Goal: Task Accomplishment & Management: Use online tool/utility

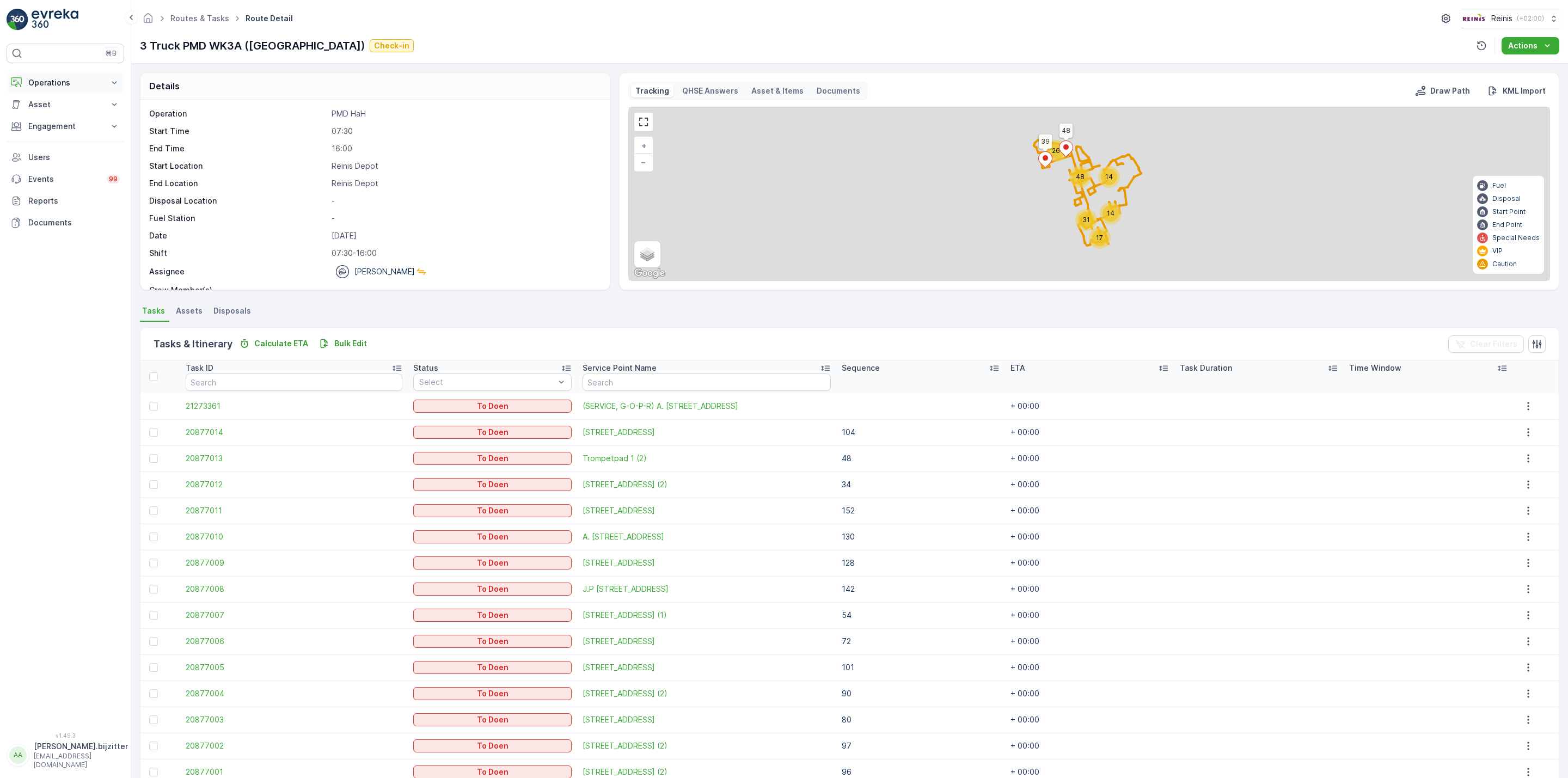
click at [48, 81] on p "Operations" at bounding box center [65, 82] width 74 height 11
click at [48, 116] on p "Planning" at bounding box center [42, 116] width 30 height 11
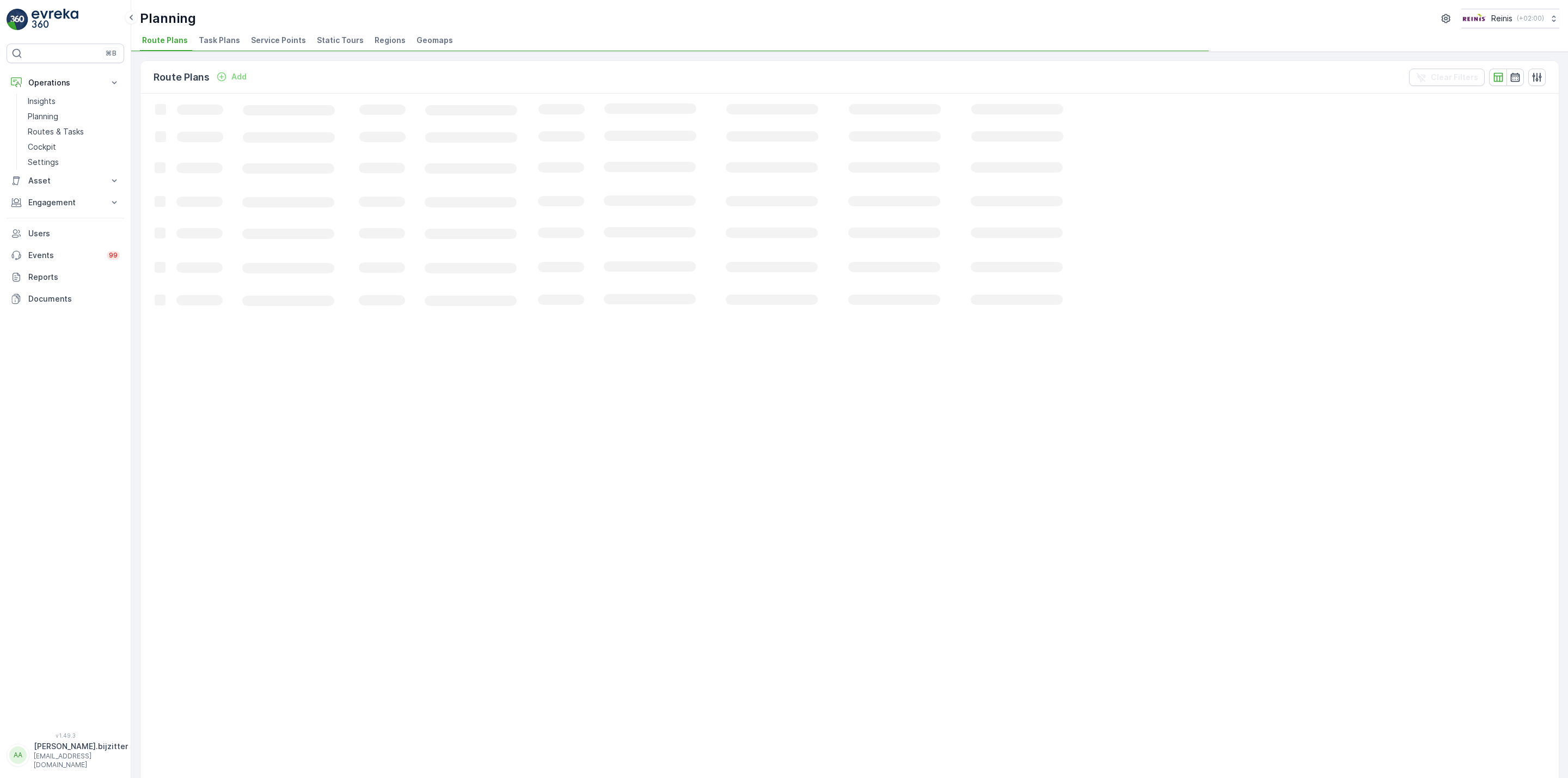
click at [348, 39] on span "Static Tours" at bounding box center [340, 40] width 46 height 11
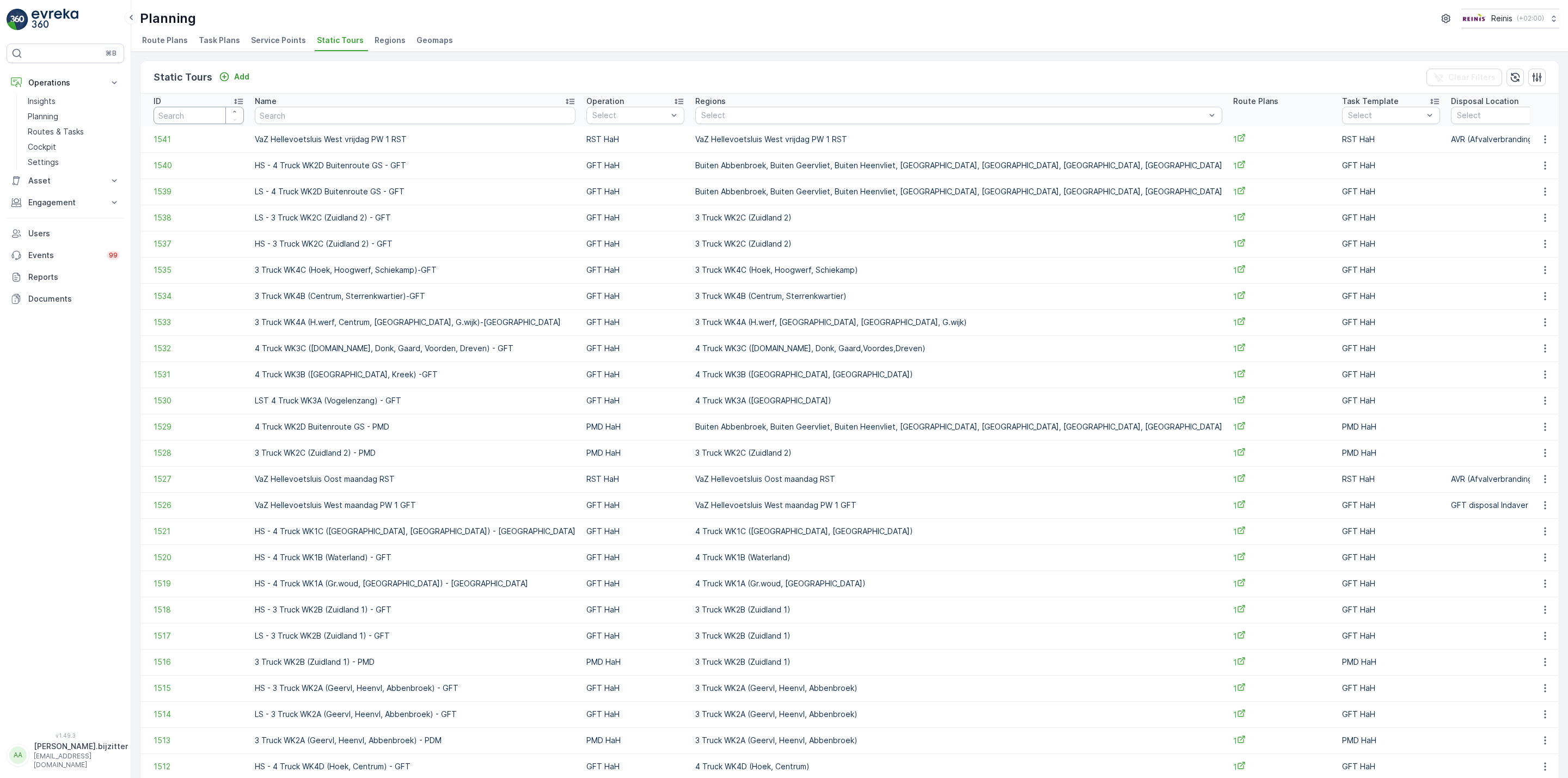
click at [198, 112] on input "number" at bounding box center [198, 115] width 90 height 17
type input "274"
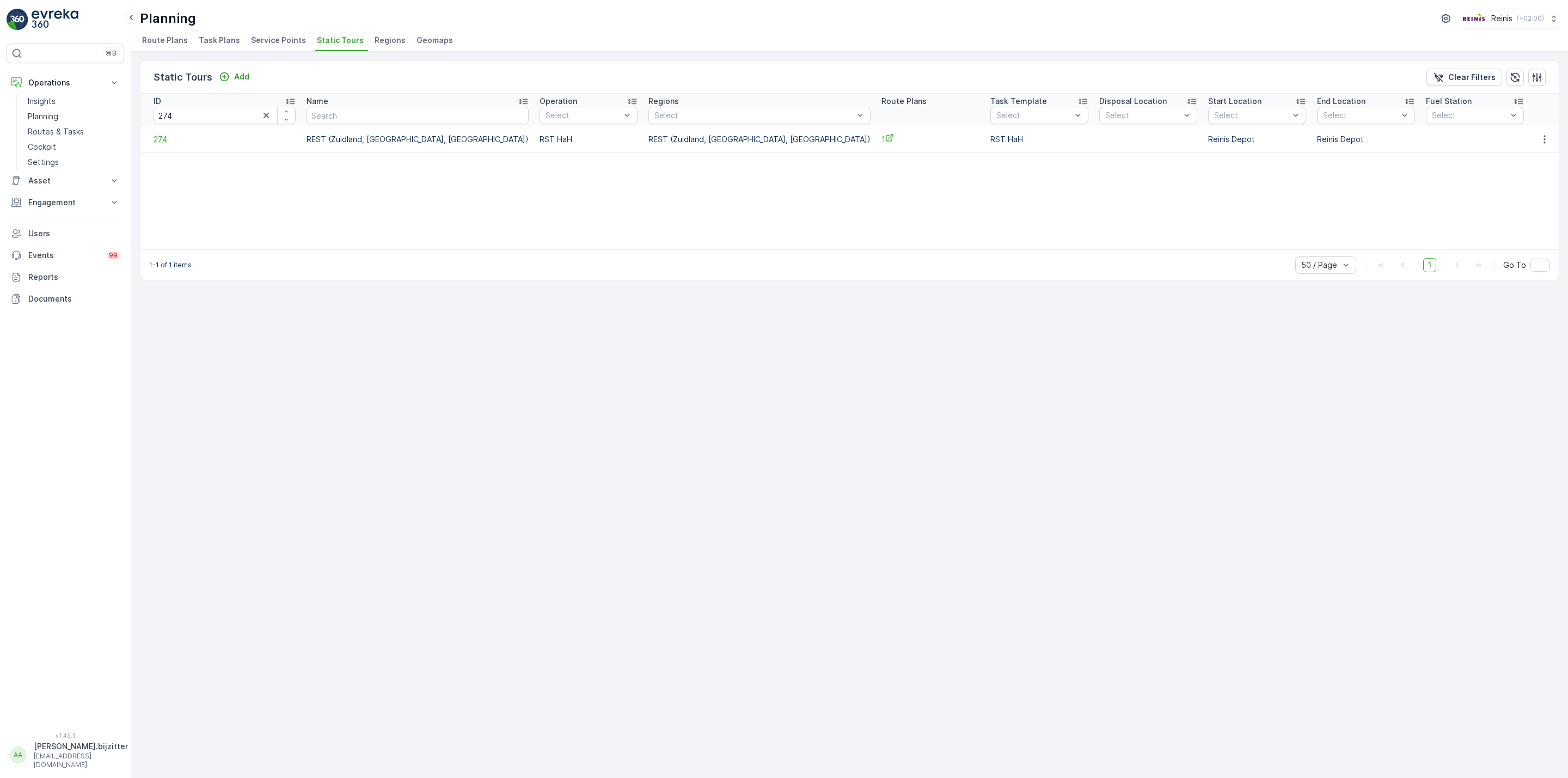
click at [159, 138] on span "274" at bounding box center [224, 138] width 142 height 11
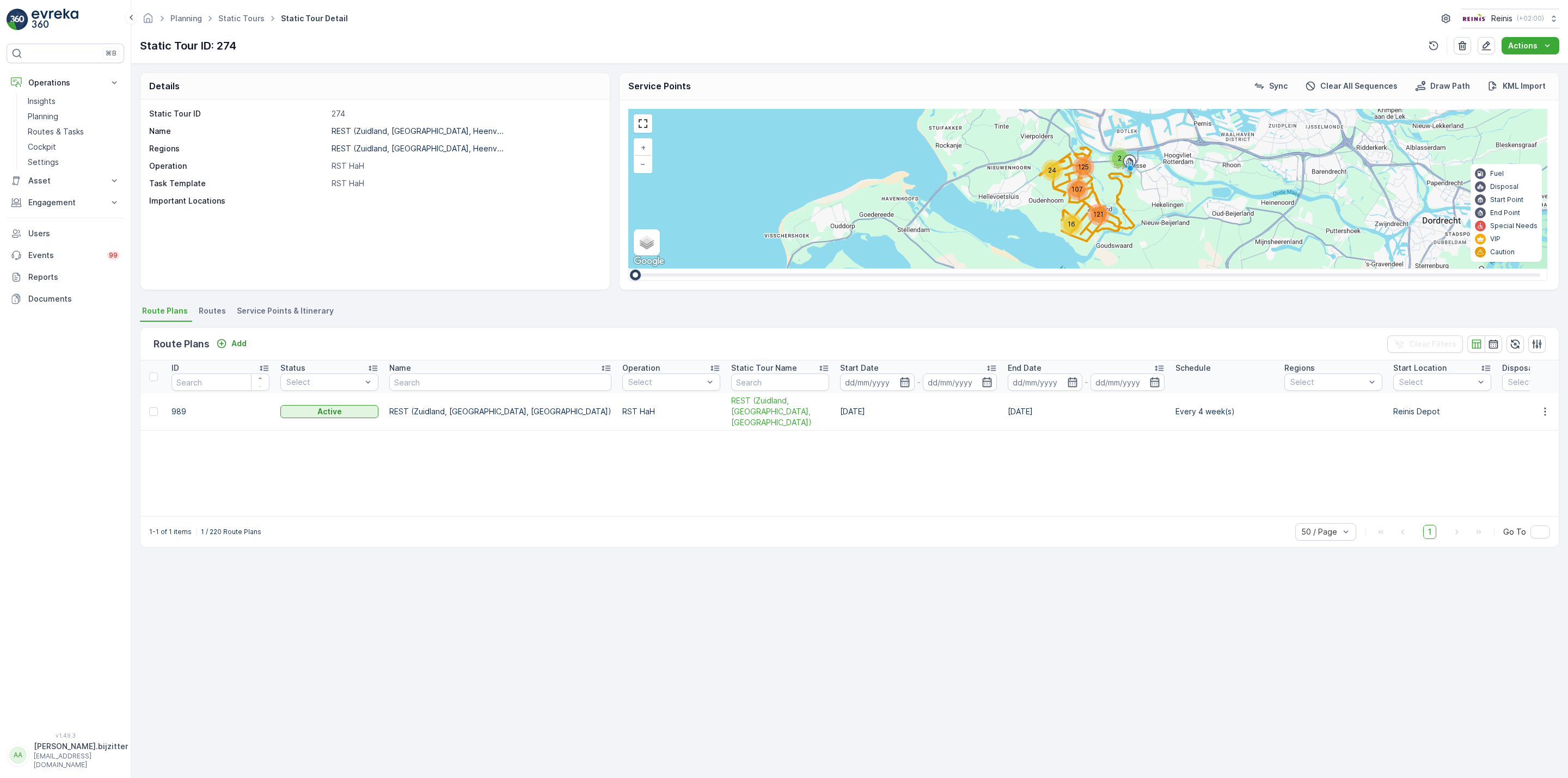
click at [306, 310] on span "Service Points & Itinerary" at bounding box center [285, 310] width 97 height 11
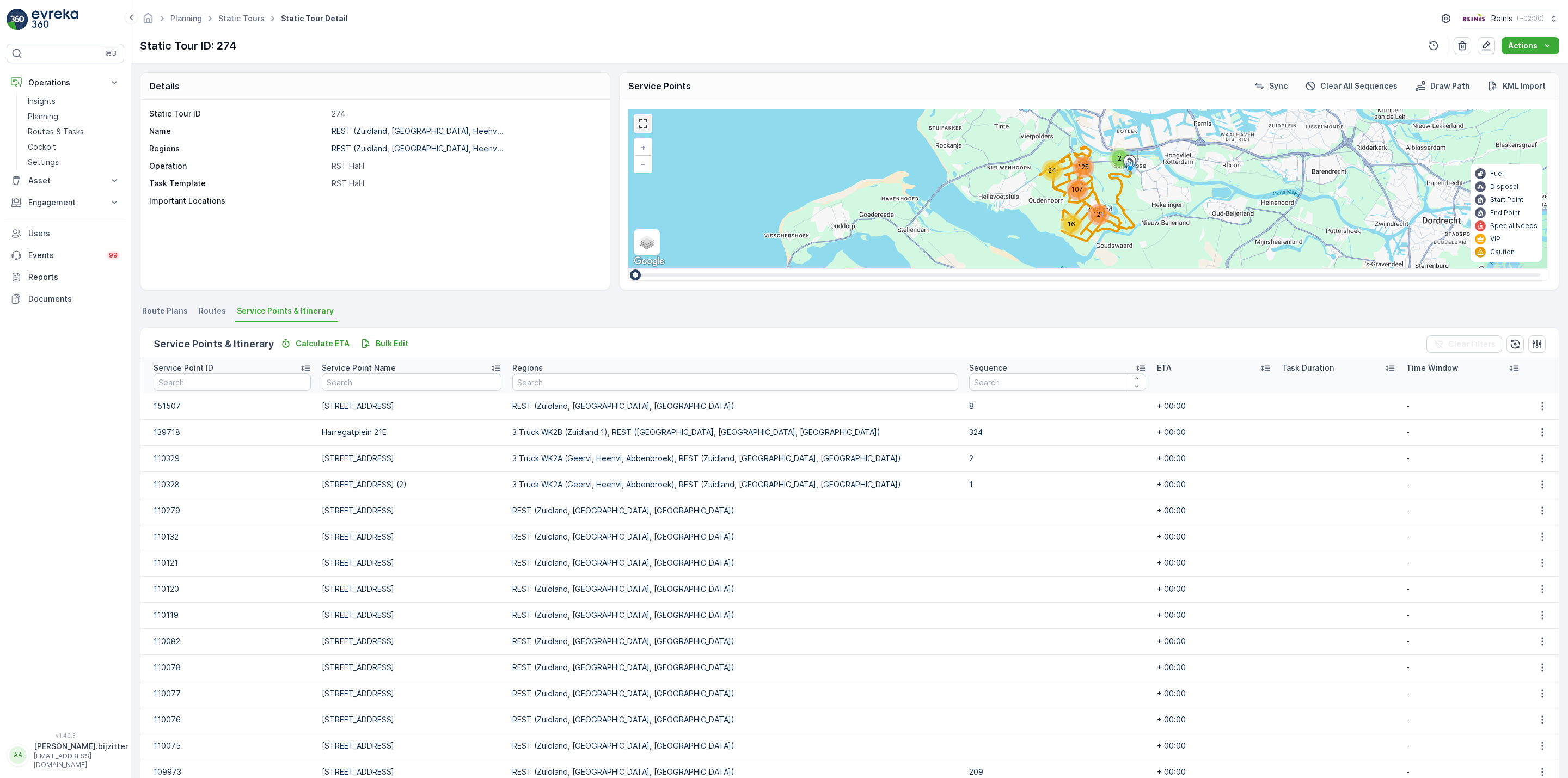
click at [649, 127] on link at bounding box center [643, 124] width 16 height 16
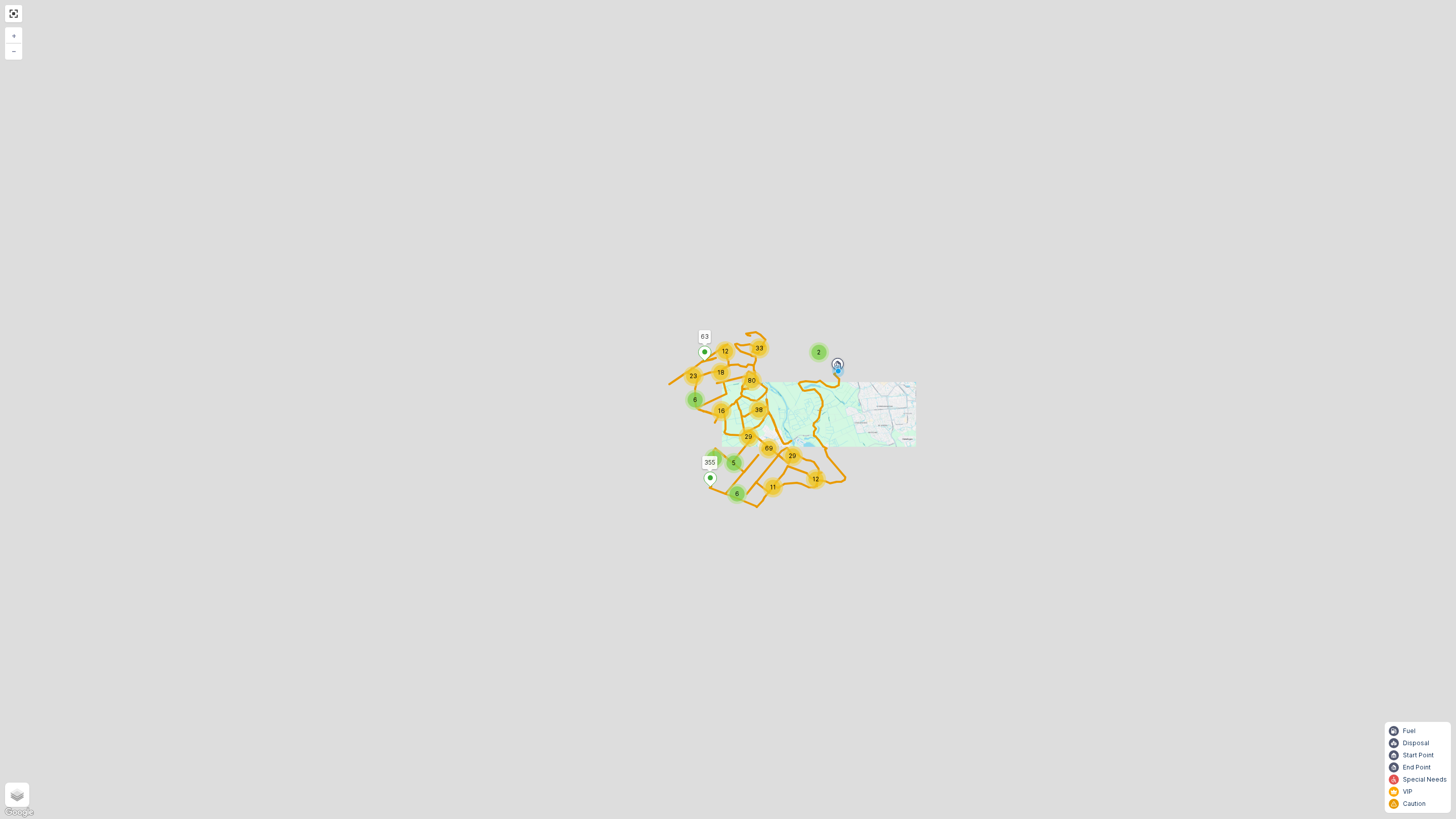
click at [516, 453] on div "6 4 5 12 69 29 11 2 23 12 33 80 18 6 29 16 38 355 356 357 384 245 365 378 398 3…" at bounding box center [728, 410] width 1456 height 819
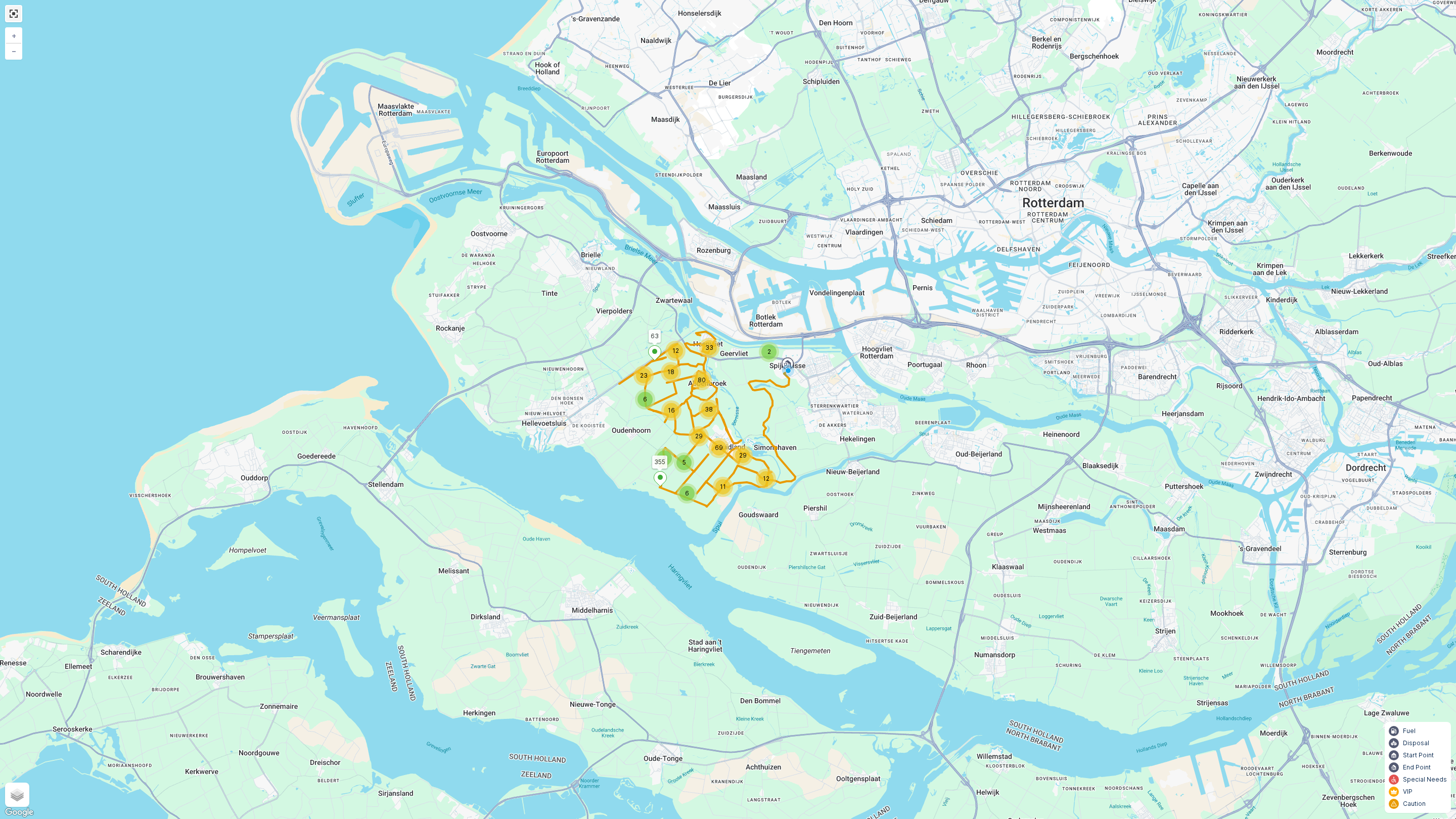
click at [10, 18] on link at bounding box center [14, 14] width 15 height 15
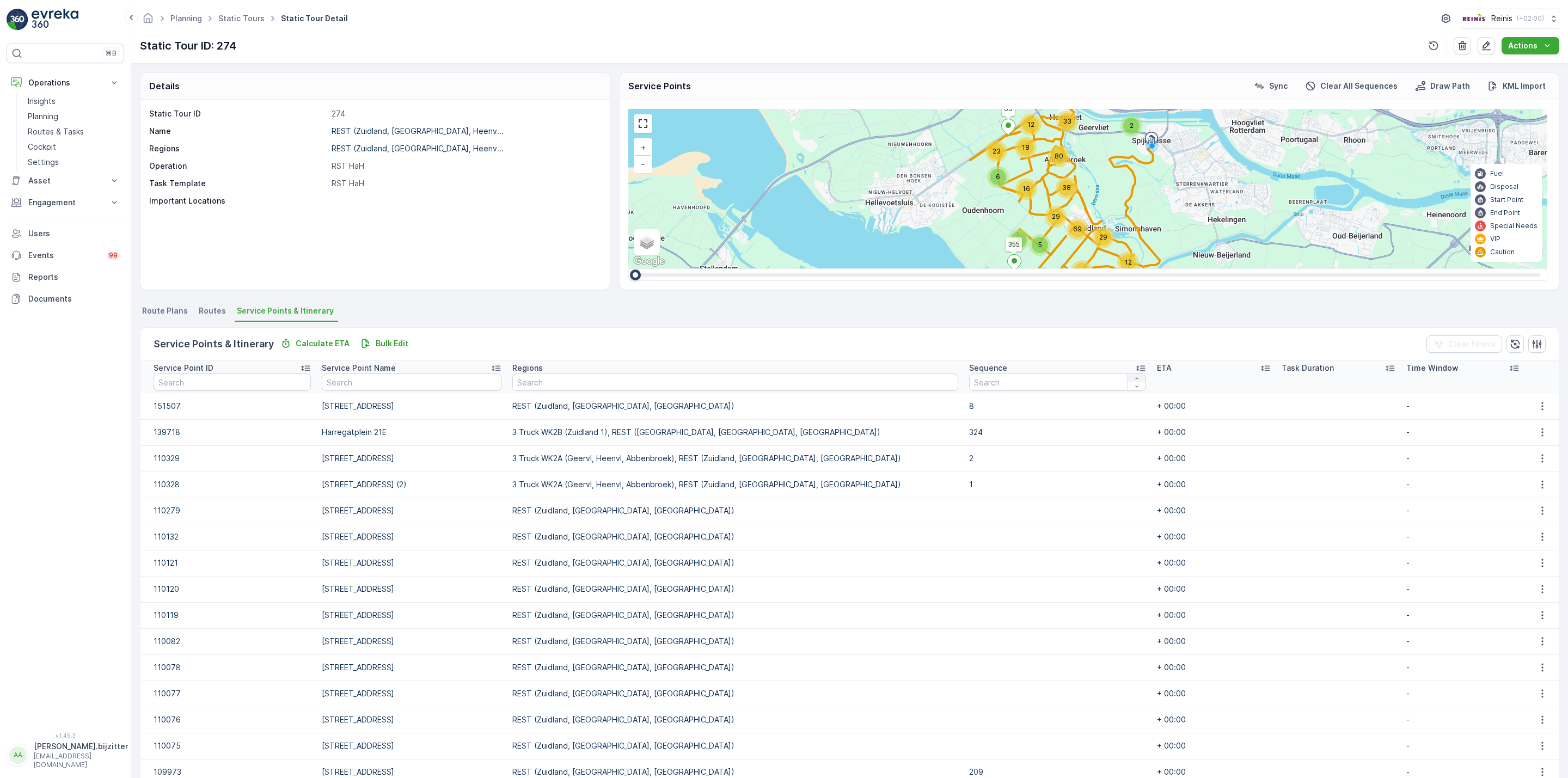
click at [1128, 374] on button "button" at bounding box center [1136, 378] width 17 height 8
type input "1"
click at [1128, 374] on button "button" at bounding box center [1136, 378] width 17 height 8
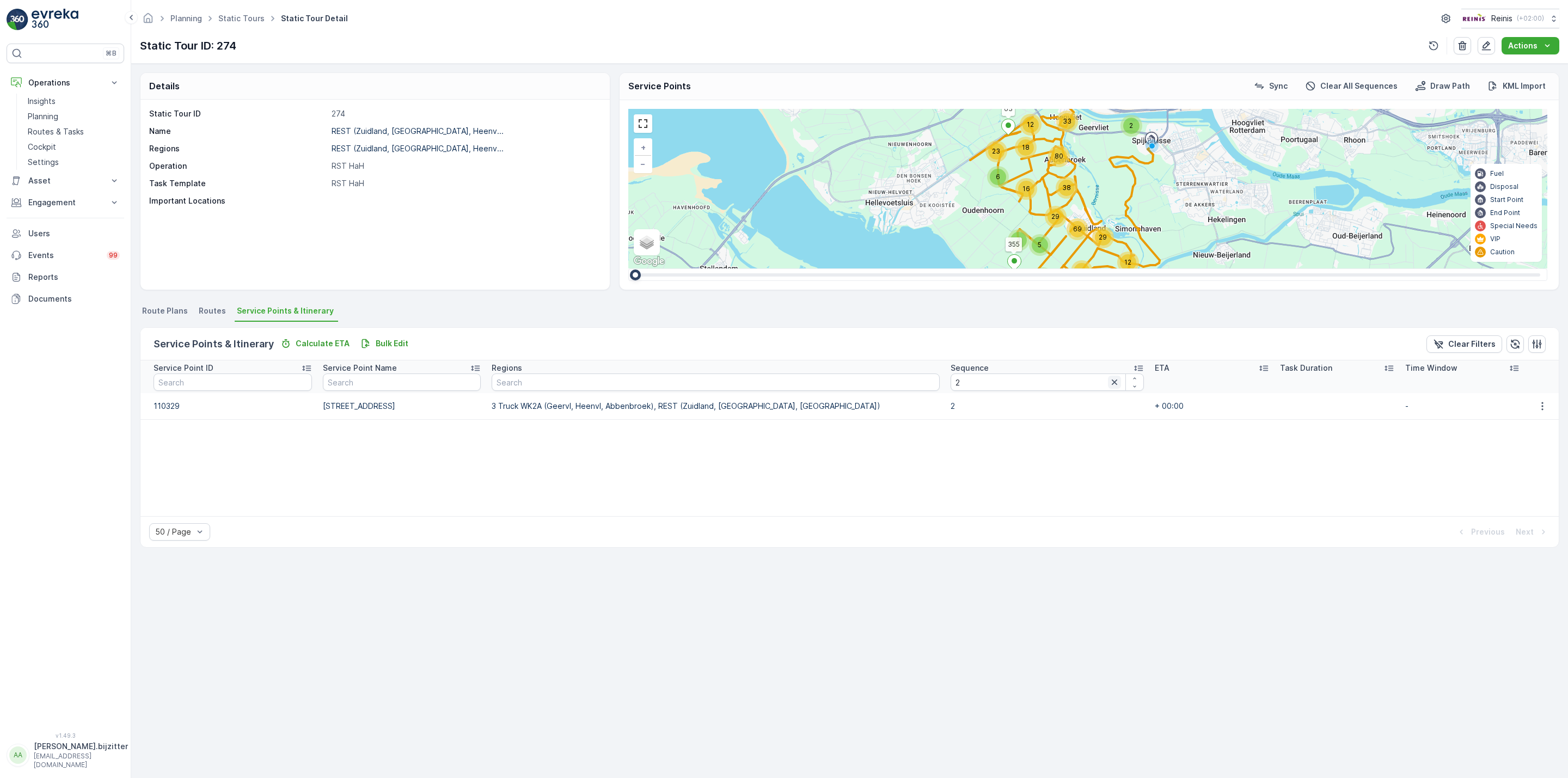
click at [1109, 385] on icon "button" at bounding box center [1114, 381] width 11 height 11
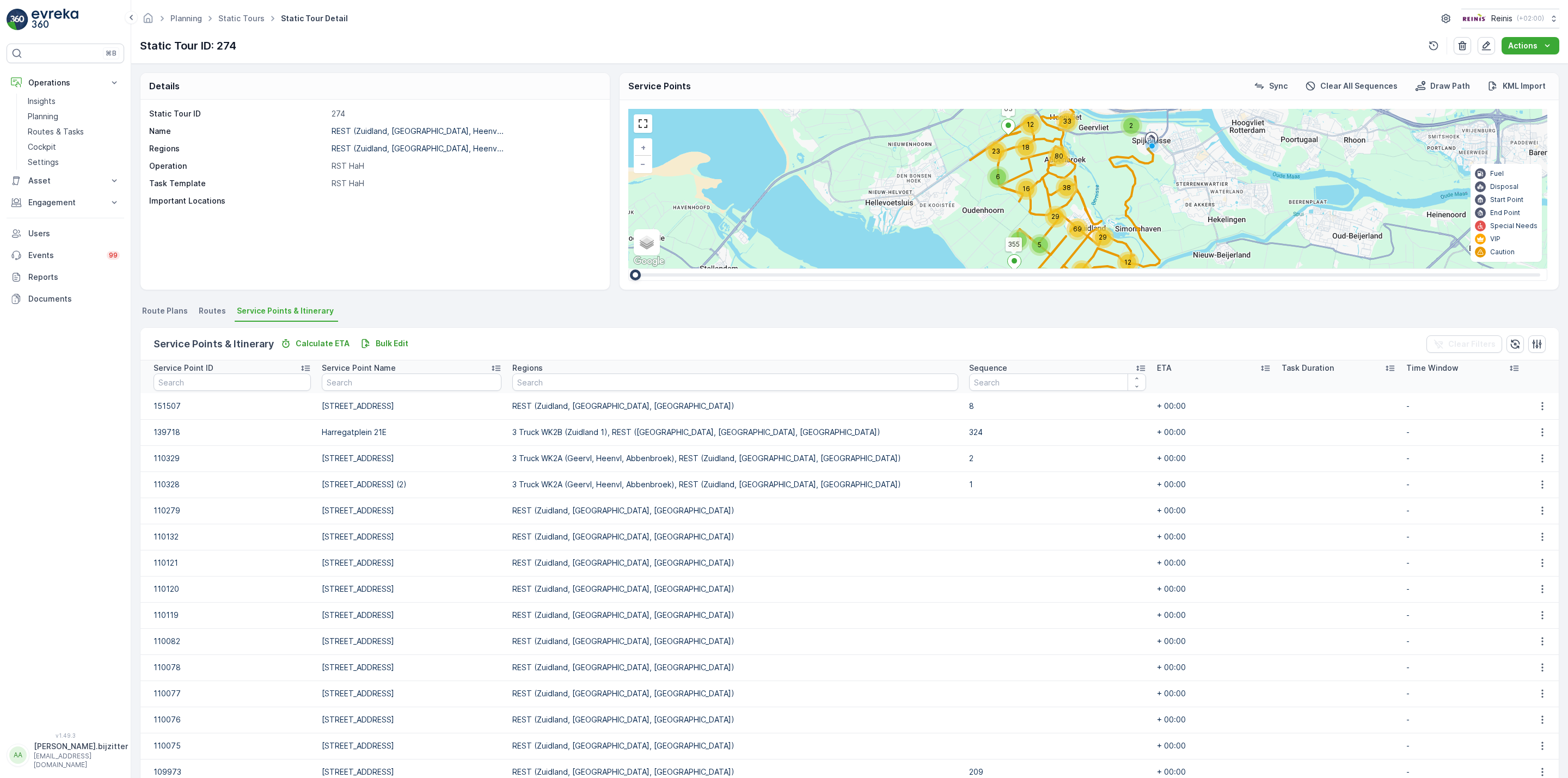
click at [1135, 365] on icon at bounding box center [1140, 367] width 11 height 11
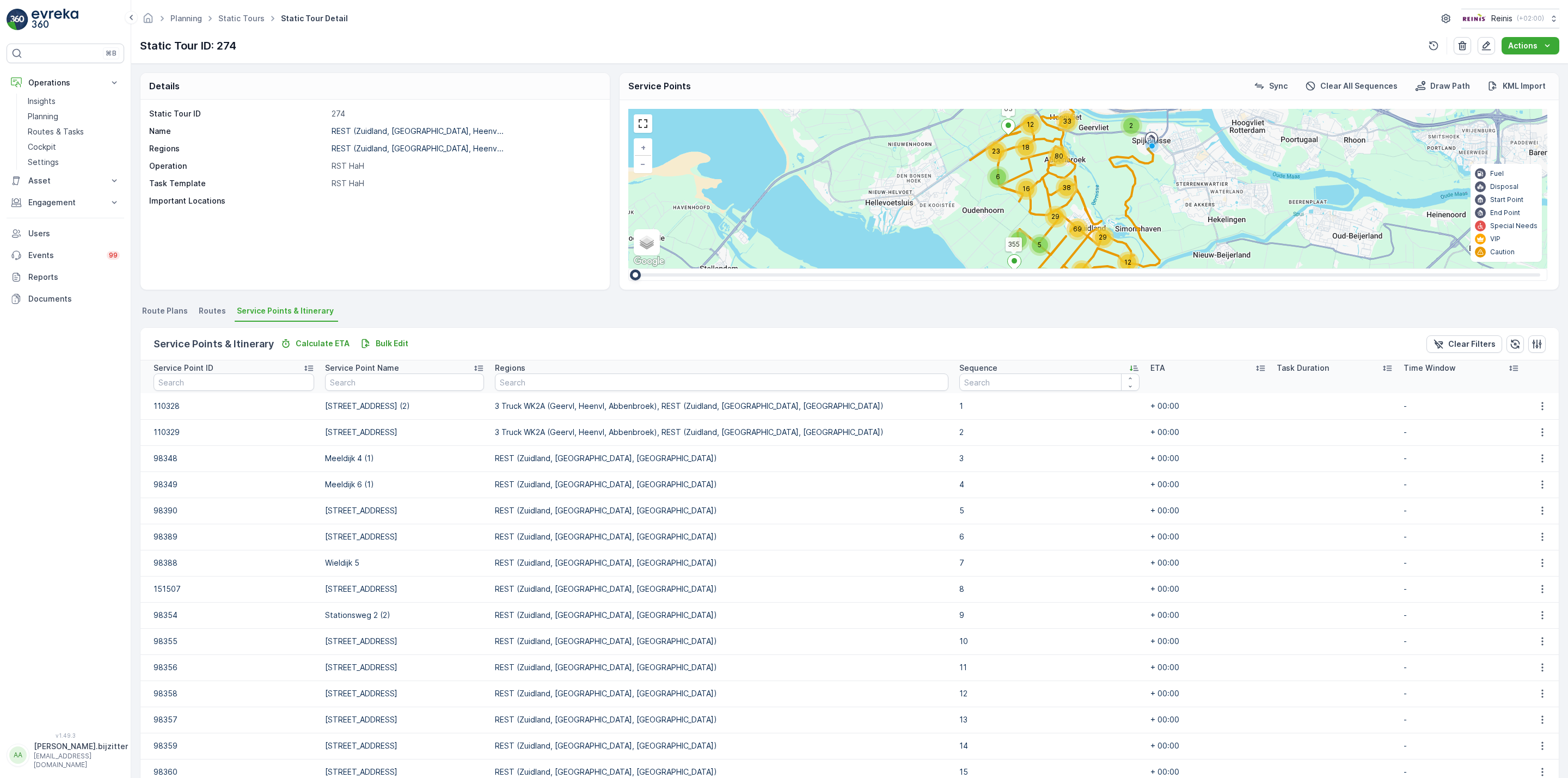
click at [1129, 365] on icon at bounding box center [1134, 367] width 11 height 11
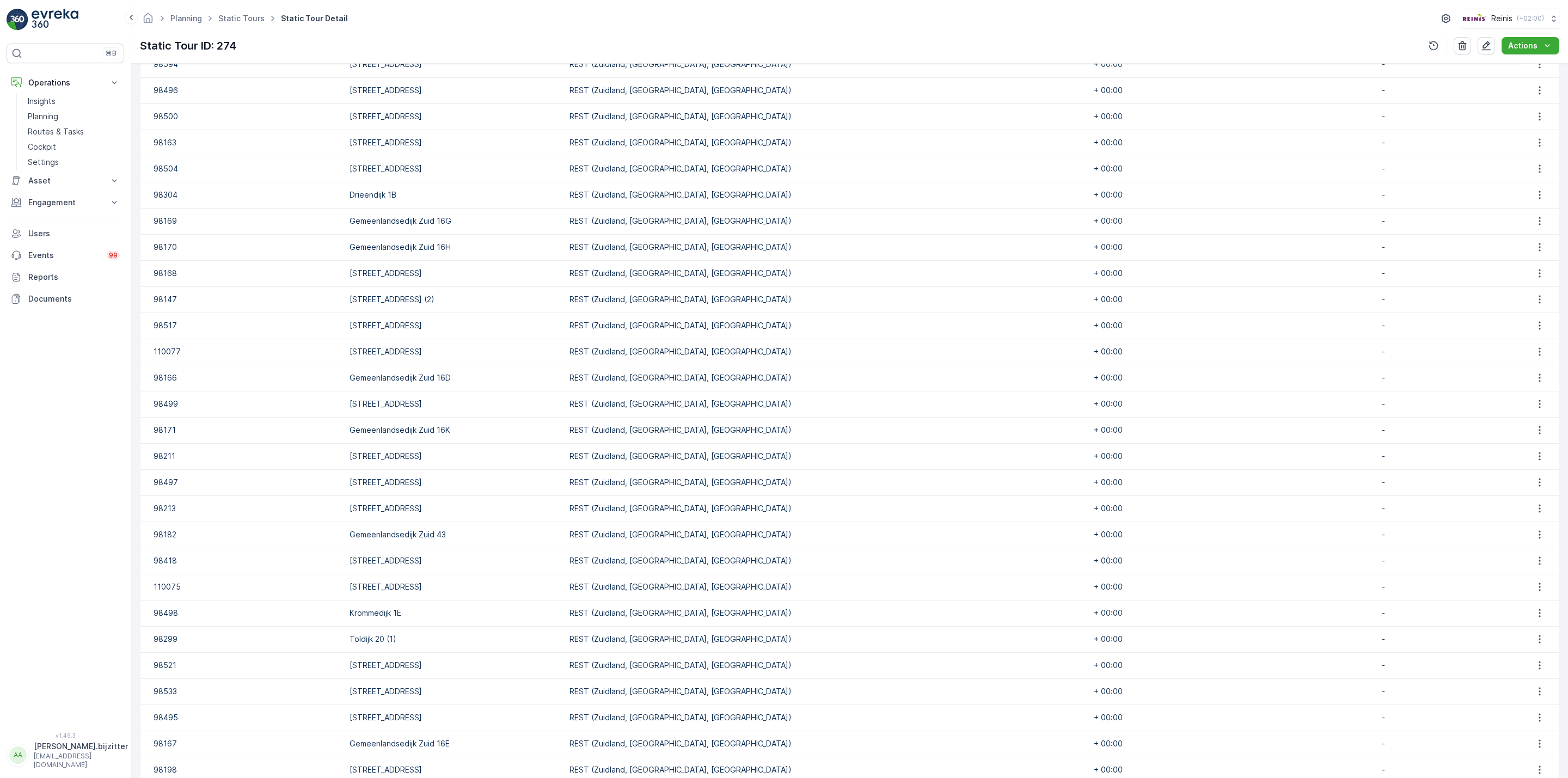
scroll to position [969, 0]
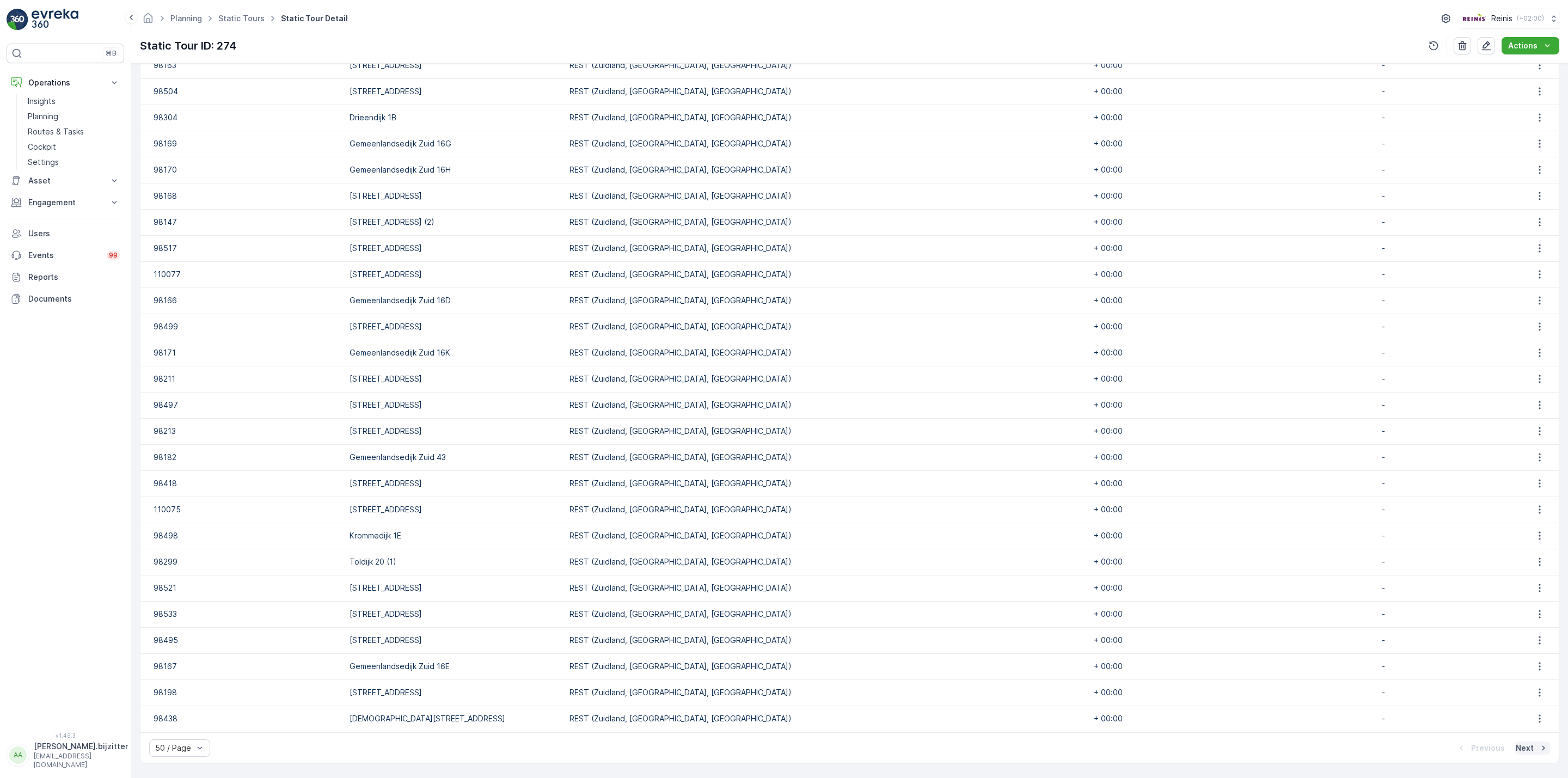
click at [1523, 745] on p "Next" at bounding box center [1525, 747] width 18 height 11
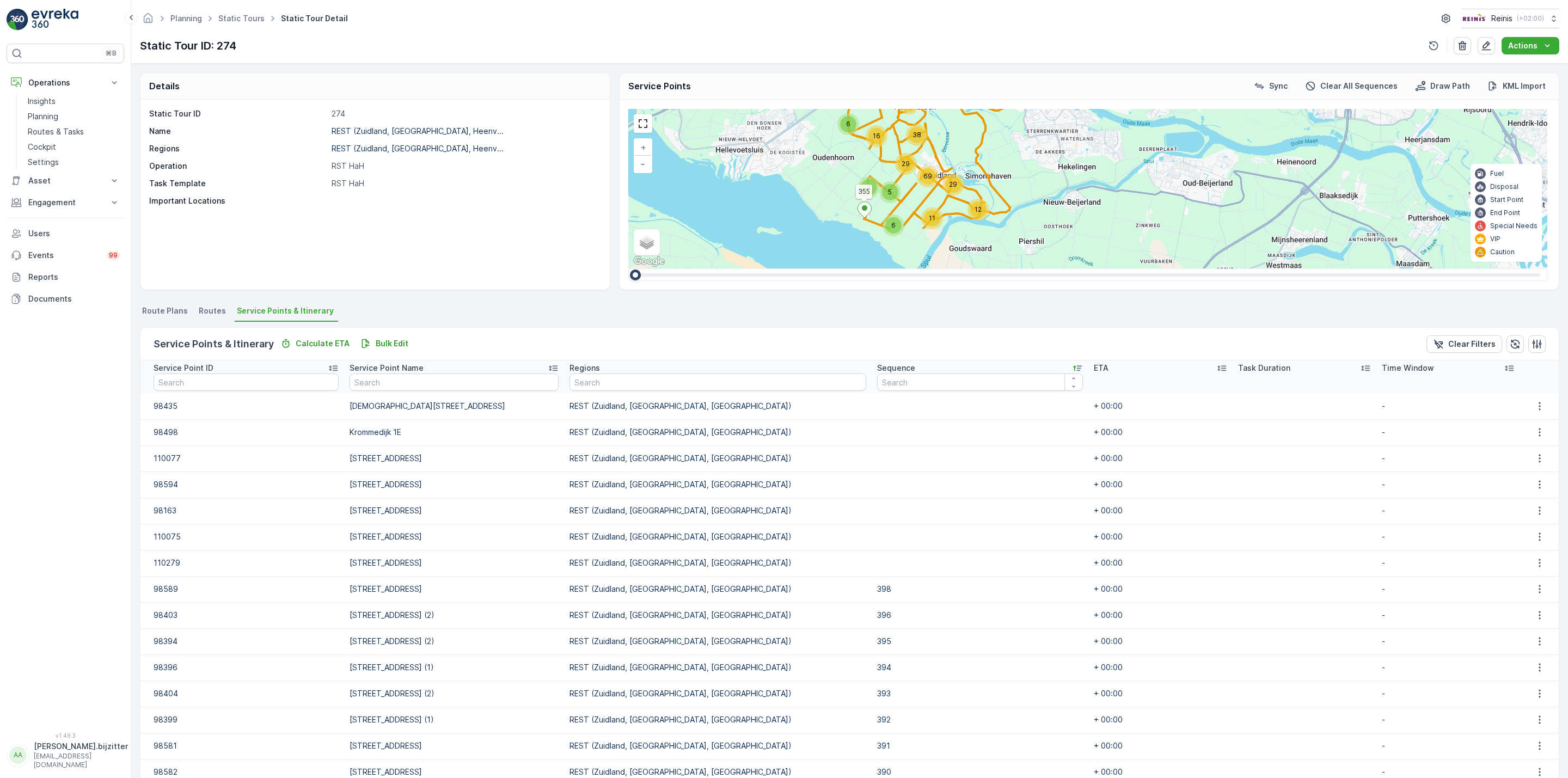
drag, startPoint x: 1144, startPoint y: 208, endPoint x: 993, endPoint y: 154, distance: 160.4
click at [993, 154] on div "6 4 5 12 69 29 11 2 23 12 33 80 18 6 29 16 38 355 63 + − Satellite Roadmap Terr…" at bounding box center [1088, 189] width 919 height 160
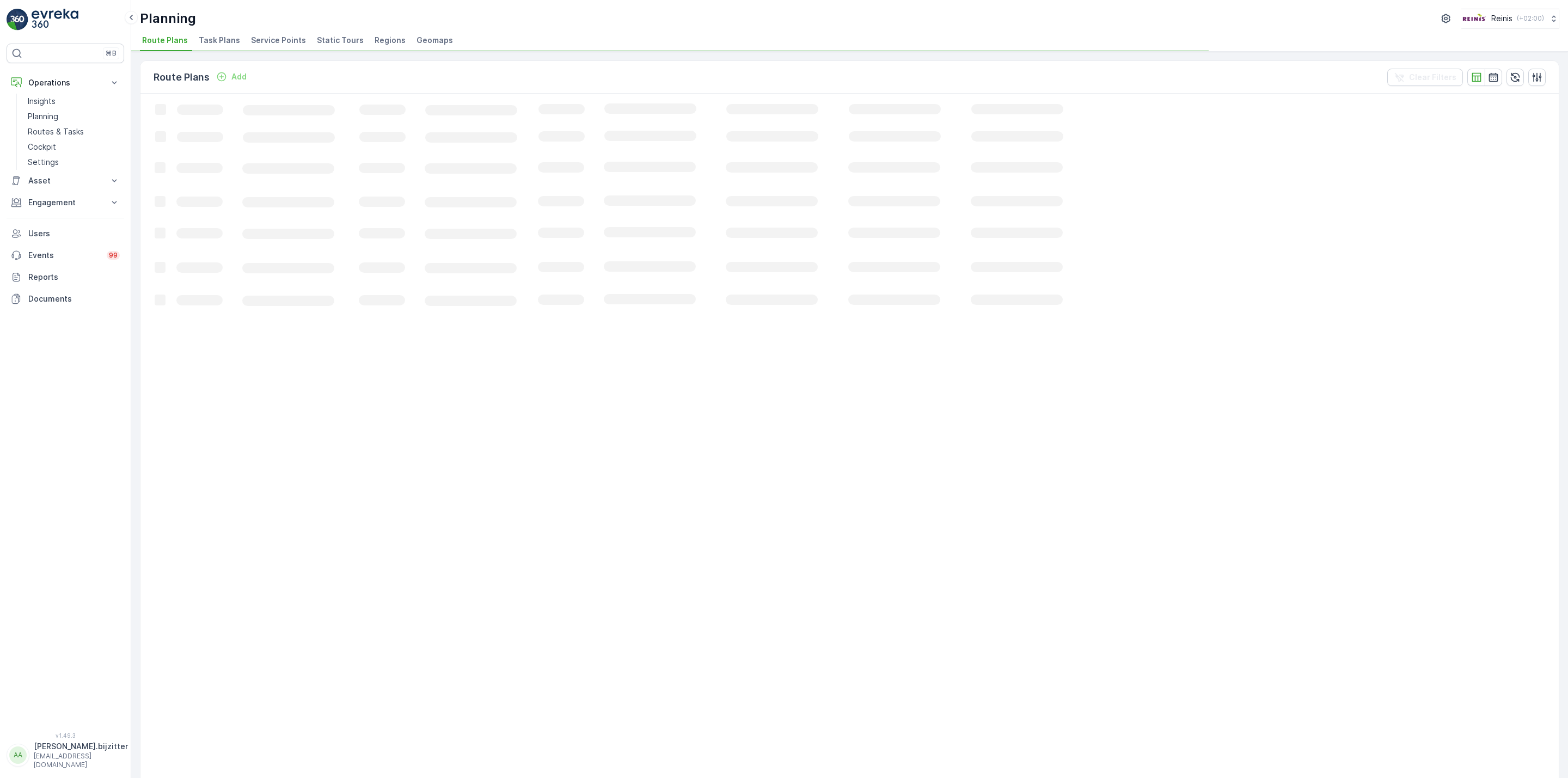
click at [329, 37] on span "Static Tours" at bounding box center [340, 40] width 46 height 11
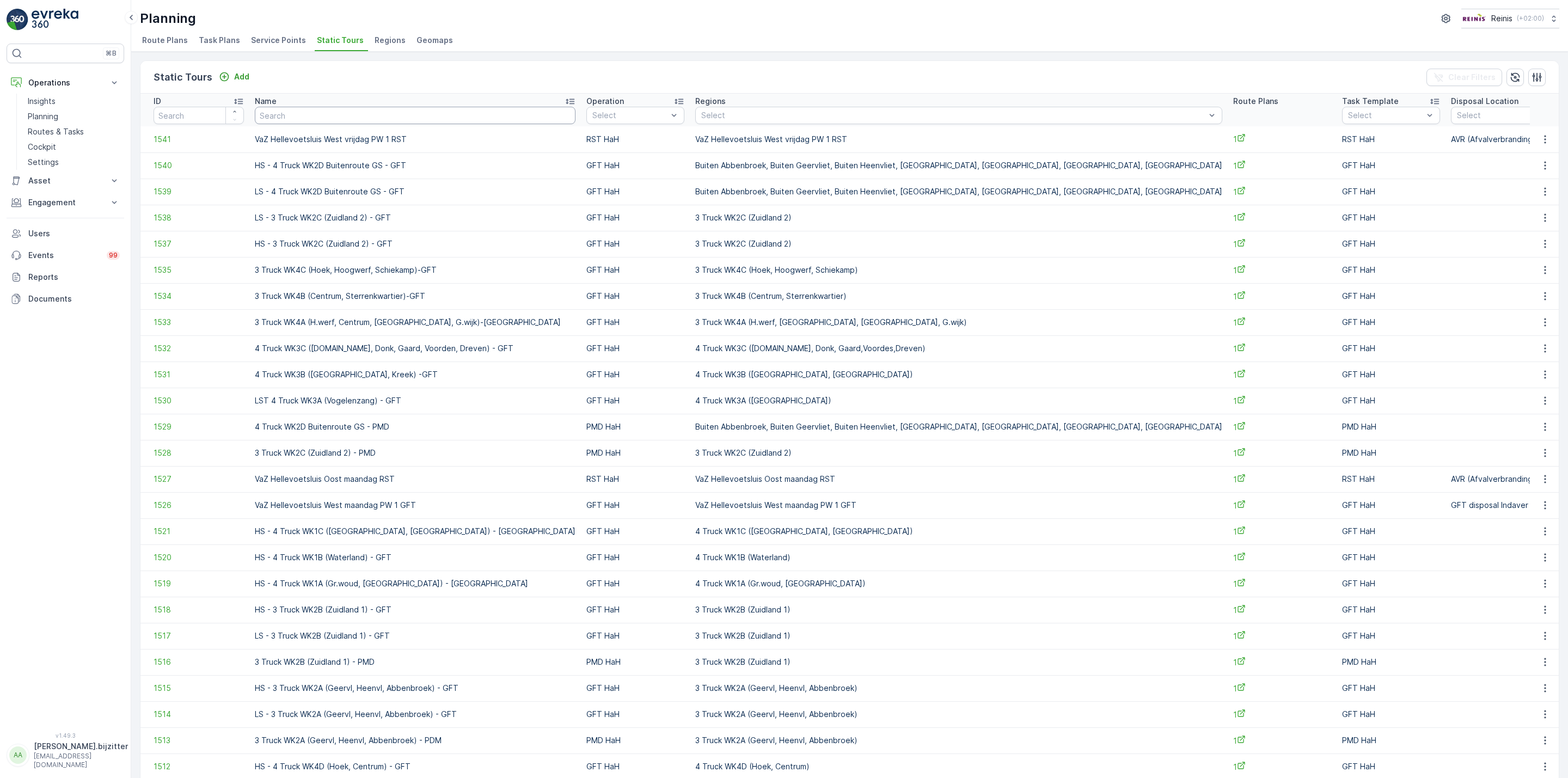
click at [376, 119] on input "text" at bounding box center [416, 115] width 321 height 17
type input "buiten"
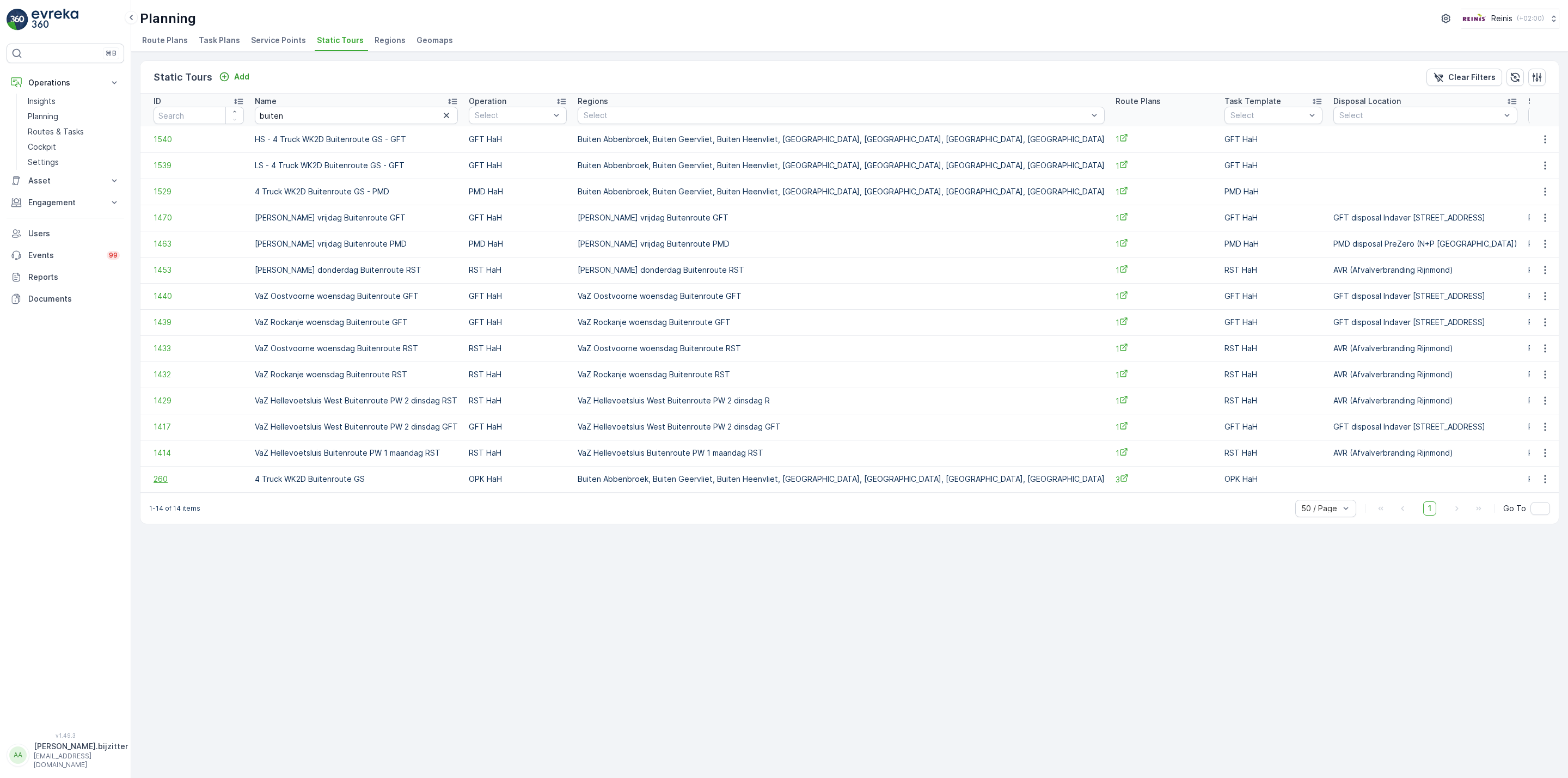
click at [155, 481] on span "260" at bounding box center [198, 478] width 90 height 11
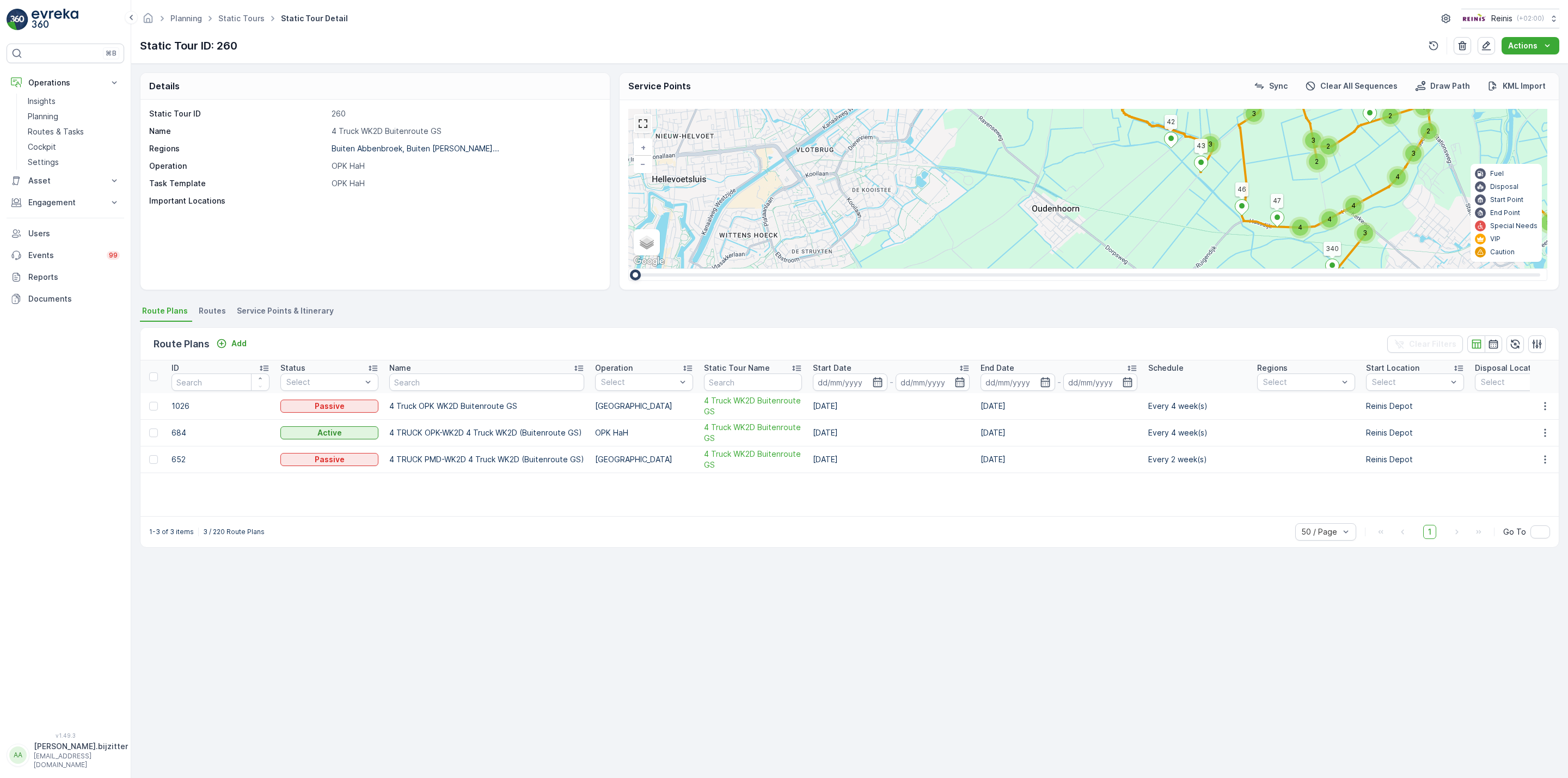
click at [645, 130] on link at bounding box center [643, 124] width 16 height 16
click at [303, 311] on span "Service Points & Itinerary" at bounding box center [285, 310] width 97 height 11
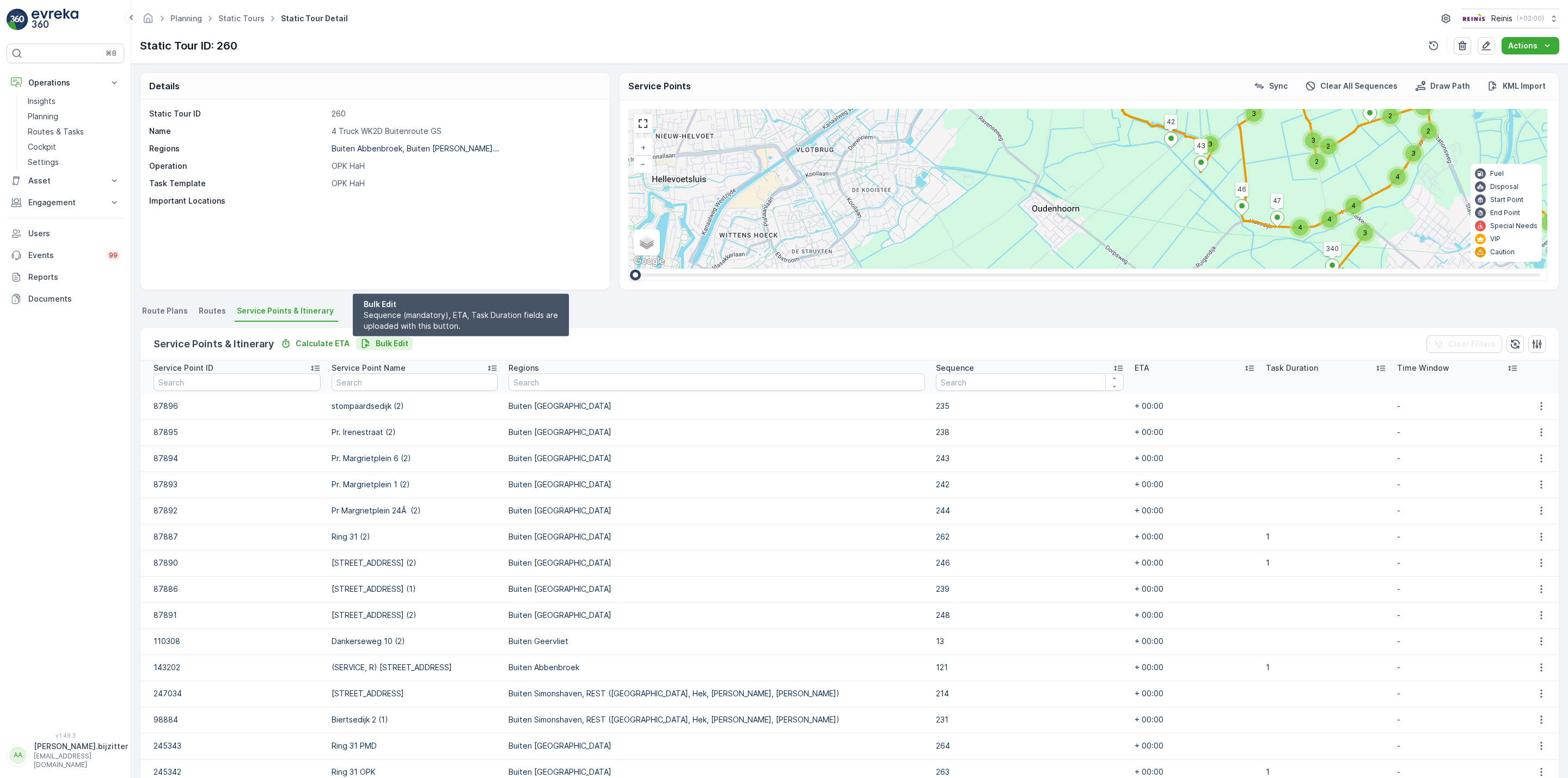
click at [399, 341] on p "Bulk Edit" at bounding box center [392, 343] width 33 height 11
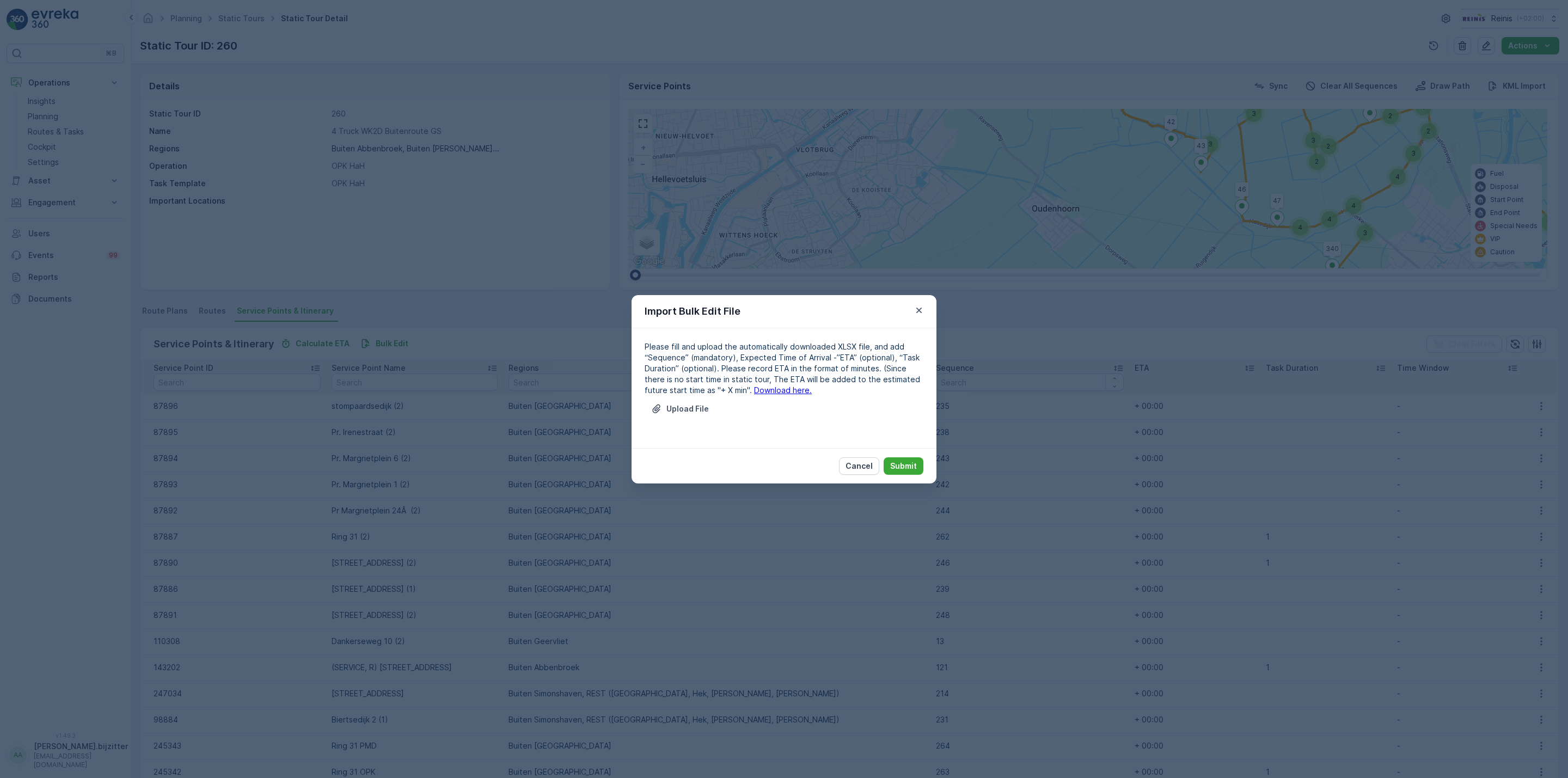
click at [774, 391] on link "Download here." at bounding box center [782, 389] width 58 height 9
click at [849, 468] on p "Cancel" at bounding box center [859, 465] width 27 height 11
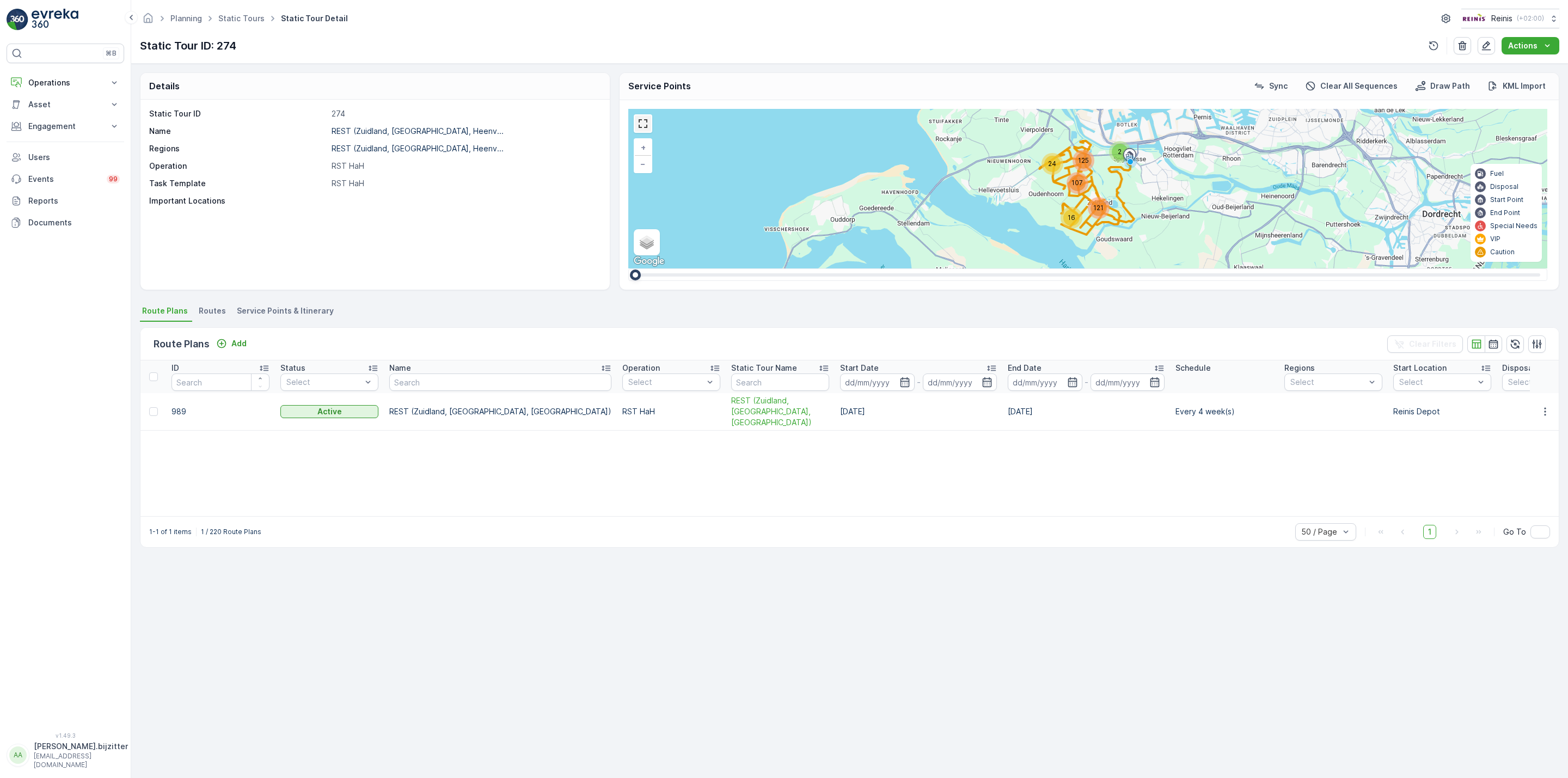
click at [642, 126] on link at bounding box center [643, 124] width 16 height 16
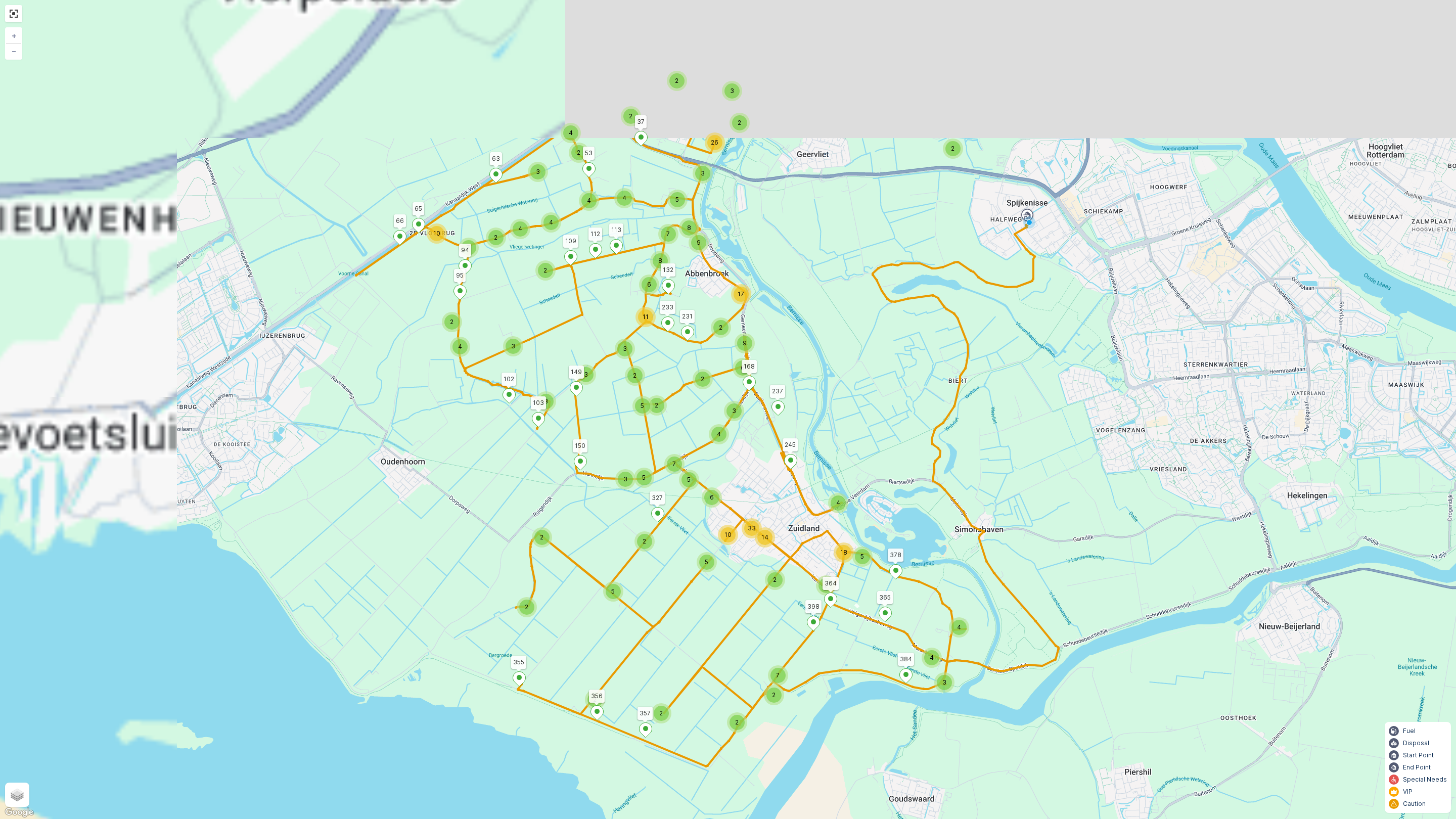
drag, startPoint x: 883, startPoint y: 674, endPoint x: 939, endPoint y: 796, distance: 134.2
click at [939, 722] on div "2 2 2 2 5 4 3 4 4 5 10 2 33 14 5 2 18 2 2 7 2 10 2 7 2 3 4 2 3 2 2 26 3 4 5 8 6…" at bounding box center [728, 410] width 1456 height 819
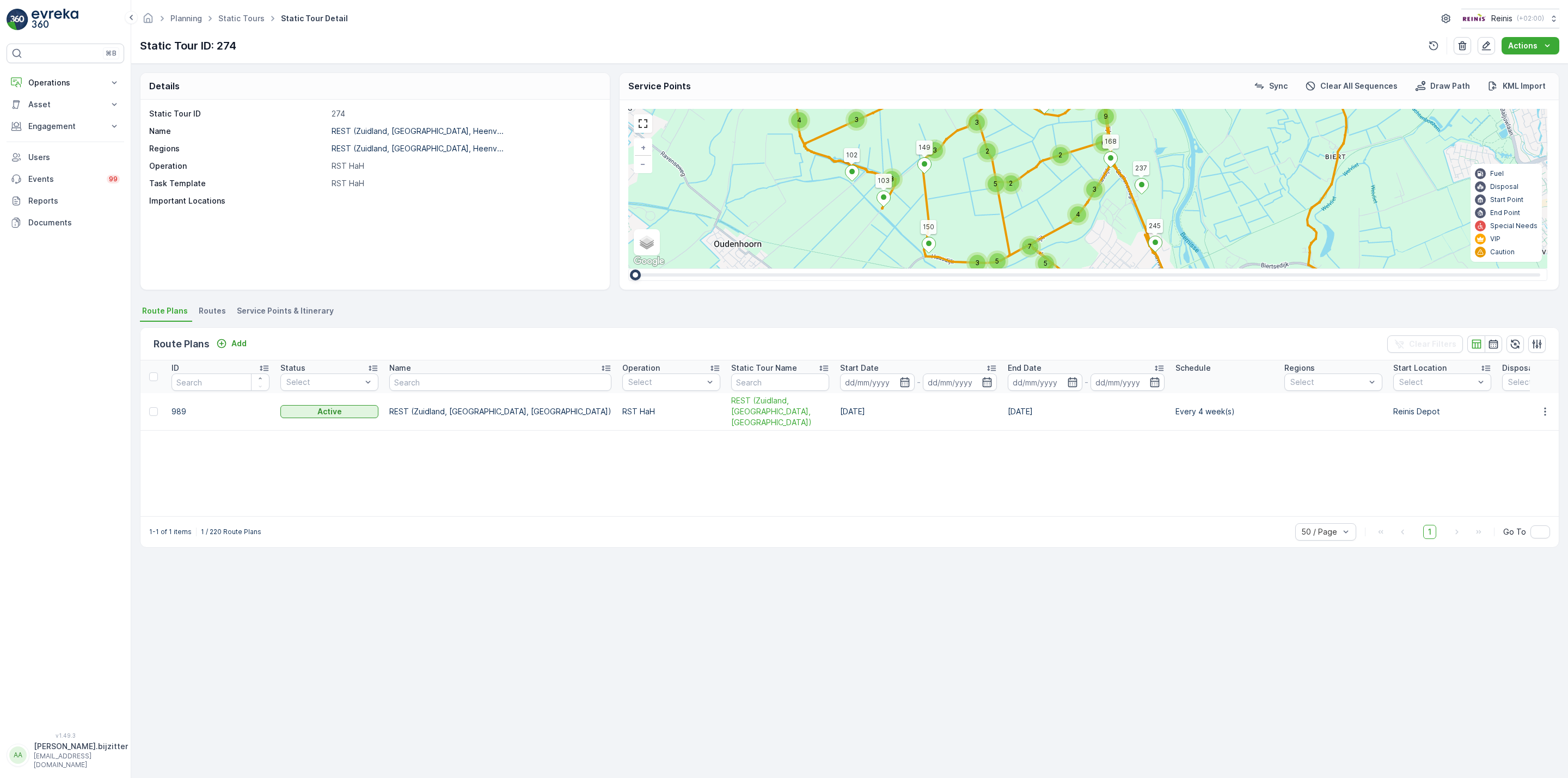
click at [306, 312] on span "Service Points & Itinerary" at bounding box center [285, 310] width 97 height 11
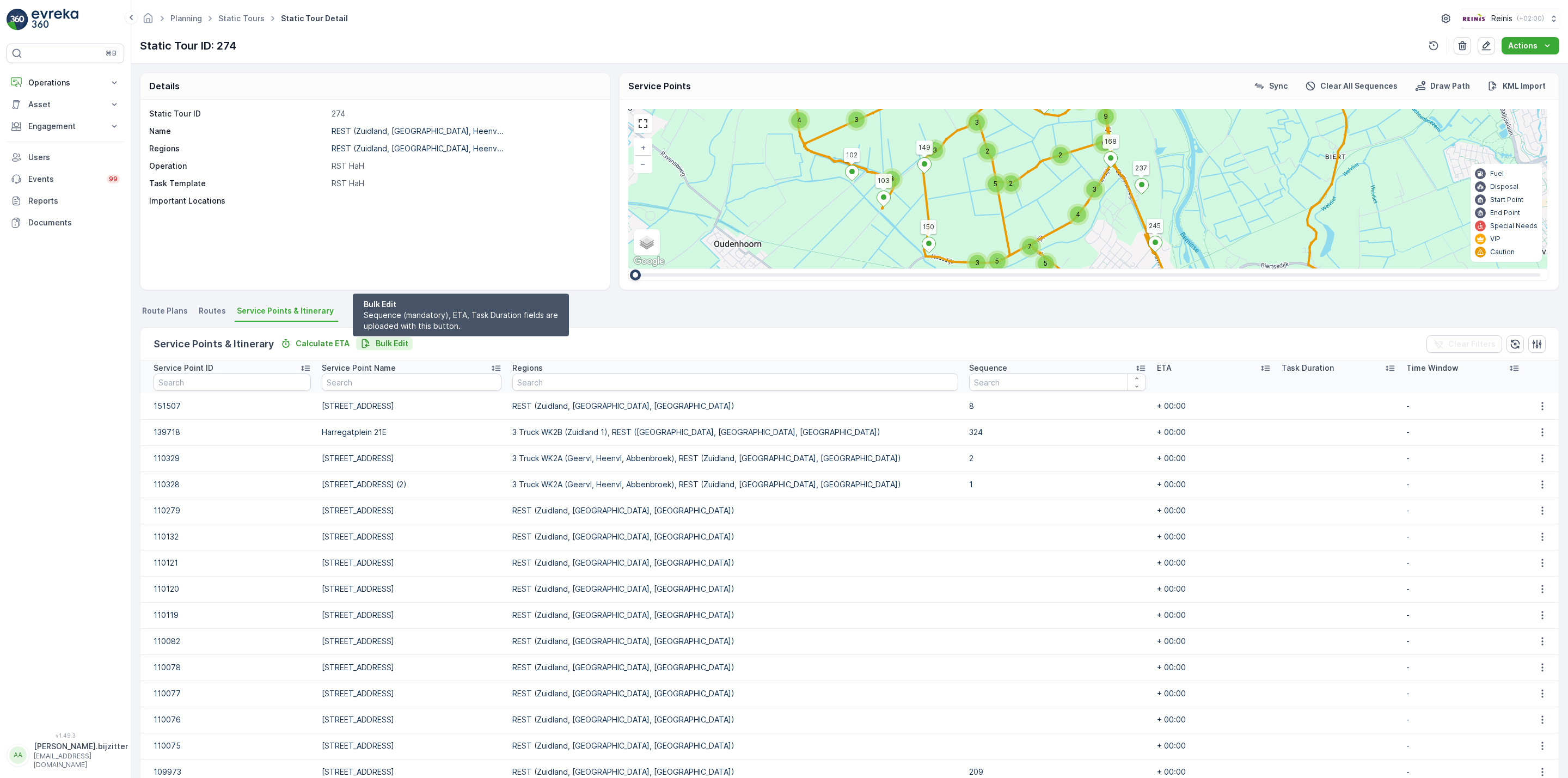
click at [399, 340] on p "Bulk Edit" at bounding box center [392, 343] width 33 height 11
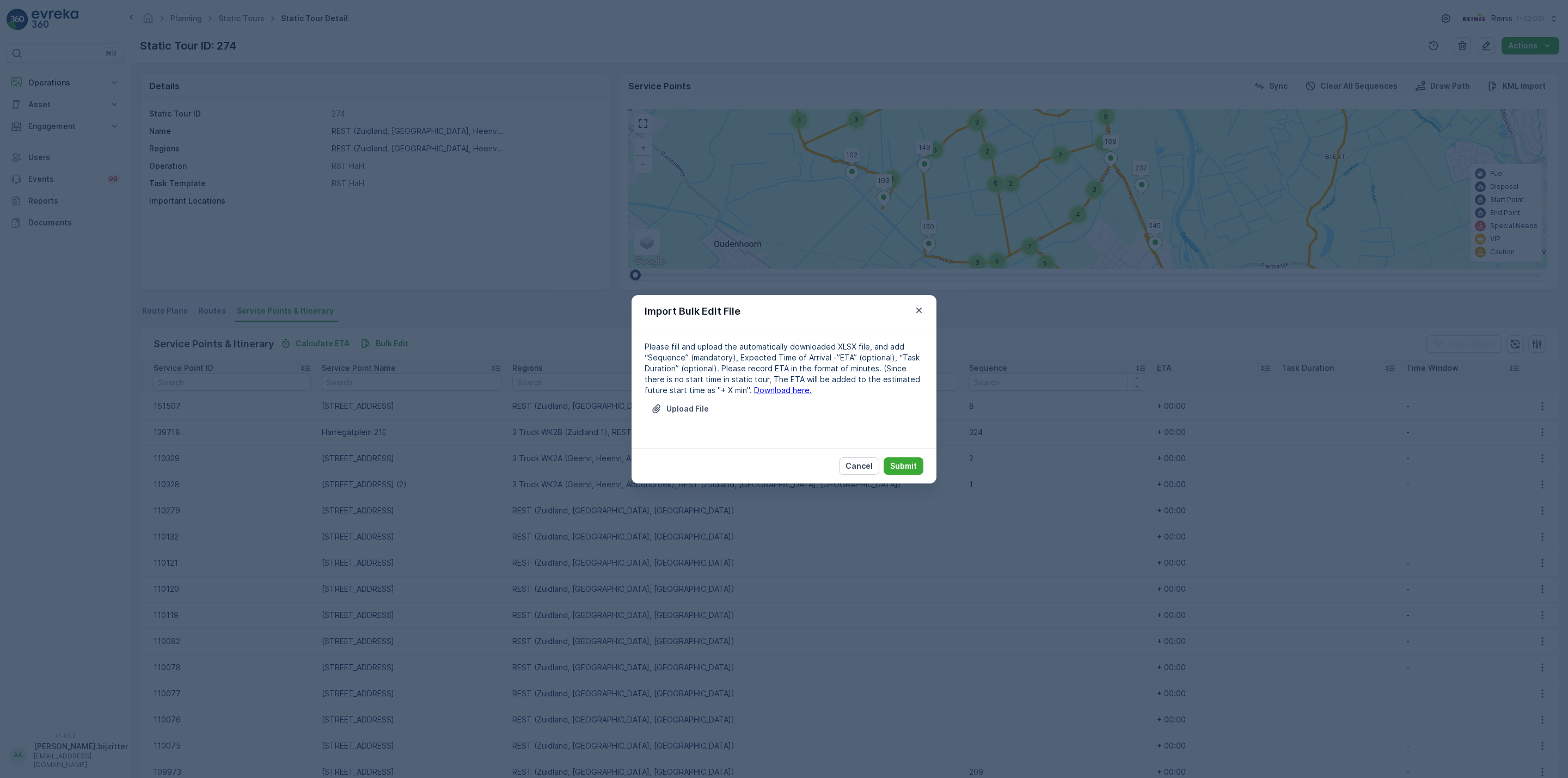
click at [754, 389] on link "Download here." at bounding box center [782, 389] width 58 height 9
click at [867, 463] on p "Cancel" at bounding box center [859, 465] width 27 height 11
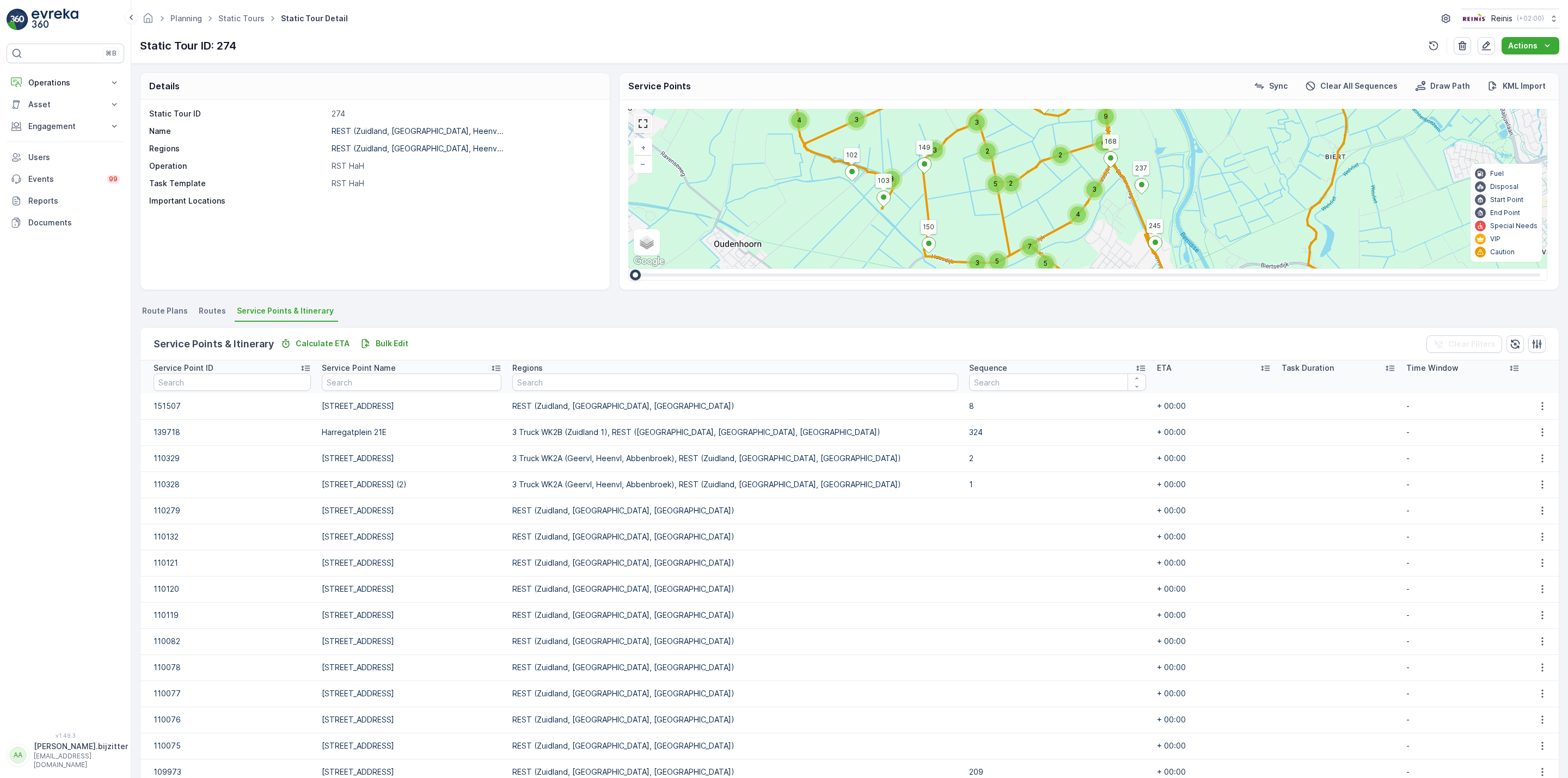
click at [647, 132] on link at bounding box center [643, 124] width 16 height 16
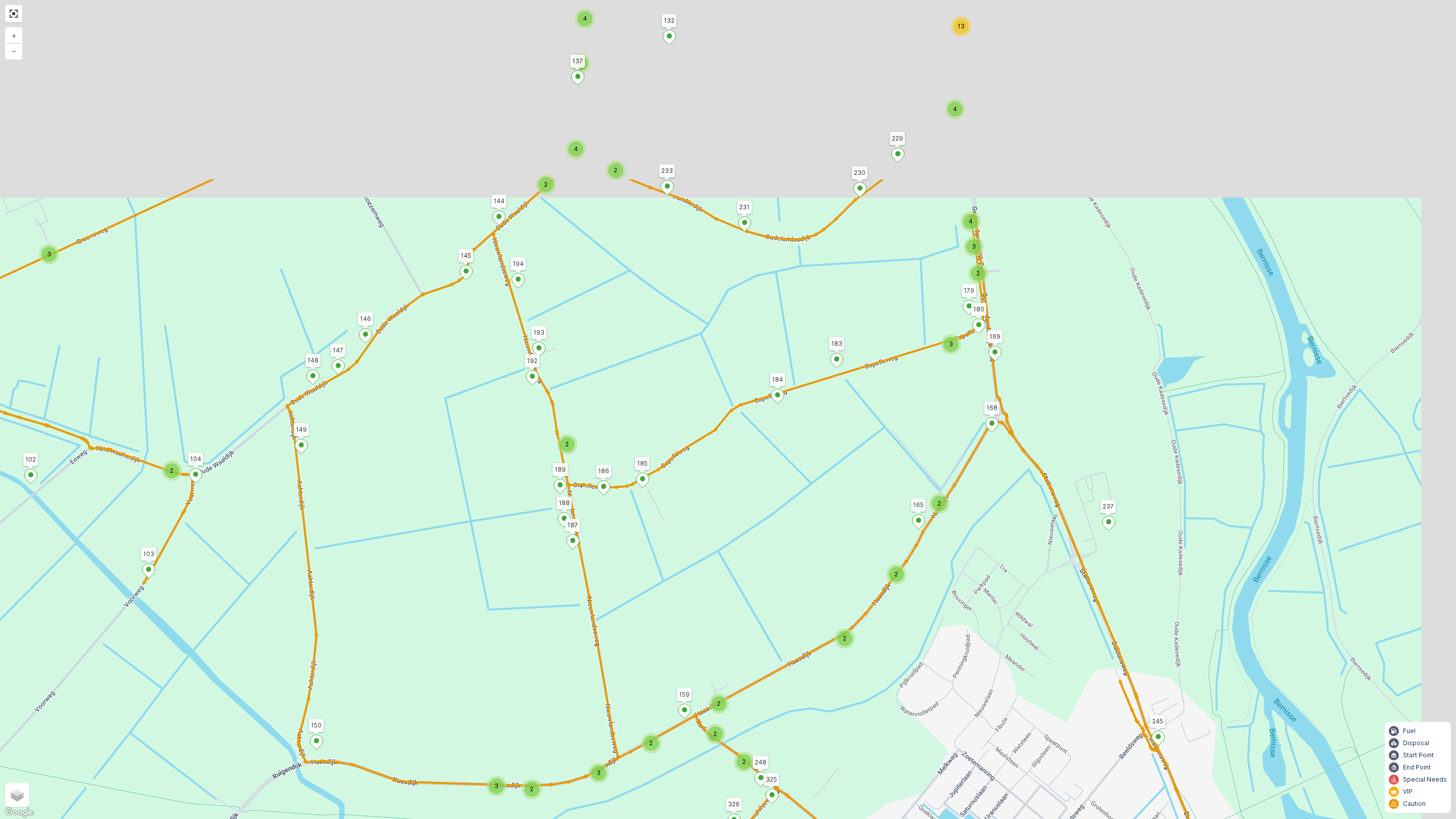
drag, startPoint x: 610, startPoint y: 419, endPoint x: 522, endPoint y: 639, distance: 236.9
click at [524, 722] on div "3 3 2 3 2 3 6 4 2 2 13 4 10 8 6 2 2 2 15 2 2 3 3 6 3 2 2 2 2 5 5 16 2 2 2 2 2 3…" at bounding box center [728, 410] width 1456 height 819
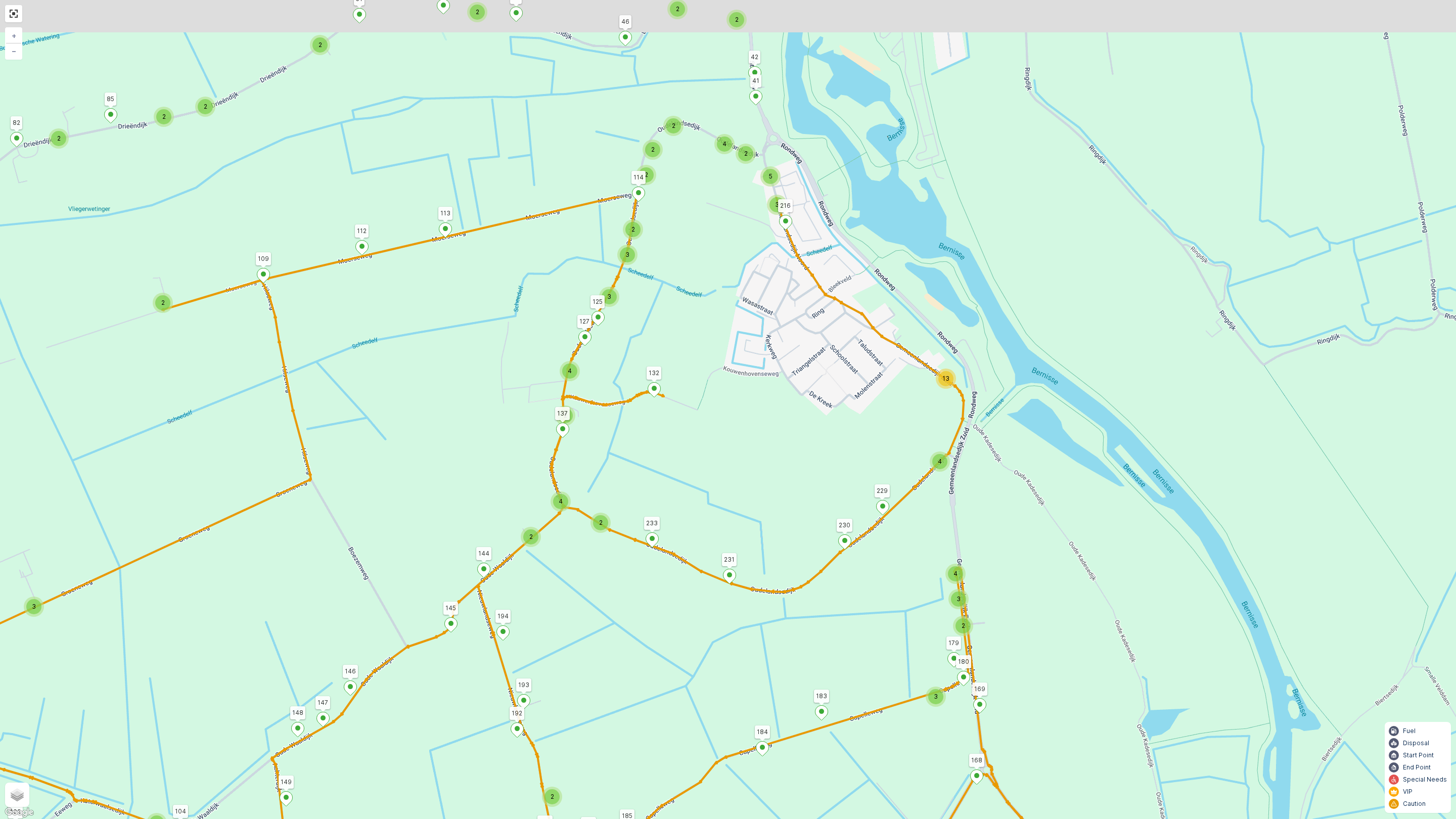
drag, startPoint x: 651, startPoint y: 363, endPoint x: 664, endPoint y: 604, distance: 241.4
click at [664, 604] on div "3 3 2 3 2 3 6 4 2 2 13 4 10 8 6 2 2 2 15 2 2 3 3 6 3 2 2 2 2 5 5 16 2 2 2 2 2 3…" at bounding box center [728, 410] width 1456 height 819
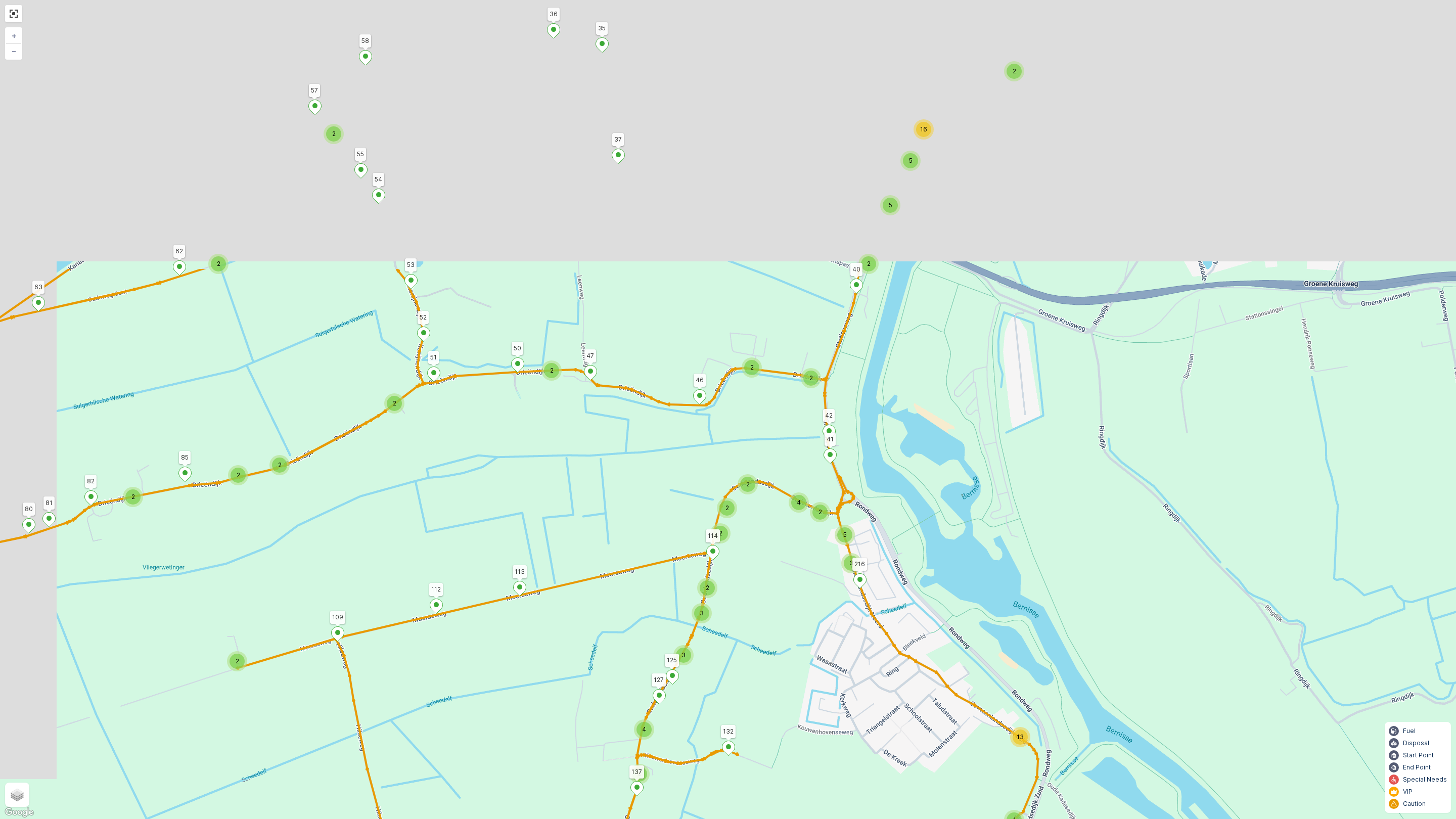
drag, startPoint x: 580, startPoint y: 466, endPoint x: 569, endPoint y: 586, distance: 120.5
click at [610, 666] on div "3 3 2 3 2 3 6 4 2 2 13 4 10 8 6 2 2 2 15 2 2 3 3 6 3 2 2 2 2 5 5 16 2 2 2 2 2 3…" at bounding box center [728, 410] width 1456 height 819
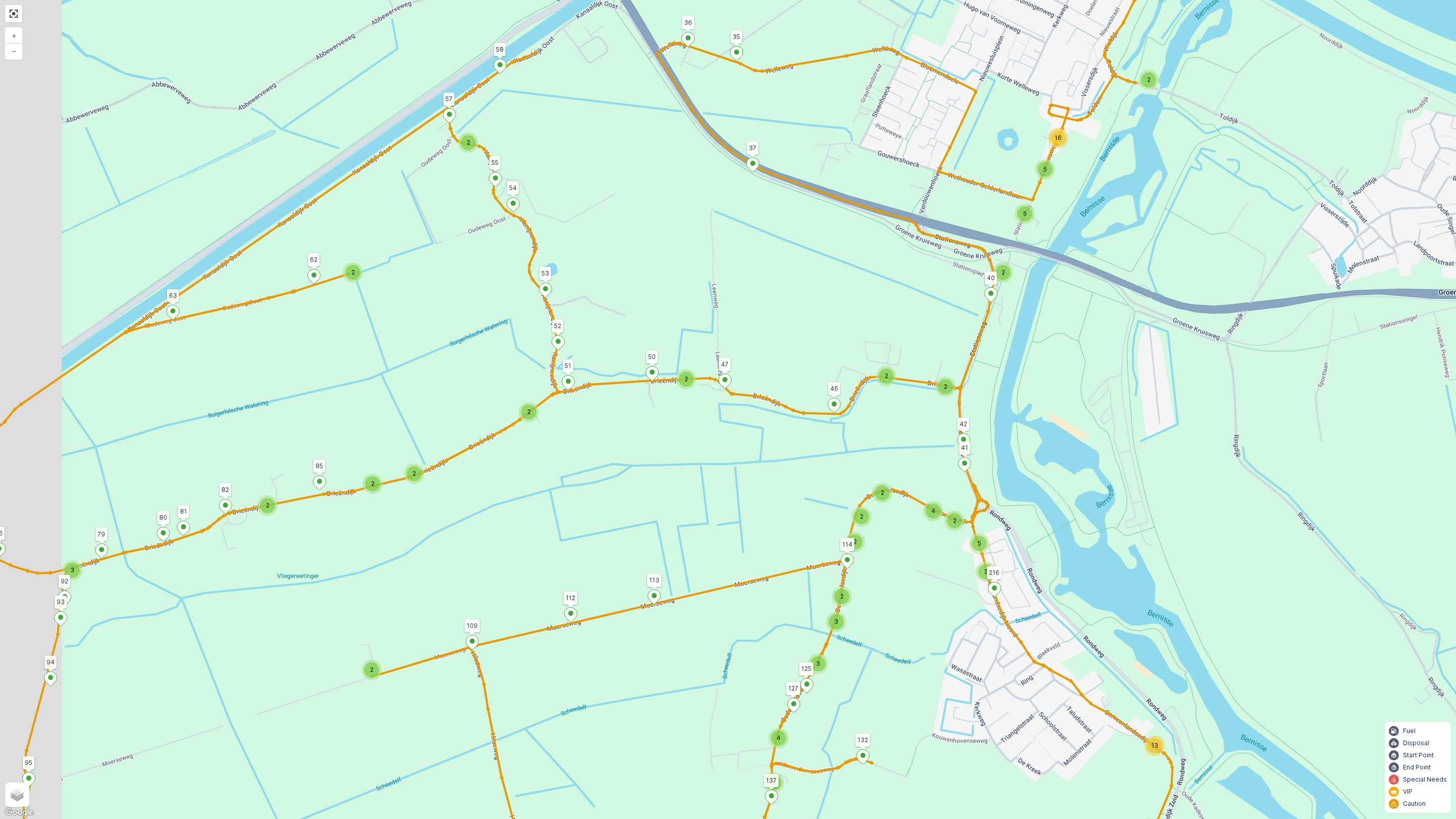
drag, startPoint x: 533, startPoint y: 488, endPoint x: 687, endPoint y: 471, distance: 154.9
click at [687, 471] on div "3 3 2 3 2 3 6 4 2 2 13 4 10 8 6 2 2 2 15 2 2 3 3 6 3 2 2 2 2 5 5 16 2 2 2 2 2 3…" at bounding box center [728, 410] width 1456 height 819
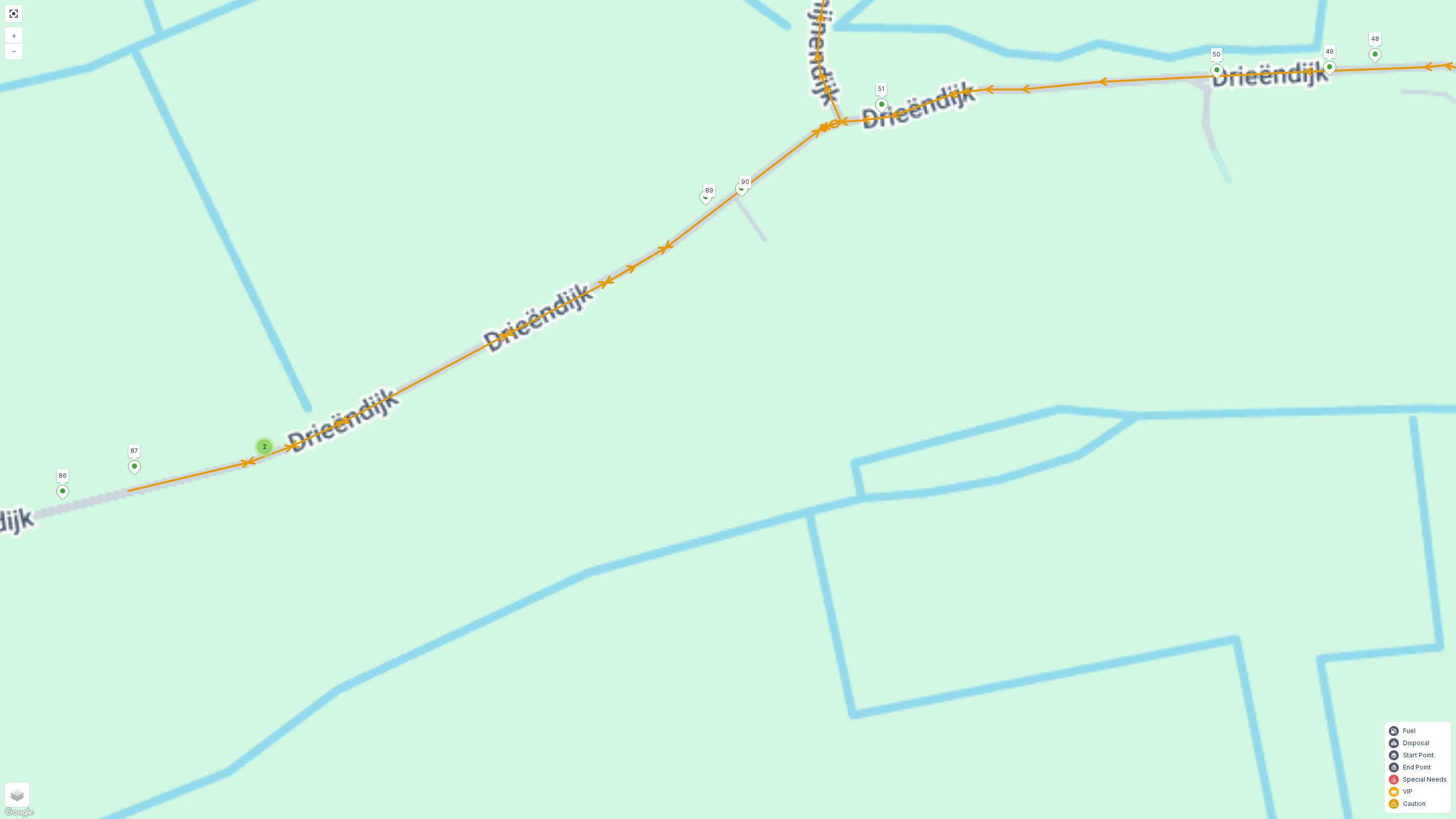
drag, startPoint x: 716, startPoint y: 405, endPoint x: 848, endPoint y: 360, distance: 139.5
click at [848, 360] on div "3 3 2 3 2 3 6 4 2 2 13 4 10 8 6 2 2 2 15 2 2 3 3 6 3 2 2 2 2 5 5 16 2 2 2 2 2 3…" at bounding box center [728, 410] width 1456 height 819
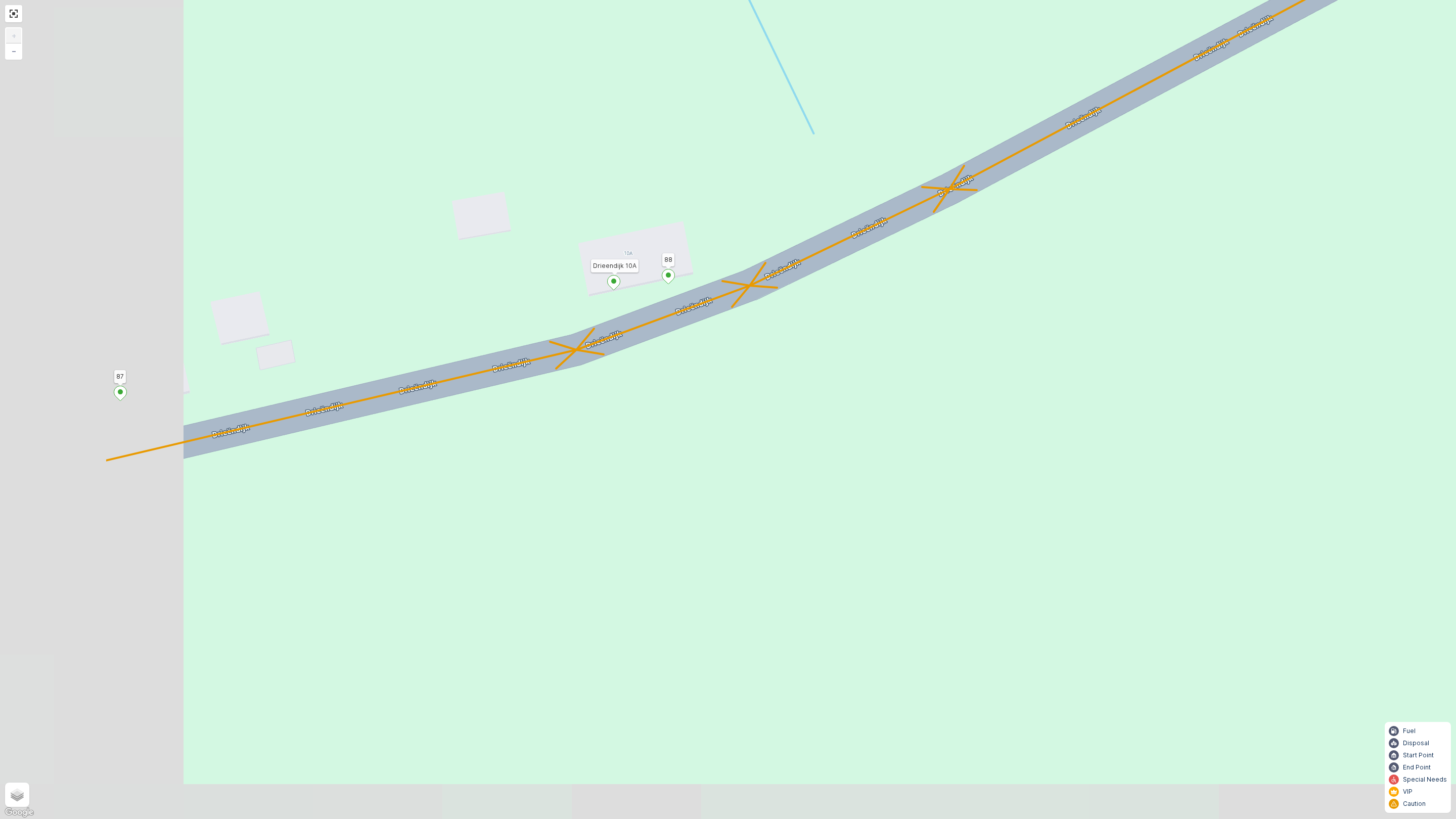
drag, startPoint x: 401, startPoint y: 410, endPoint x: 653, endPoint y: 372, distance: 254.8
click at [653, 372] on div "2 2 2 9 2 2 2 12 2 2 2 2 3 4 2 2 3 2 2 355 356 357 384 245 365 378 398 364 63 6…" at bounding box center [728, 410] width 1456 height 819
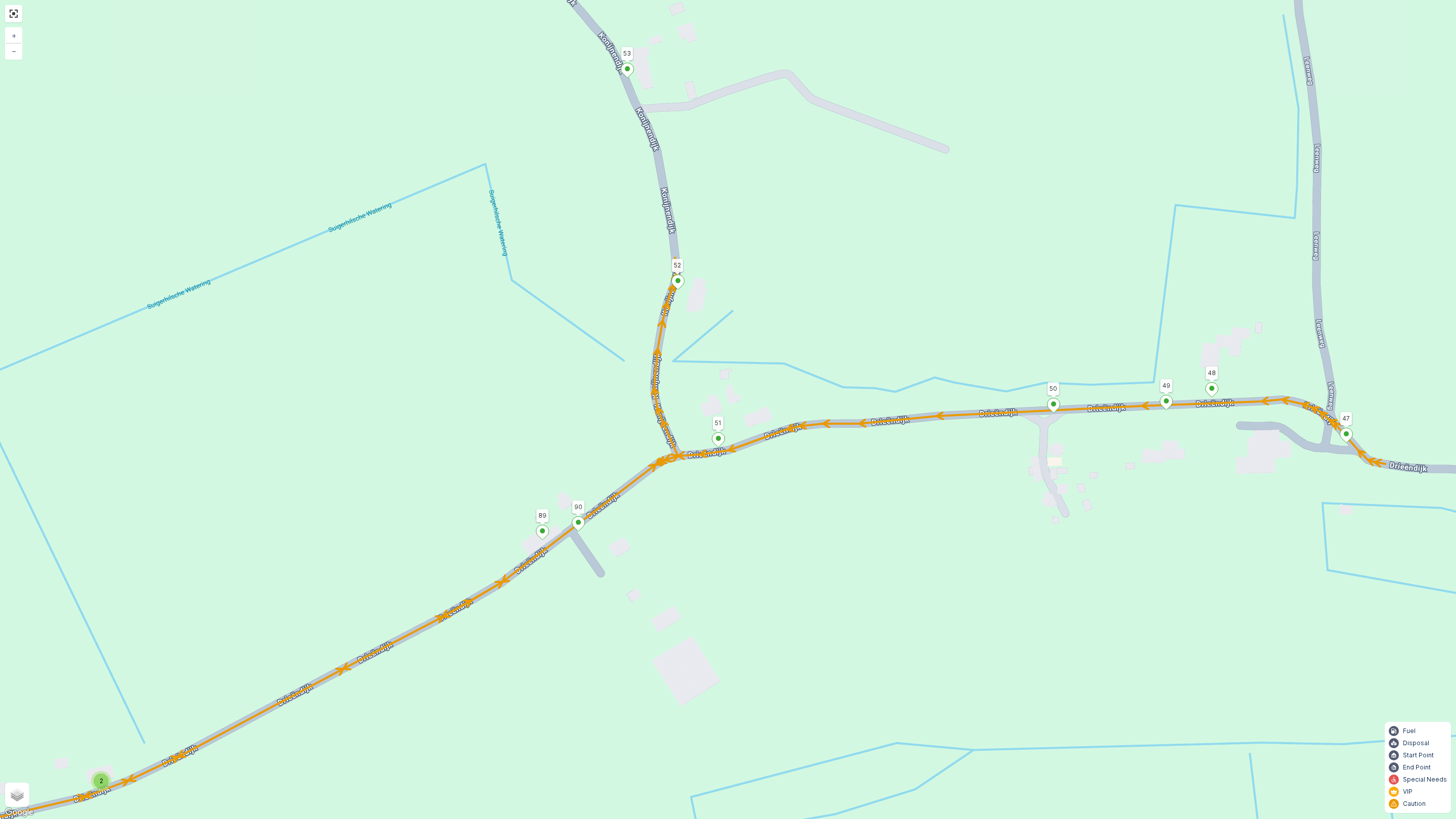
drag, startPoint x: 776, startPoint y: 580, endPoint x: 730, endPoint y: 606, distance: 52.8
click at [730, 606] on div "2 2 2 2 2 2 9 2 2 2 3 3 2 2 2 2 2 2 12 2 3 2 2 2 3 2 2 4 4 3 2 2 2 2 3 2 5 2 4 …" at bounding box center [728, 410] width 1456 height 819
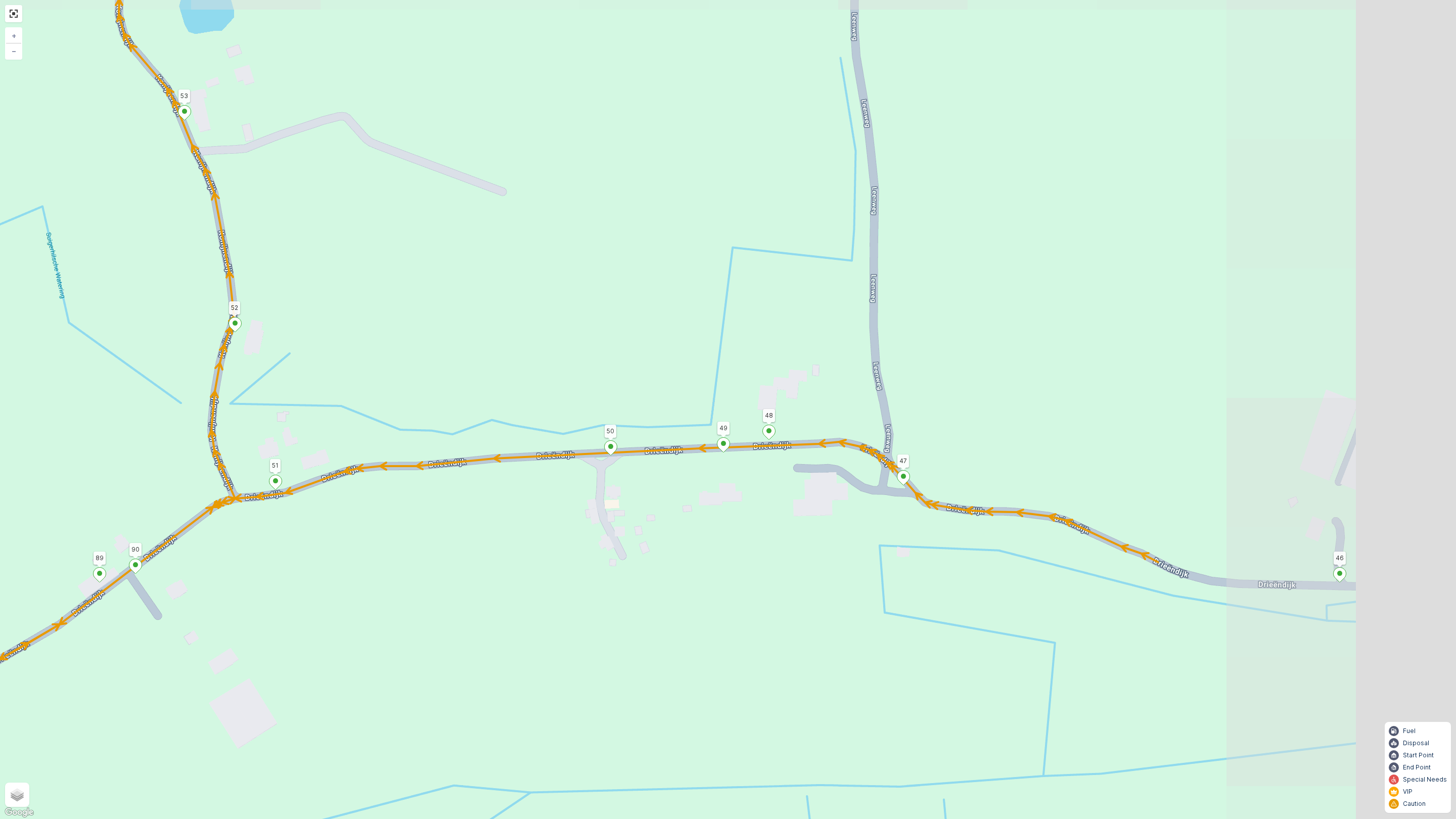
drag, startPoint x: 1282, startPoint y: 490, endPoint x: 839, endPoint y: 533, distance: 445.1
click at [839, 533] on div "2 2 2 2 2 2 9 2 2 2 3 3 2 2 2 2 2 2 12 2 3 2 2 2 3 2 2 4 4 3 2 2 2 2 3 2 5 2 4 …" at bounding box center [728, 410] width 1456 height 819
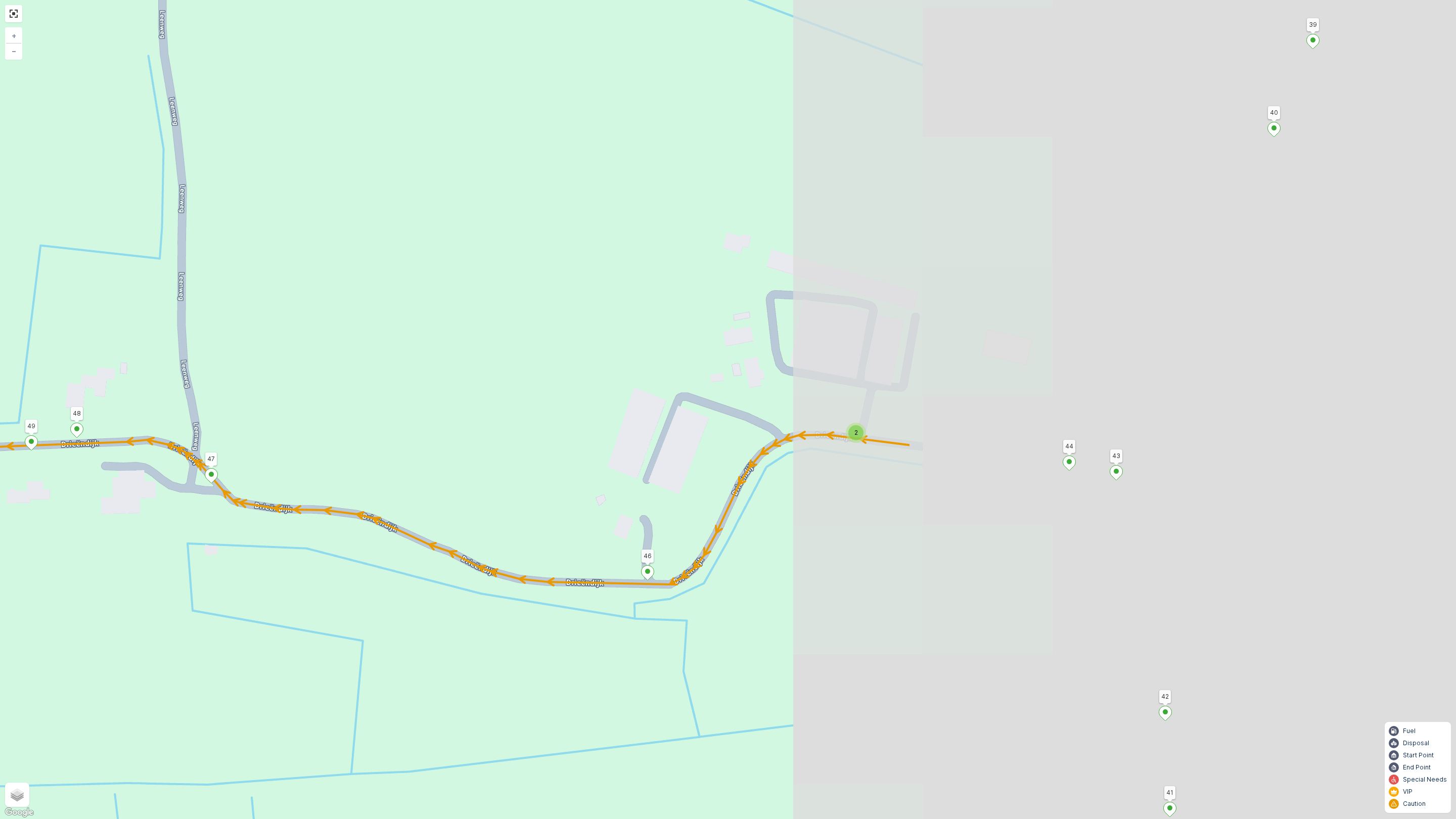
drag, startPoint x: 1073, startPoint y: 599, endPoint x: 380, endPoint y: 598, distance: 693.0
click at [380, 598] on div "2 2 2 2 2 2 9 2 2 2 3 3 2 2 2 2 2 2 12 2 3 2 2 2 3 2 2 4 4 3 2 2 2 2 3 2 5 2 4 …" at bounding box center [728, 410] width 1456 height 819
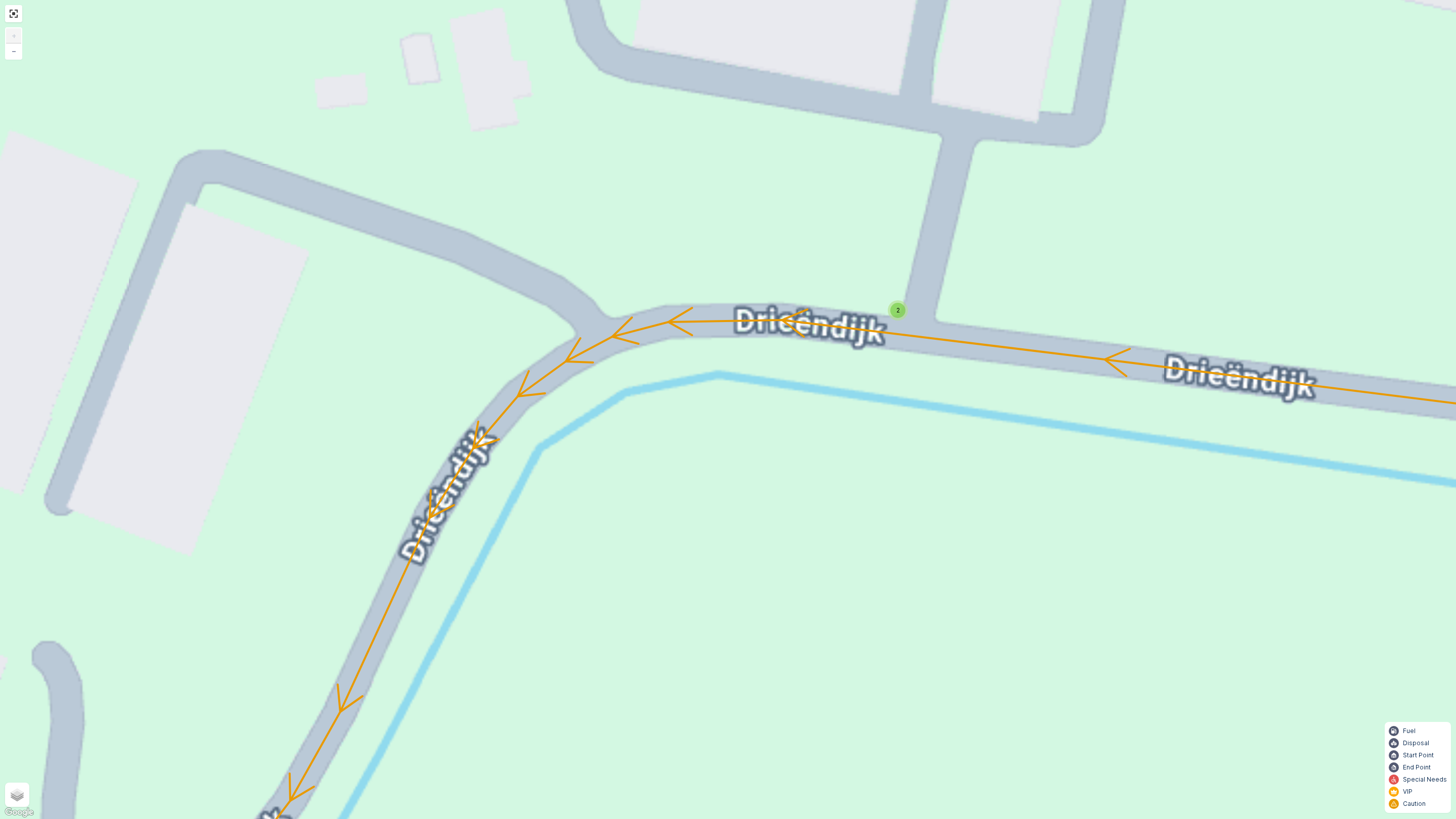
click at [898, 311] on span "2" at bounding box center [898, 310] width 4 height 8
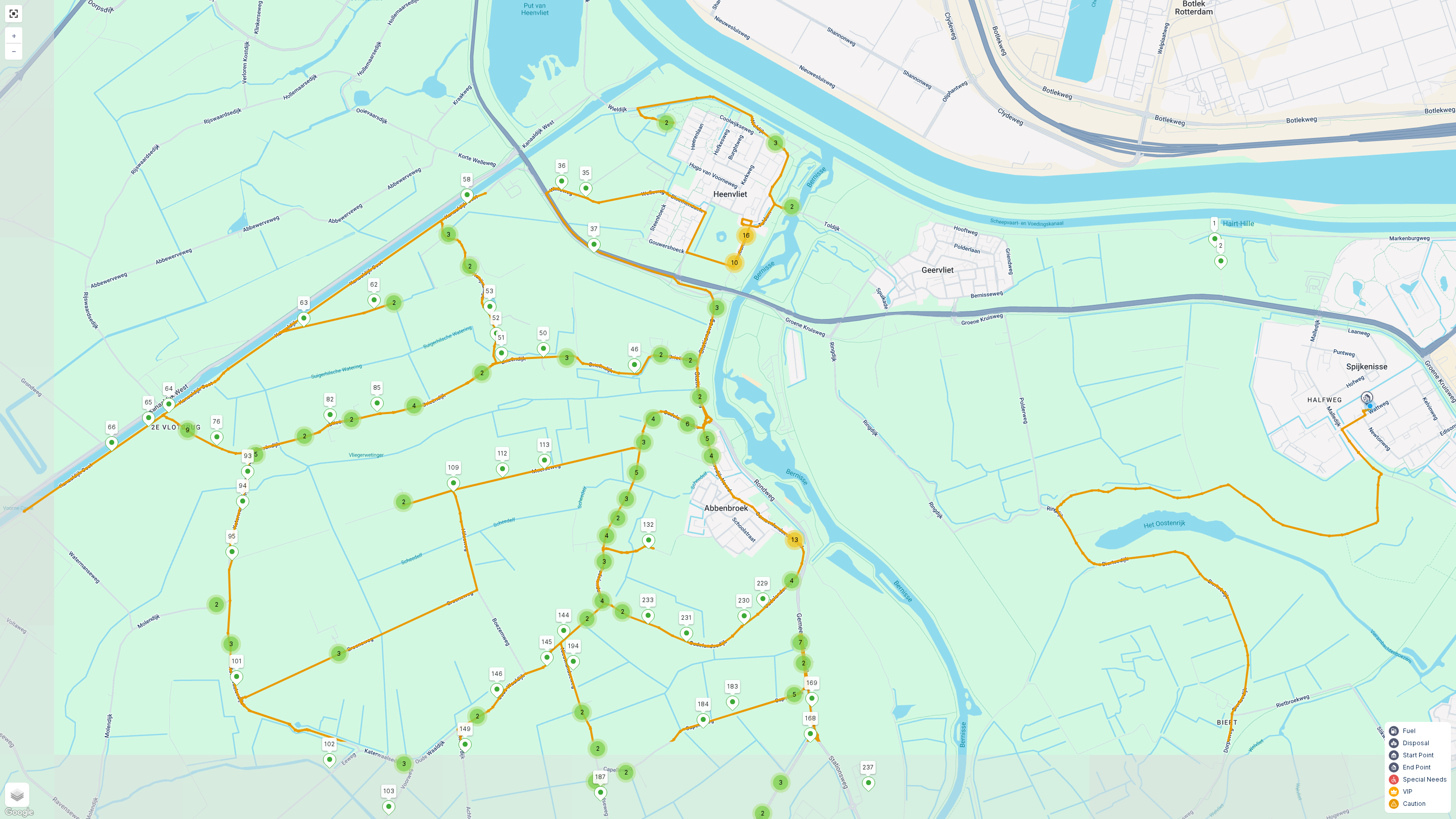
drag, startPoint x: 770, startPoint y: 586, endPoint x: 877, endPoint y: 426, distance: 192.5
click at [877, 426] on div "2 2 2 2 3 3 3 3 2 3 10 2 5 27 14 4 2 15 2 2 2 5 9 2 5 2 3 2 3 2 2 10 16 3 3 2 2…" at bounding box center [728, 410] width 1456 height 819
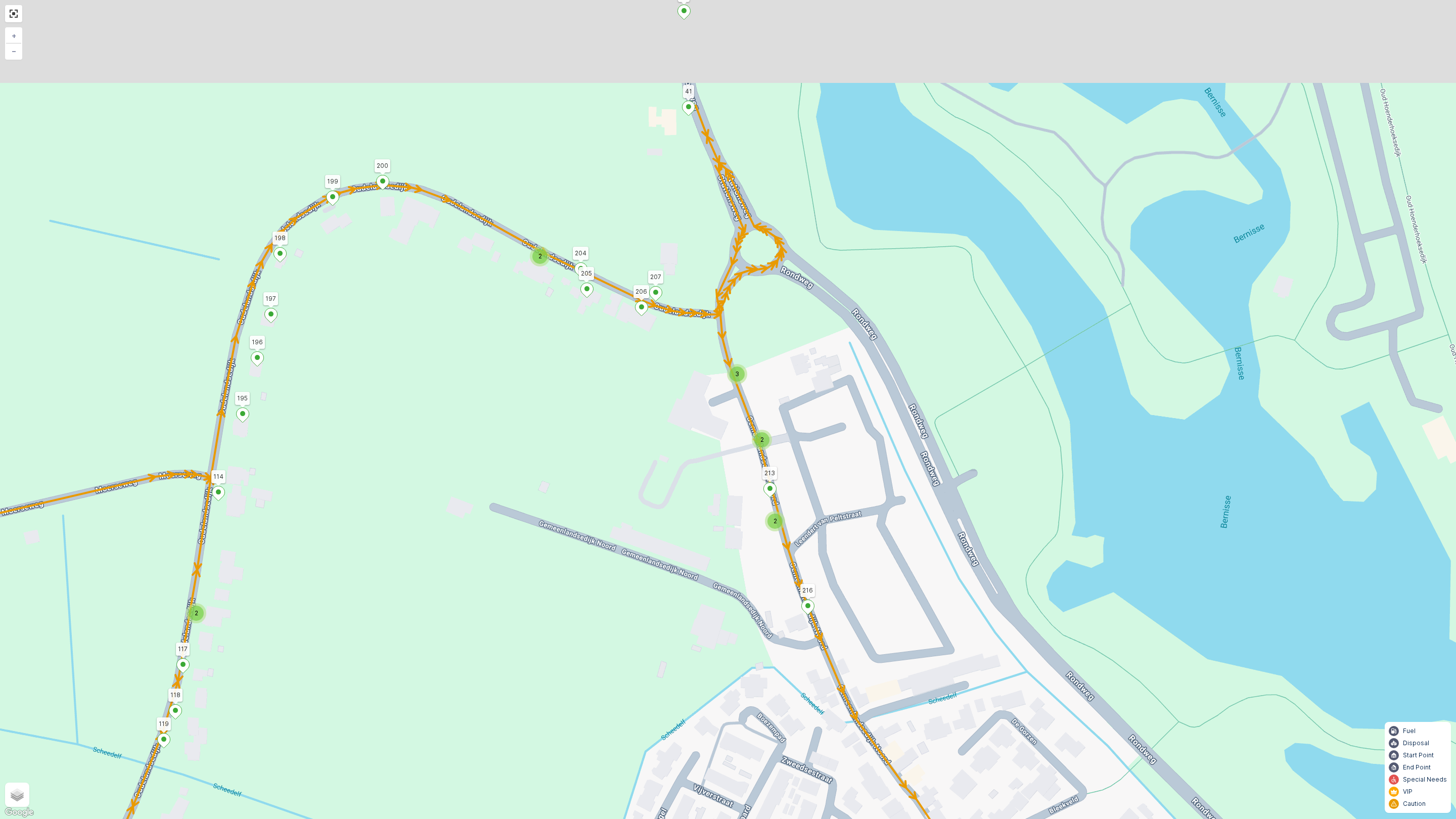
drag, startPoint x: 702, startPoint y: 372, endPoint x: 695, endPoint y: 497, distance: 125.2
click at [695, 497] on div "2 2 2 2 2 2 9 2 2 2 3 3 2 2 2 2 2 2 12 2 3 2 2 2 3 2 2 4 4 3 2 2 2 2 3 2 5 2 4 …" at bounding box center [728, 410] width 1456 height 819
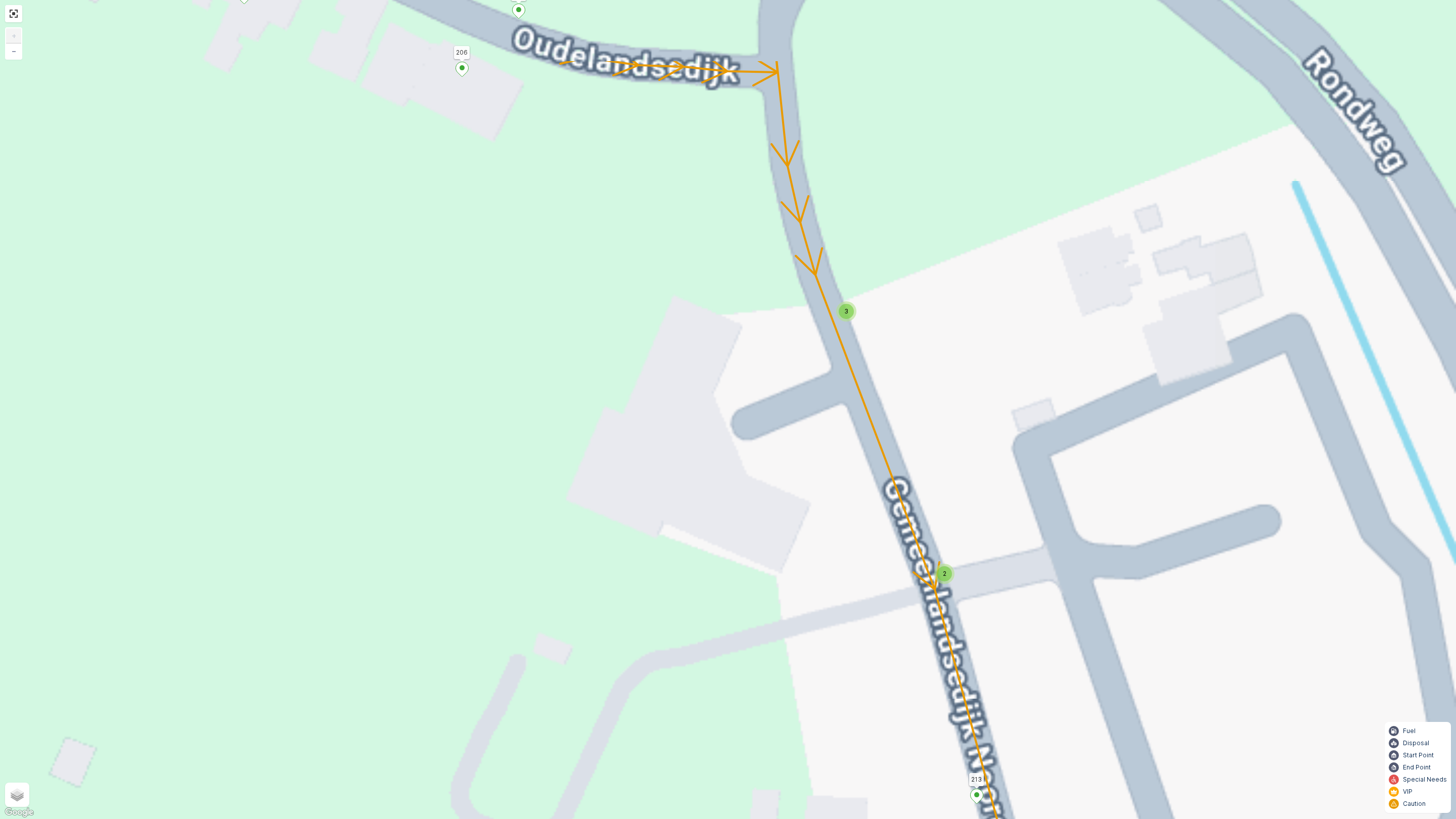
drag, startPoint x: 720, startPoint y: 506, endPoint x: 909, endPoint y: 519, distance: 189.4
click at [720, 515] on div "2 2 2 9 2 2 2 12 2 2 2 2 3 4 2 2 3 2 2 355 356 357 384 245 365 378 398 364 63 6…" at bounding box center [728, 410] width 1456 height 819
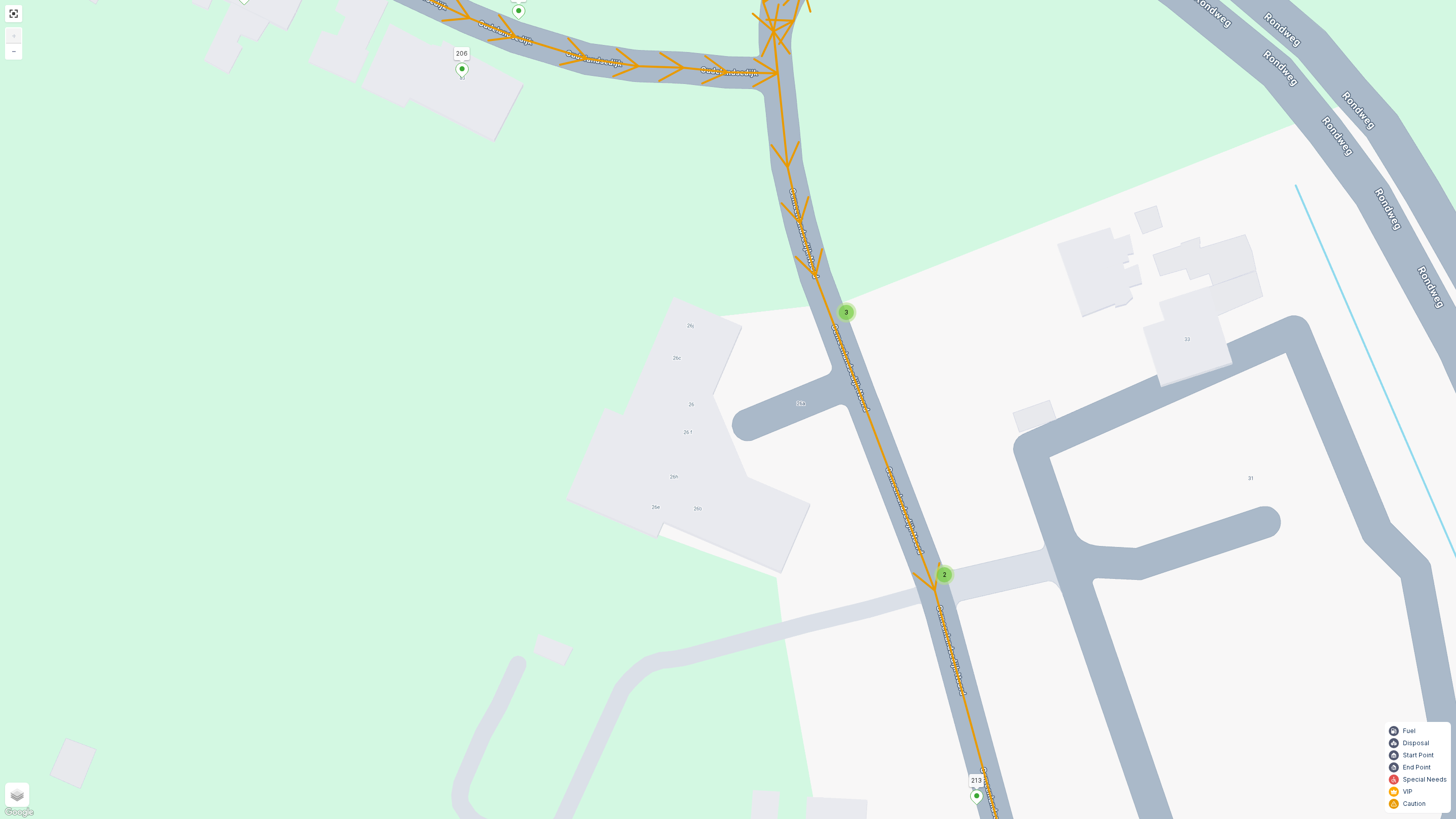
click at [948, 575] on div "2" at bounding box center [944, 575] width 15 height 15
click at [853, 319] on div "3" at bounding box center [846, 313] width 20 height 20
click at [825, 425] on div "2 2 2 9 2 2 2 12 2 2 2 2 3 4 2 2 3 2 2 355 356 357 384 245 365 378 398 364 63 6…" at bounding box center [728, 410] width 1456 height 819
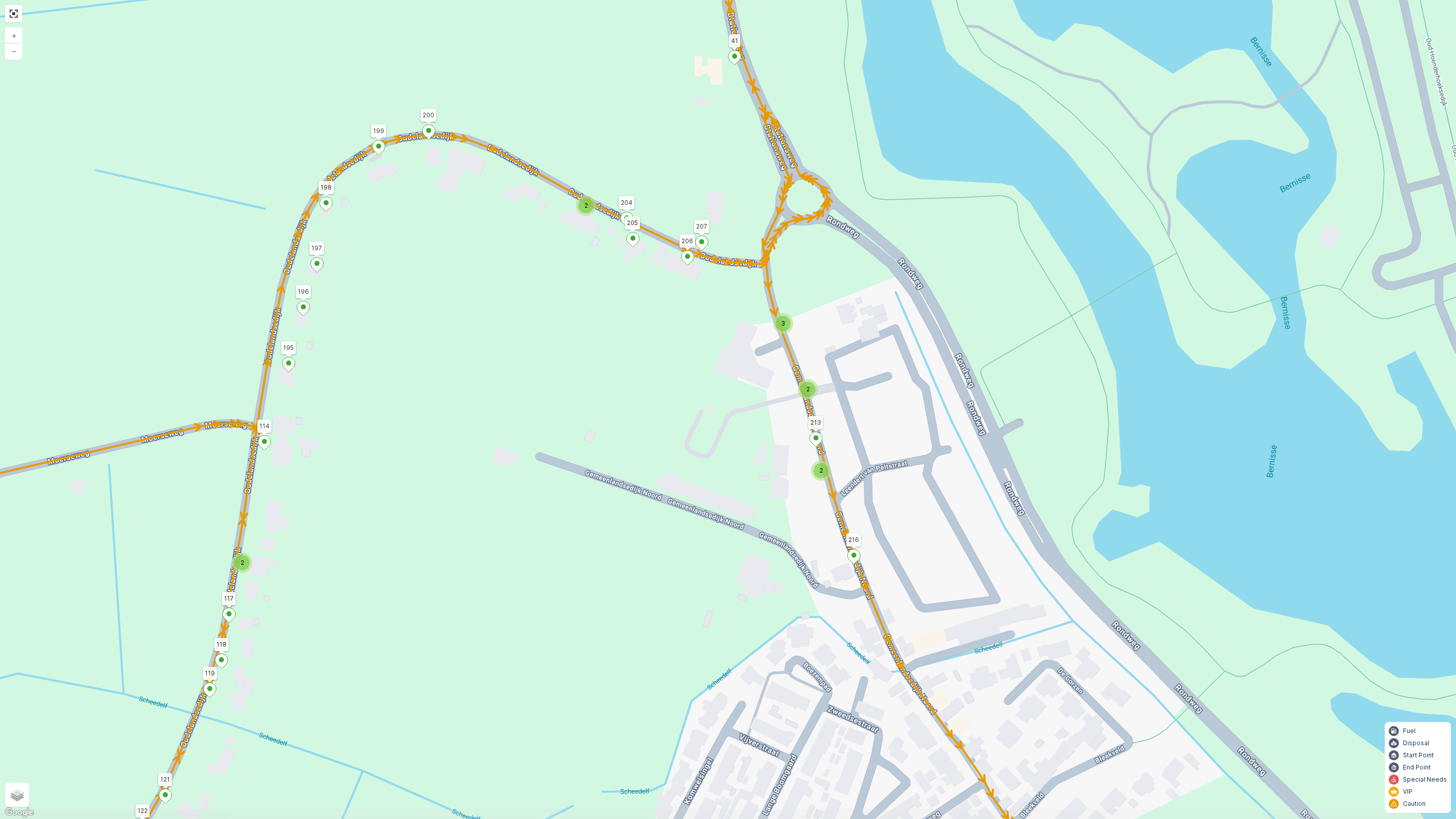
drag, startPoint x: 922, startPoint y: 536, endPoint x: 876, endPoint y: 462, distance: 87.1
click at [876, 462] on div "2 2 2 2 2 2 9 2 2 2 3 3 2 2 2 2 2 2 12 2 3 2 2 2 3 2 2 4 4 3 2 2 2 2 3 2 5 2 4 …" at bounding box center [728, 410] width 1456 height 819
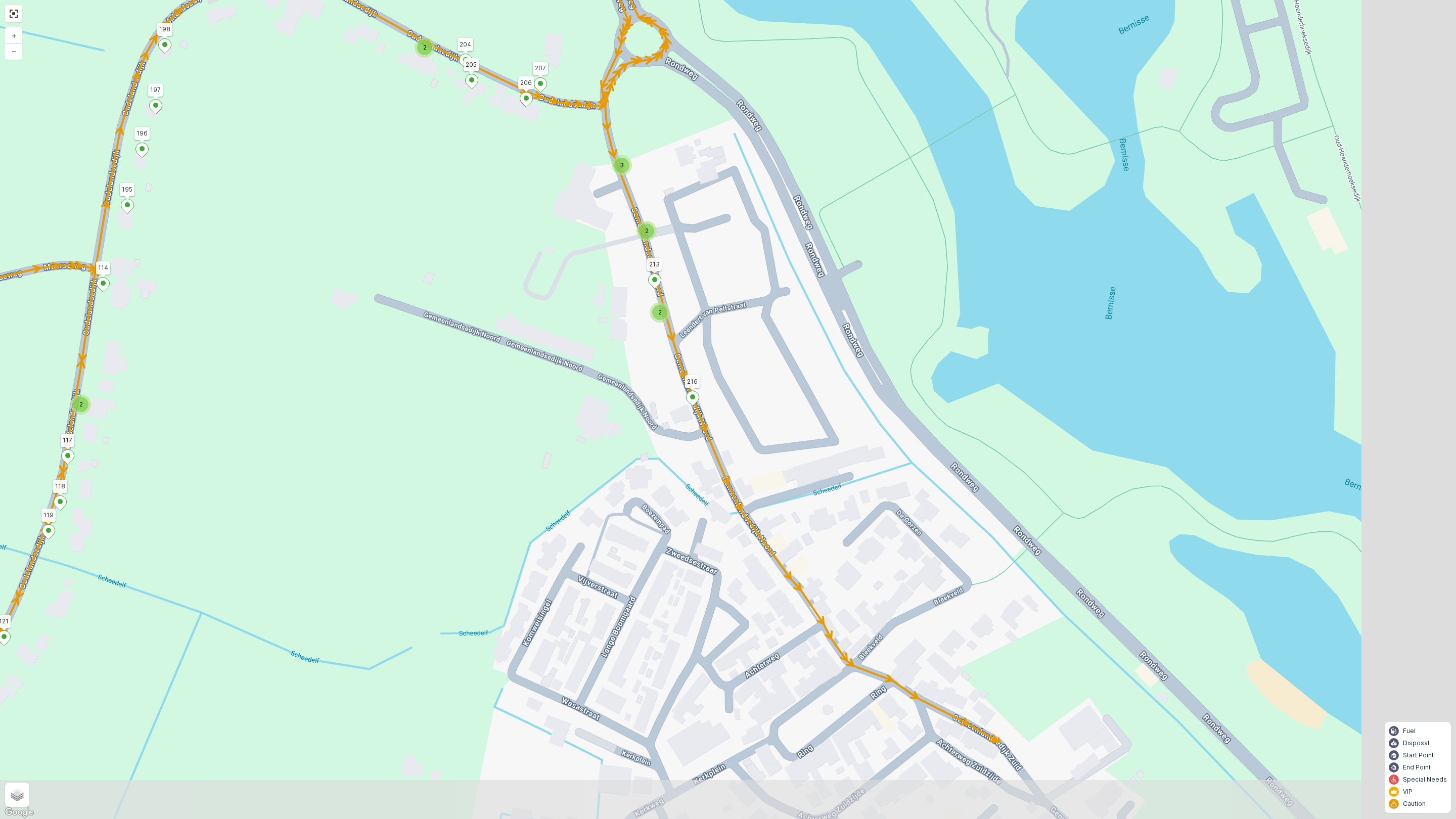
drag, startPoint x: 922, startPoint y: 560, endPoint x: 766, endPoint y: 438, distance: 198.0
click at [766, 438] on div "2 2 2 2 2 2 9 2 2 2 3 3 2 2 2 2 2 2 12 2 3 2 2 2 3 2 2 4 4 3 2 2 2 2 3 2 5 2 4 …" at bounding box center [728, 410] width 1456 height 819
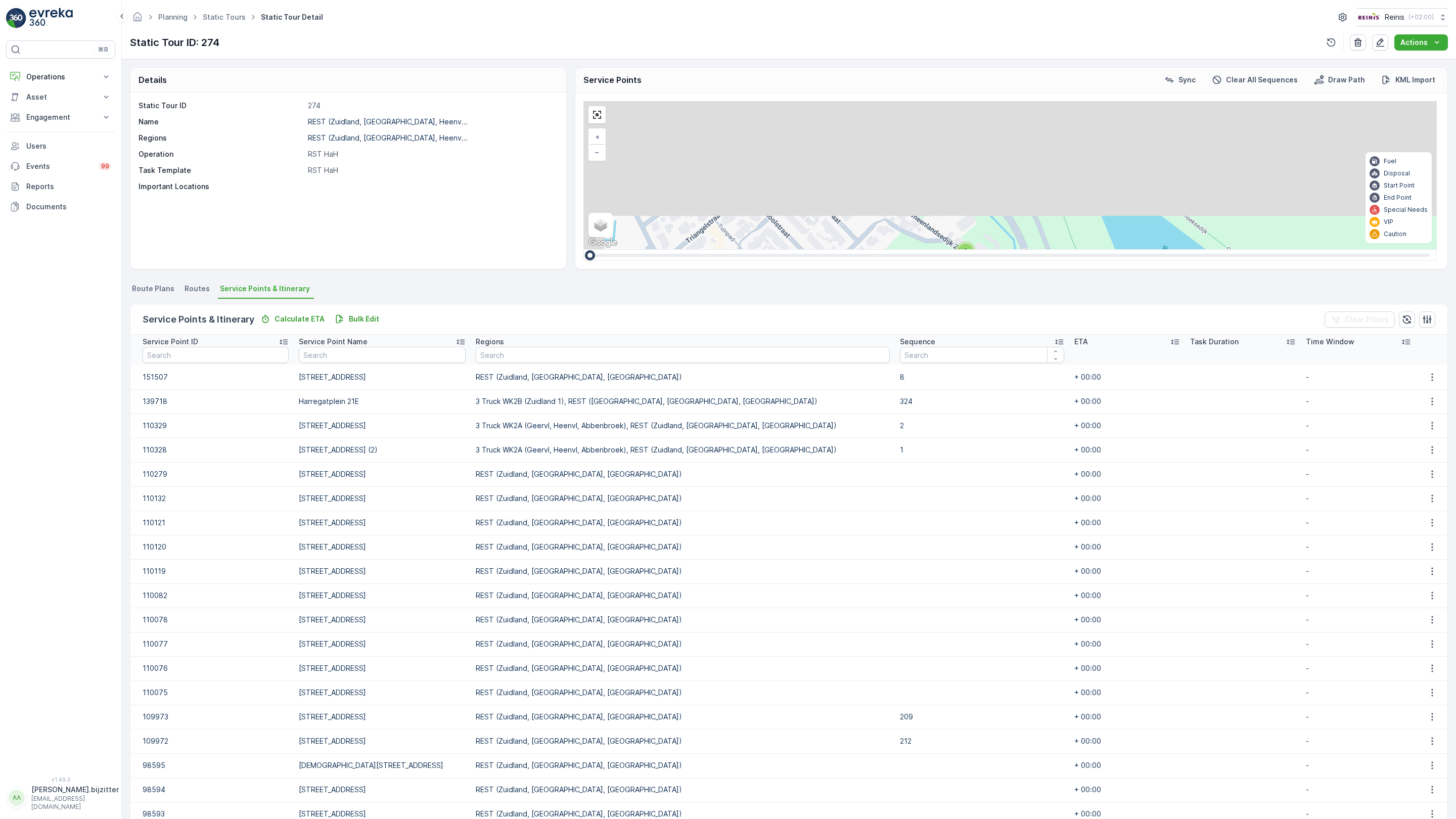
drag, startPoint x: 173, startPoint y: 472, endPoint x: 292, endPoint y: 542, distance: 138.1
click at [583, 249] on div "2 2 2 2 2 2 2 2 2 2 10 3 2 2 5 5 4 4 2 4 2 3 12 2 2 5 2 2 2 2 2 2 3 4 4 5 7 2 2…" at bounding box center [1010, 176] width 854 height 148
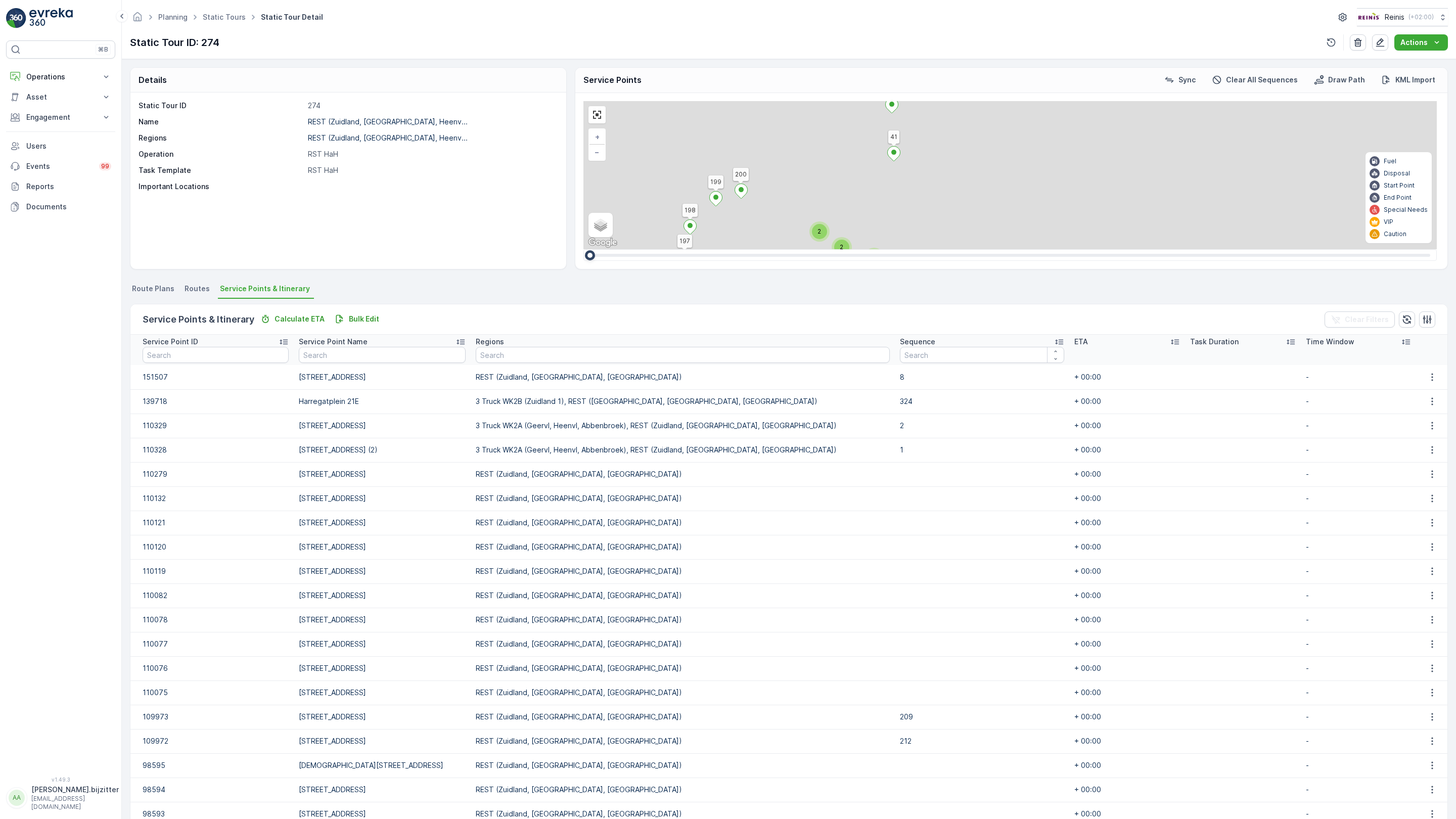
drag, startPoint x: 232, startPoint y: 338, endPoint x: 530, endPoint y: 644, distance: 427.1
click at [583, 249] on div "2 2 2 2 2 2 2 2 2 2 10 3 2 2 5 5 4 4 2 4 2 3 12 2 2 5 2 2 2 2 2 2 3 4 4 5 7 2 2…" at bounding box center [1010, 176] width 854 height 148
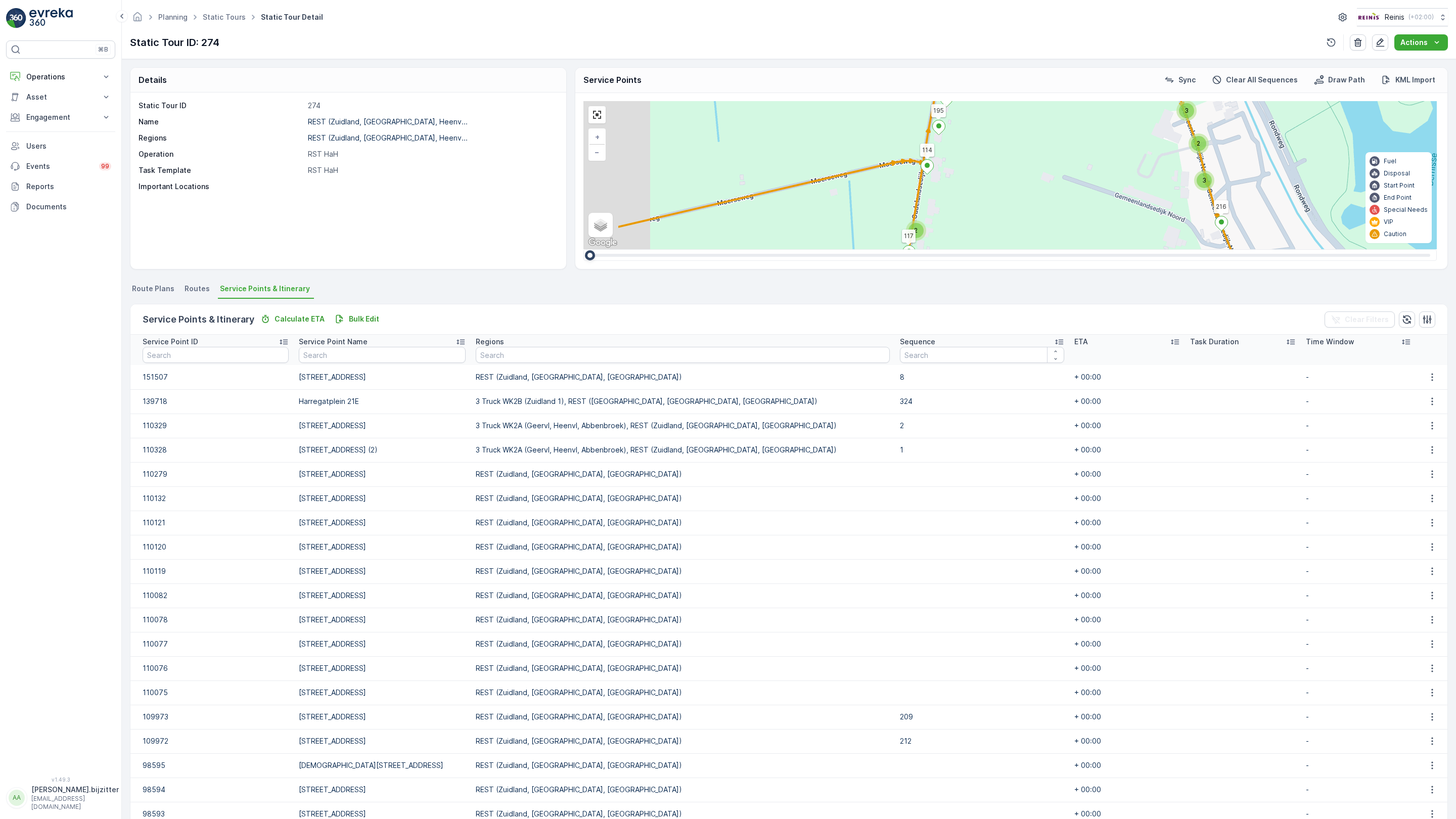
drag, startPoint x: 391, startPoint y: 651, endPoint x: 641, endPoint y: 254, distance: 469.2
click at [602, 249] on div "2 2 2 2 2 2 2 2 2 2 10 3 2 2 5 5 4 4 2 4 2 3 12 2 2 5 2 2 2 2 2 2 3 4 4 5 7 2 2…" at bounding box center [1010, 176] width 854 height 148
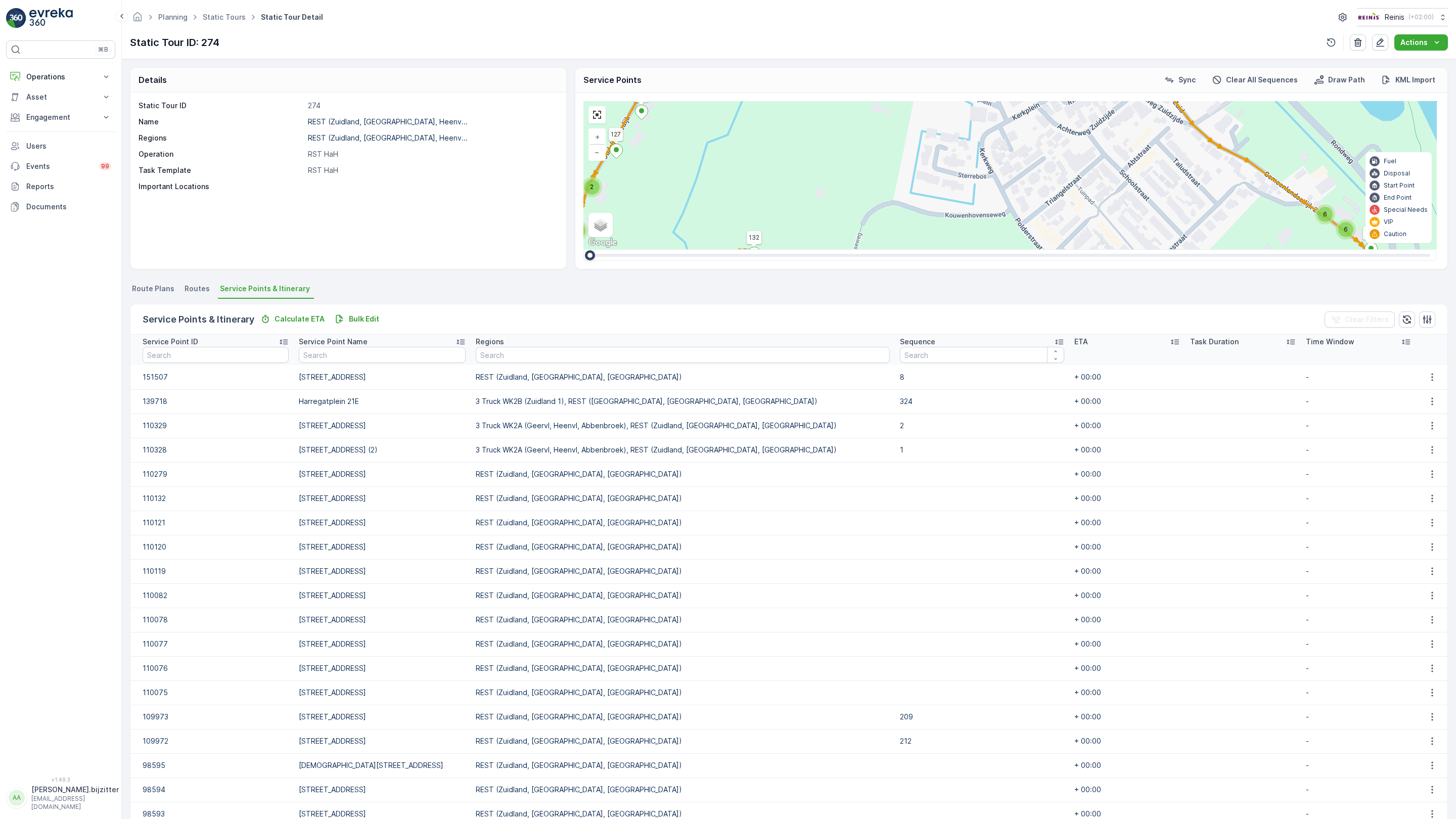
drag, startPoint x: 534, startPoint y: 581, endPoint x: 300, endPoint y: 381, distance: 307.8
click at [583, 249] on div "2 2 2 2 2 2 2 2 2 2 10 3 2 2 5 5 4 4 2 4 2 3 12 2 2 5 2 2 2 2 2 2 3 4 4 5 7 2 2…" at bounding box center [1010, 176] width 854 height 148
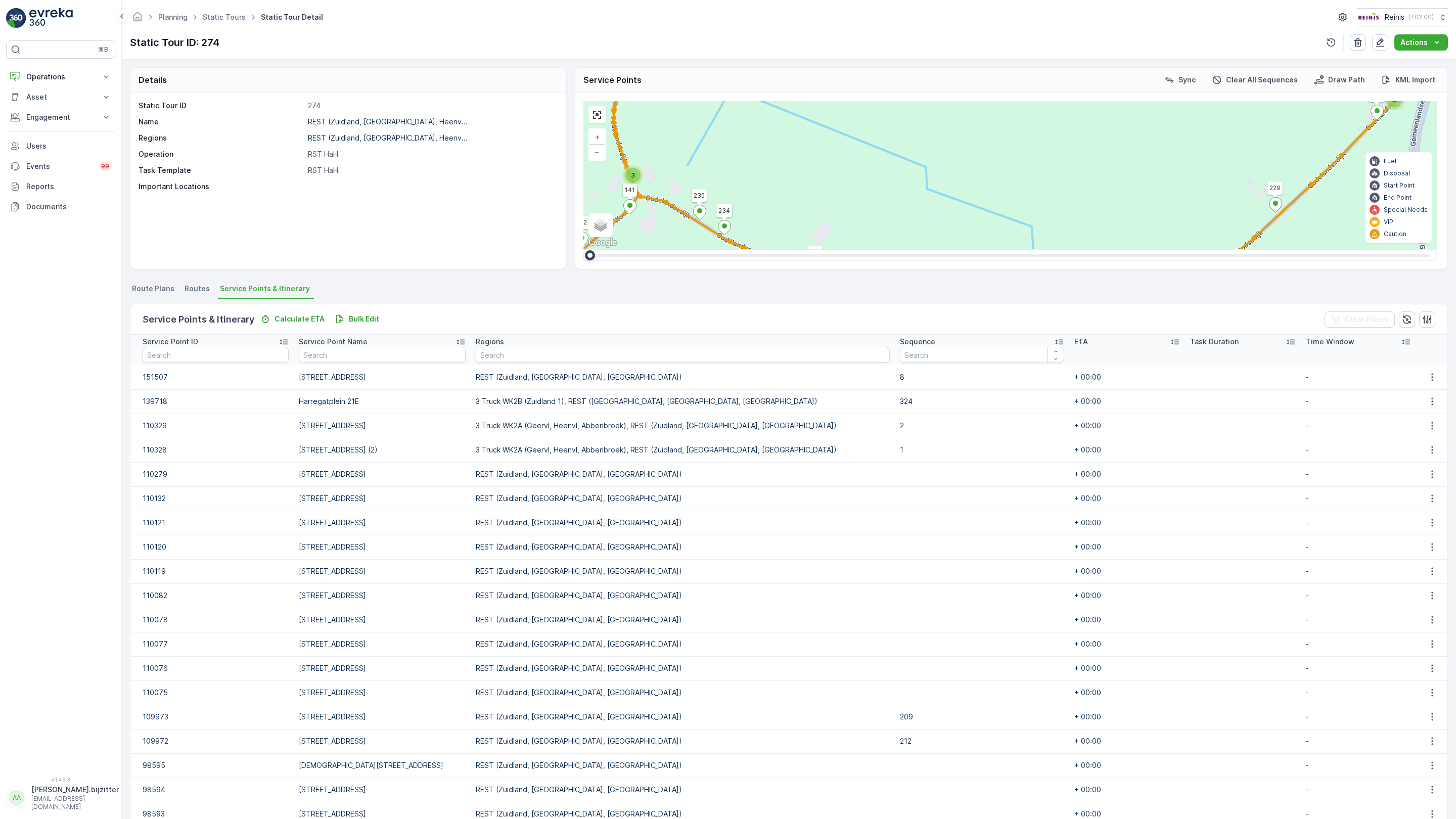
drag, startPoint x: 566, startPoint y: 644, endPoint x: 631, endPoint y: 359, distance: 292.3
click at [631, 249] on div "2 2 2 2 2 2 2 2 2 2 10 3 2 2 5 5 4 4 2 4 2 3 12 2 2 5 2 2 2 2 2 2 3 4 4 5 7 2 2…" at bounding box center [1010, 176] width 854 height 148
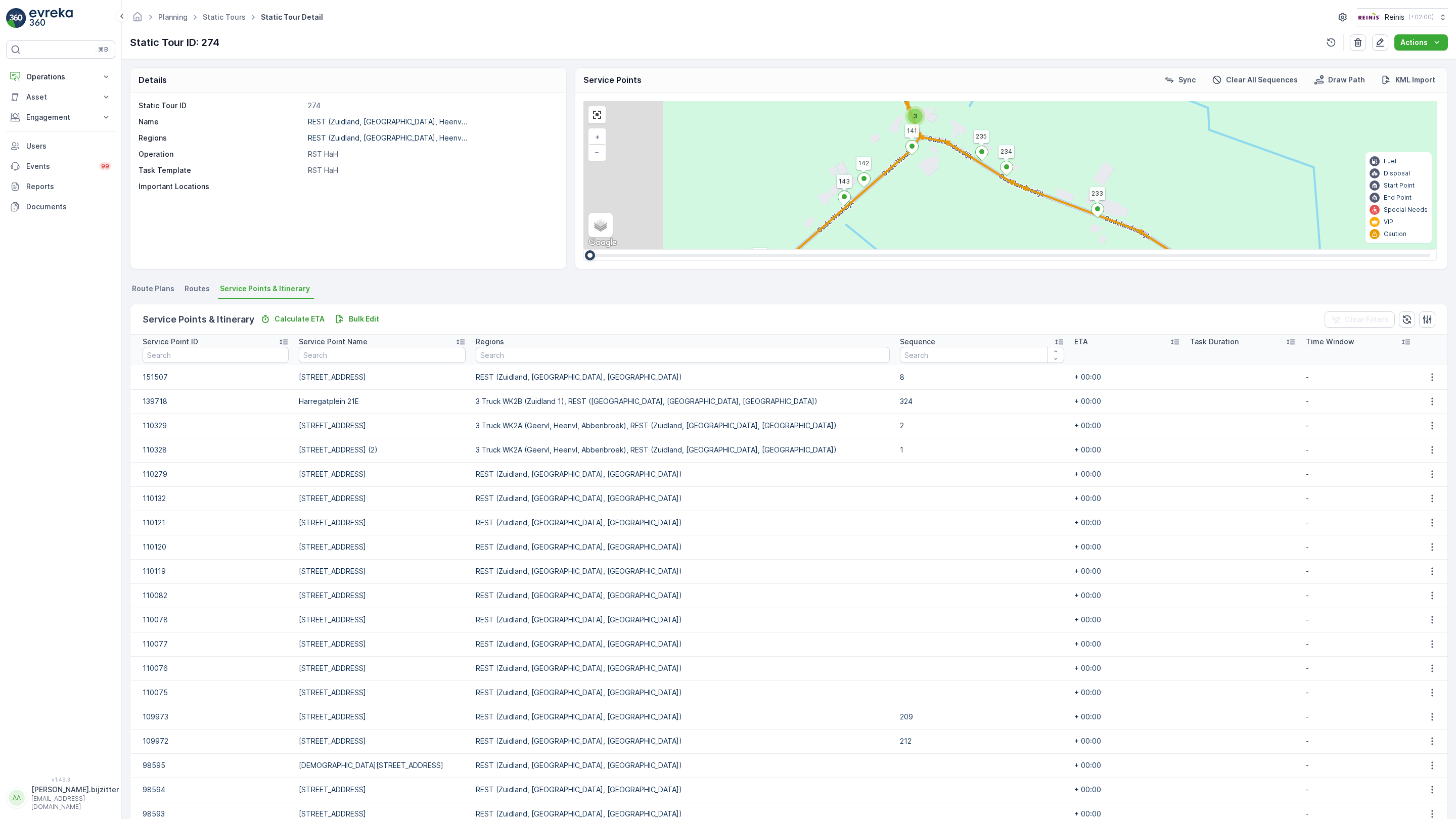
drag, startPoint x: 406, startPoint y: 522, endPoint x: 729, endPoint y: 445, distance: 332.1
click at [730, 249] on div "2 2 2 2 2 2 2 2 2 2 10 3 2 2 5 5 4 4 2 4 2 3 12 2 2 5 2 2 2 2 2 2 3 4 4 5 7 2 2…" at bounding box center [1010, 176] width 854 height 148
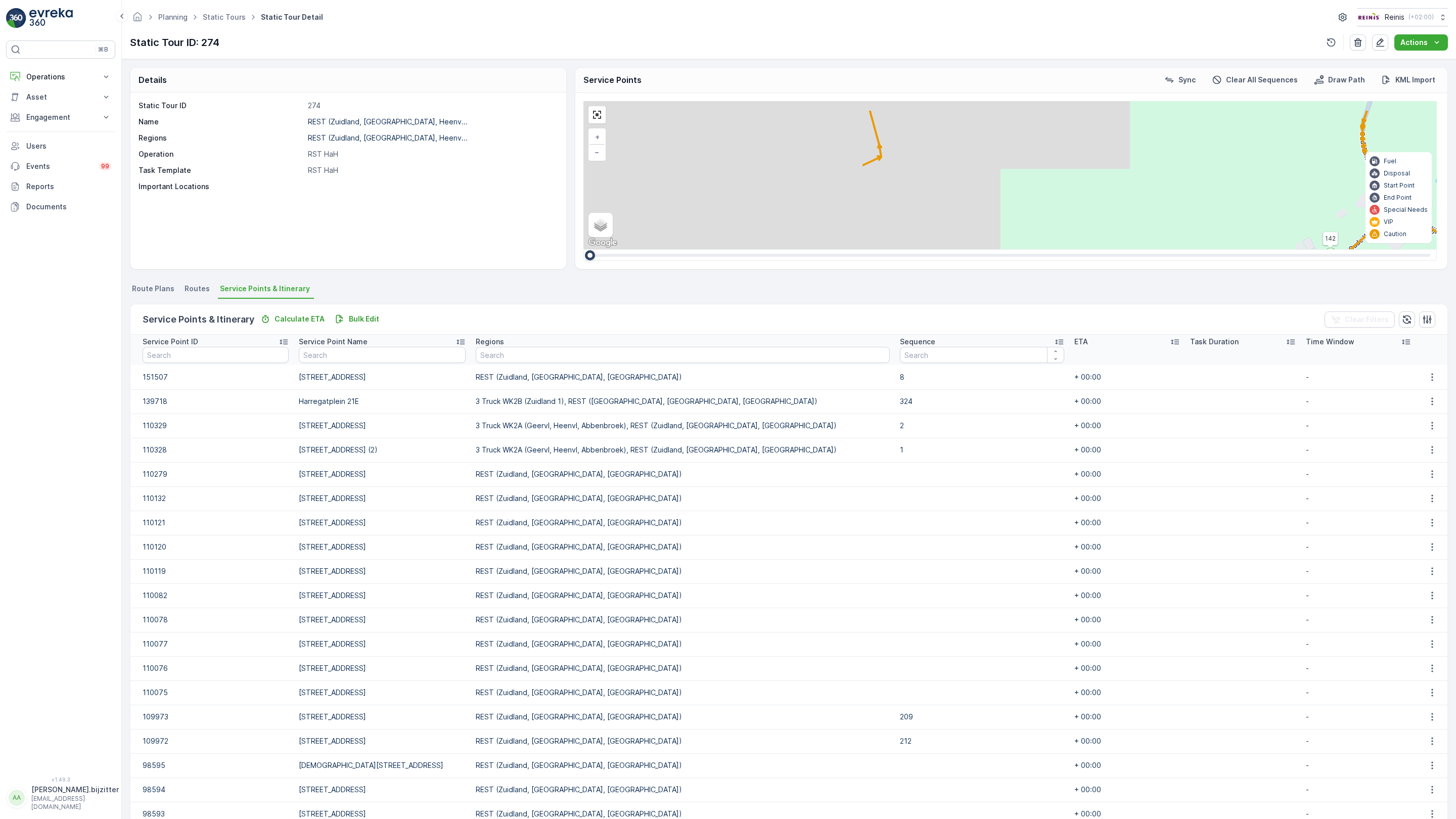
drag, startPoint x: 223, startPoint y: 458, endPoint x: 825, endPoint y: 612, distance: 621.4
click at [825, 249] on div "2 2 2 2 2 2 2 2 2 2 10 3 2 2 5 5 4 4 2 4 2 3 12 2 2 5 2 2 2 2 2 2 3 4 4 5 7 2 2…" at bounding box center [1010, 176] width 854 height 148
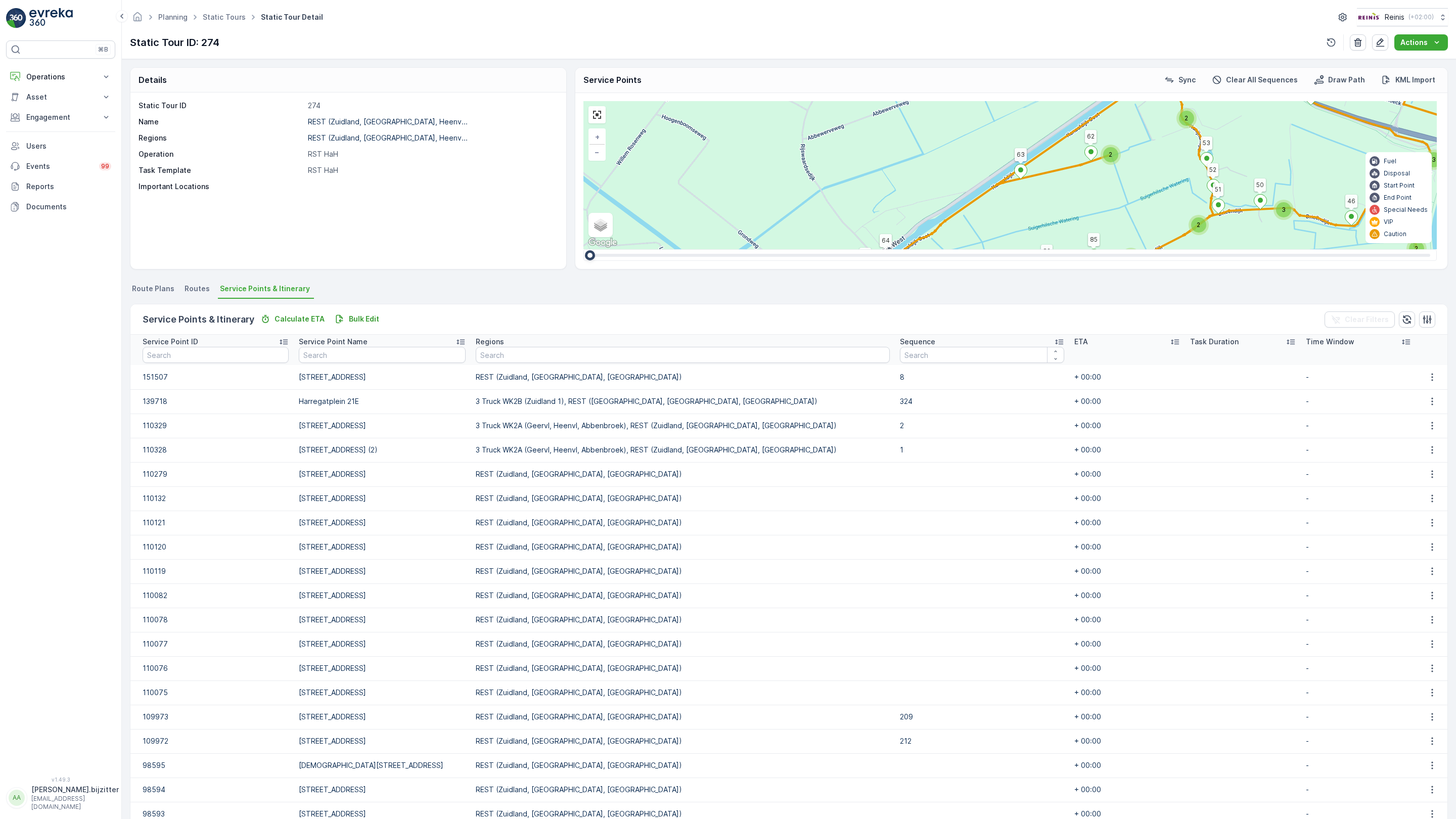
drag, startPoint x: 598, startPoint y: 625, endPoint x: 490, endPoint y: 462, distance: 195.5
click at [583, 249] on div "2 2 2 2 3 3 3 3 2 3 10 2 5 27 14 4 2 15 2 2 2 5 9 2 5 2 3 2 3 2 2 10 16 3 3 2 2…" at bounding box center [1010, 176] width 854 height 148
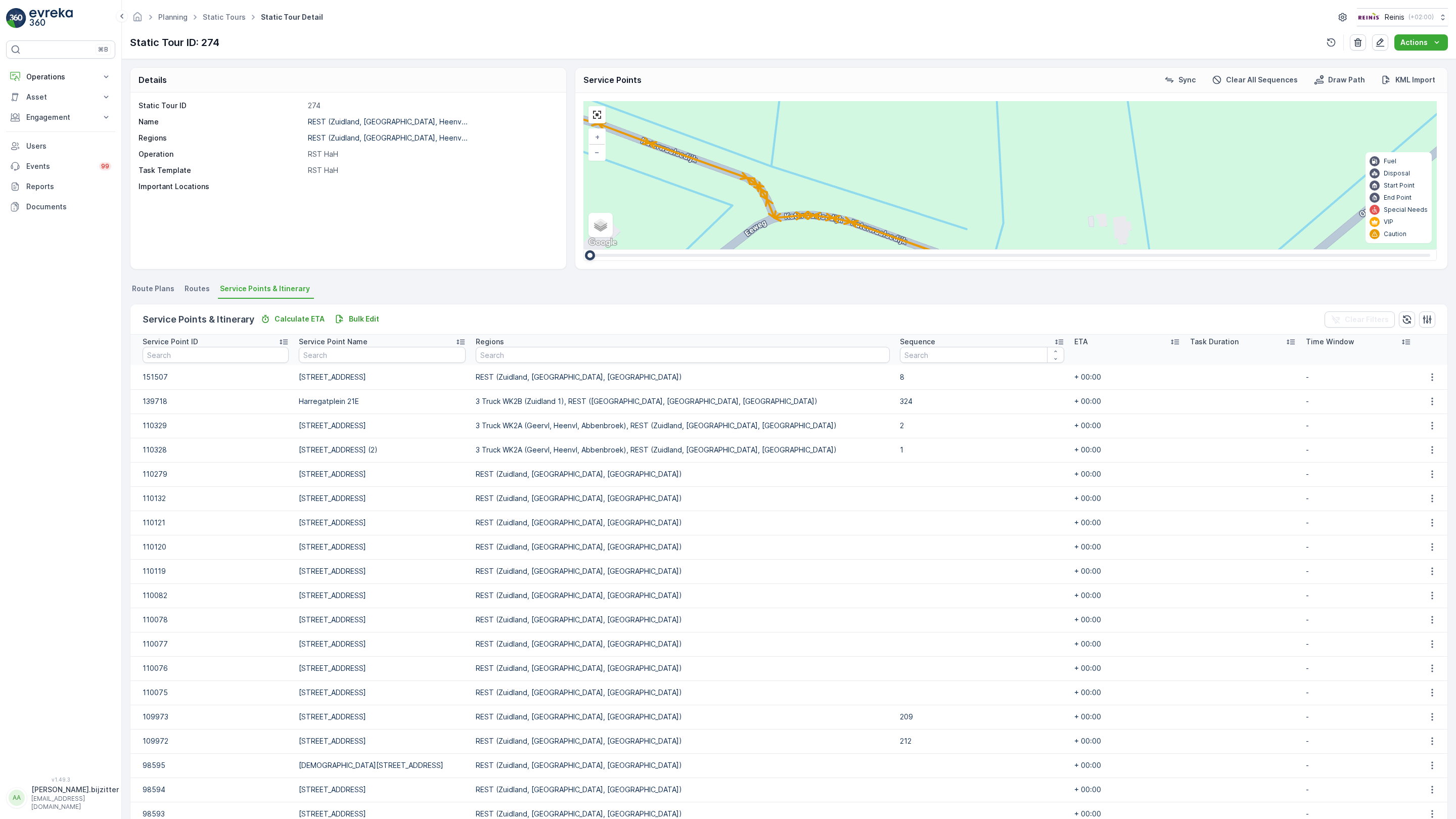
drag, startPoint x: 533, startPoint y: 525, endPoint x: 678, endPoint y: 291, distance: 275.3
click at [678, 249] on div "2 2 2 2 2 2 9 2 2 2 3 3 2 2 2 2 2 2 12 2 3 2 2 2 3 2 2 4 4 3 2 2 2 2 3 2 5 2 4 …" at bounding box center [1010, 176] width 854 height 148
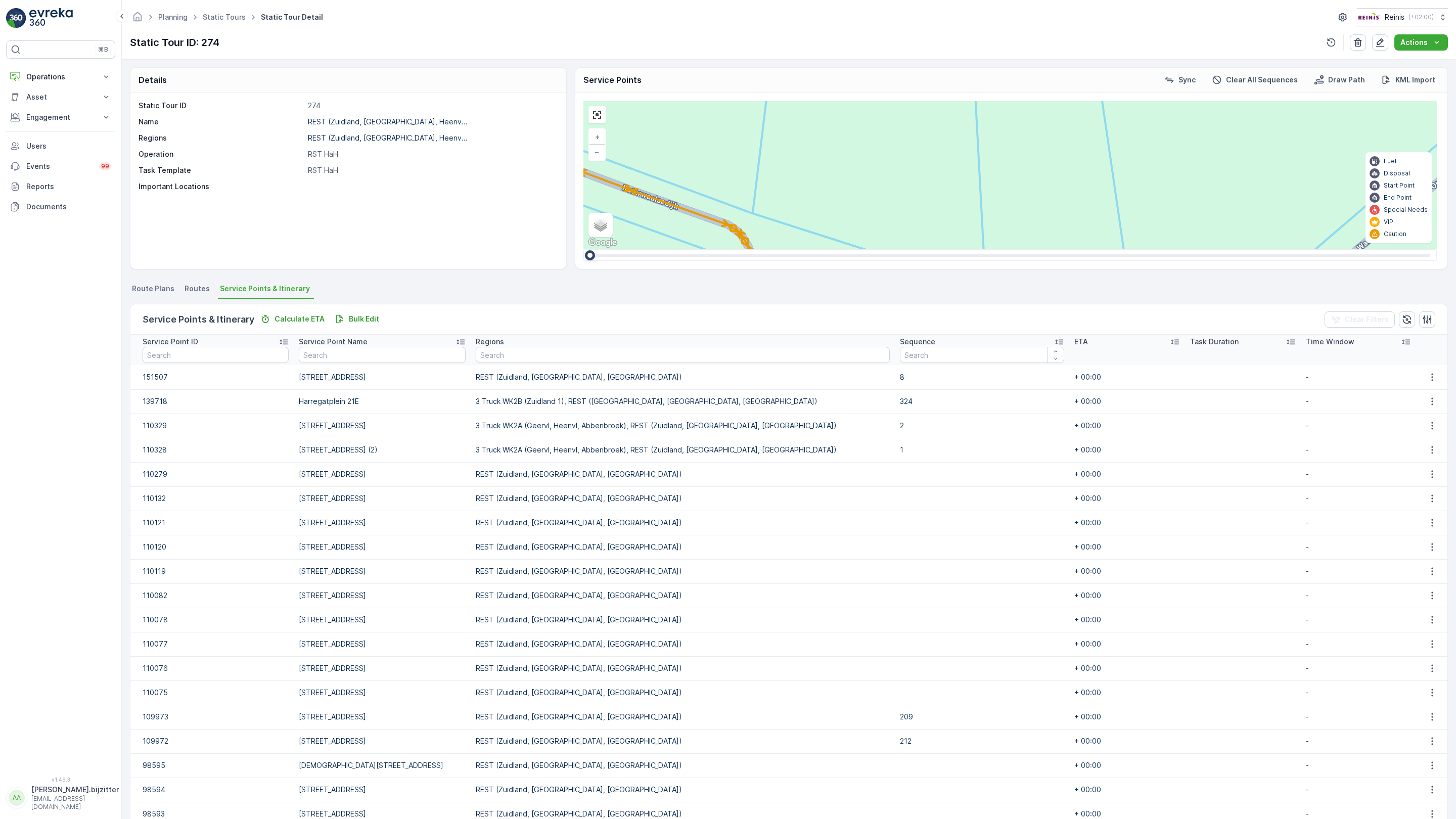
drag, startPoint x: 607, startPoint y: 592, endPoint x: 589, endPoint y: 640, distance: 51.3
click at [589, 249] on div "2 2 2 2 2 2 9 2 2 2 3 3 2 2 2 2 2 2 12 2 3 2 2 2 3 2 2 4 4 3 2 2 2 2 3 2 5 2 4 …" at bounding box center [1010, 176] width 854 height 148
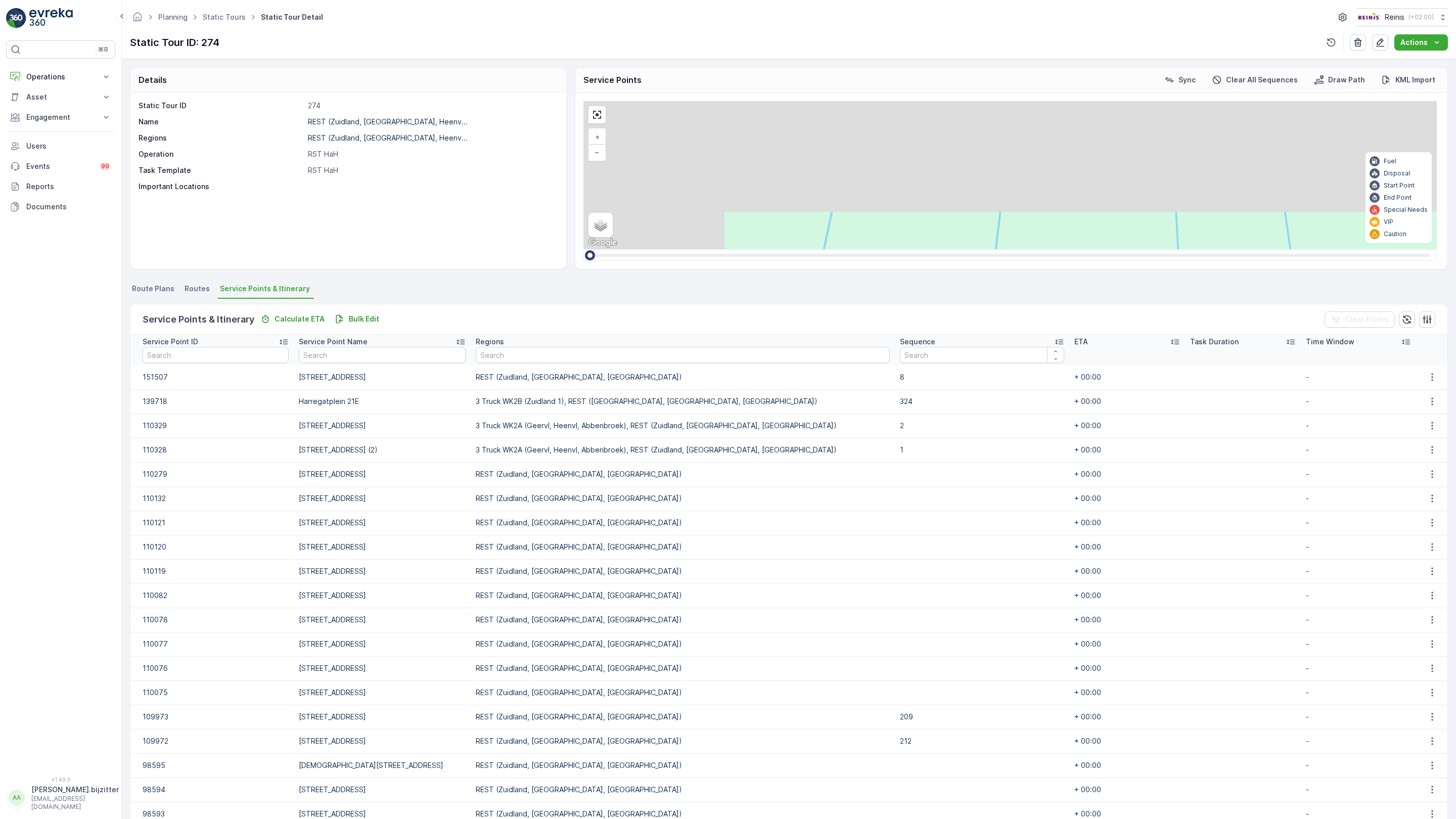
drag, startPoint x: 361, startPoint y: 402, endPoint x: 572, endPoint y: 706, distance: 370.0
click at [583, 249] on div "2 2 2 2 2 2 9 2 2 2 3 3 2 2 2 2 2 2 12 2 3 2 2 2 3 2 2 4 4 3 2 2 2 2 3 2 5 2 4 …" at bounding box center [1010, 176] width 854 height 148
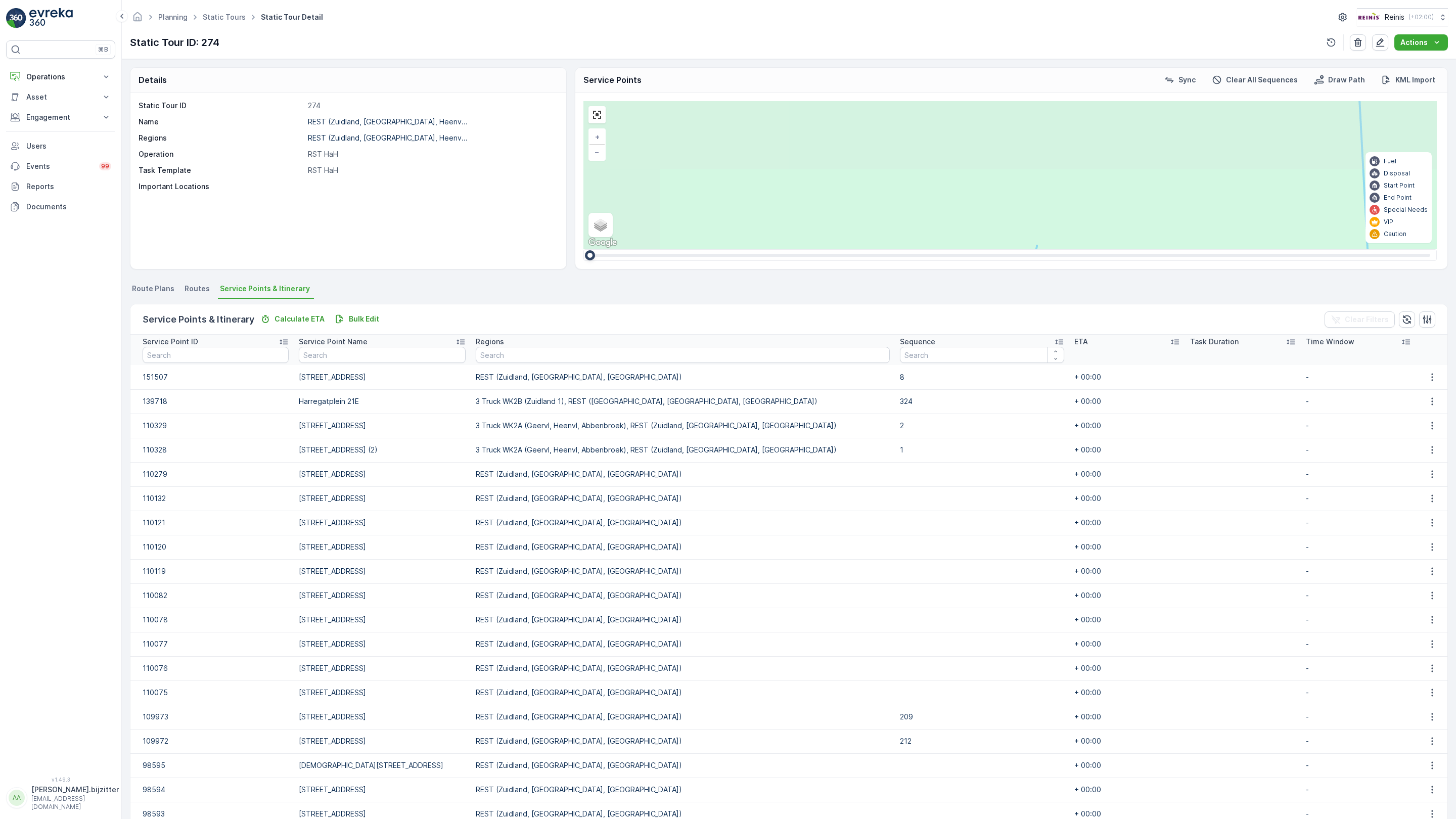
drag, startPoint x: 425, startPoint y: 640, endPoint x: 619, endPoint y: 727, distance: 212.6
click at [619, 249] on div "2 2 2 2 2 2 9 2 2 2 3 3 2 2 2 2 2 2 12 2 3 2 2 2 3 2 2 4 4 3 2 2 2 2 3 2 5 2 4 …" at bounding box center [1010, 176] width 854 height 148
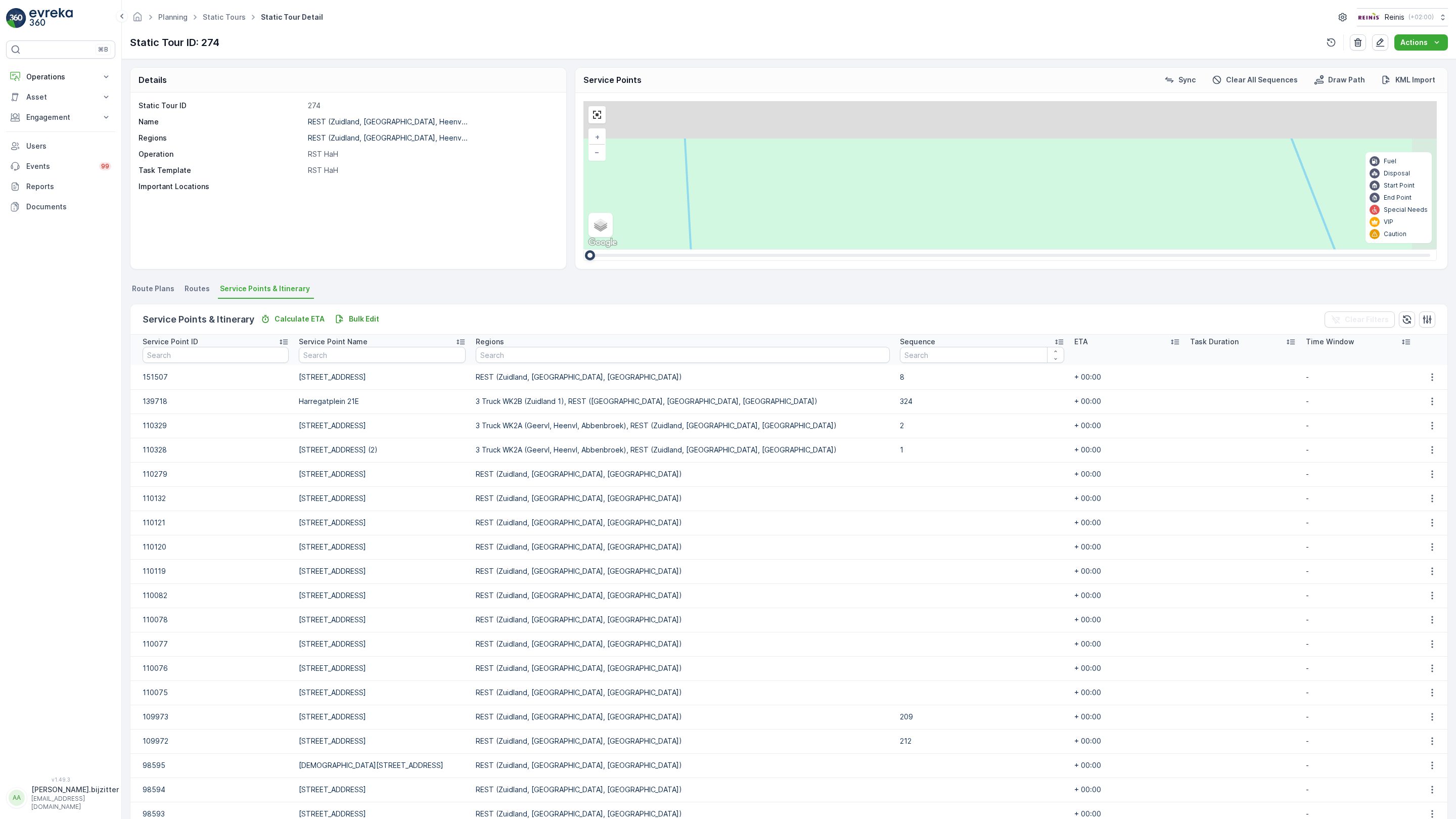
drag, startPoint x: 1320, startPoint y: 587, endPoint x: 702, endPoint y: 674, distance: 624.1
click at [702, 249] on div "2 2 2 2 2 2 9 2 2 2 3 3 2 2 2 2 2 2 12 2 3 2 2 2 3 2 2 4 4 3 2 2 2 2 3 2 5 2 4 …" at bounding box center [1010, 176] width 854 height 148
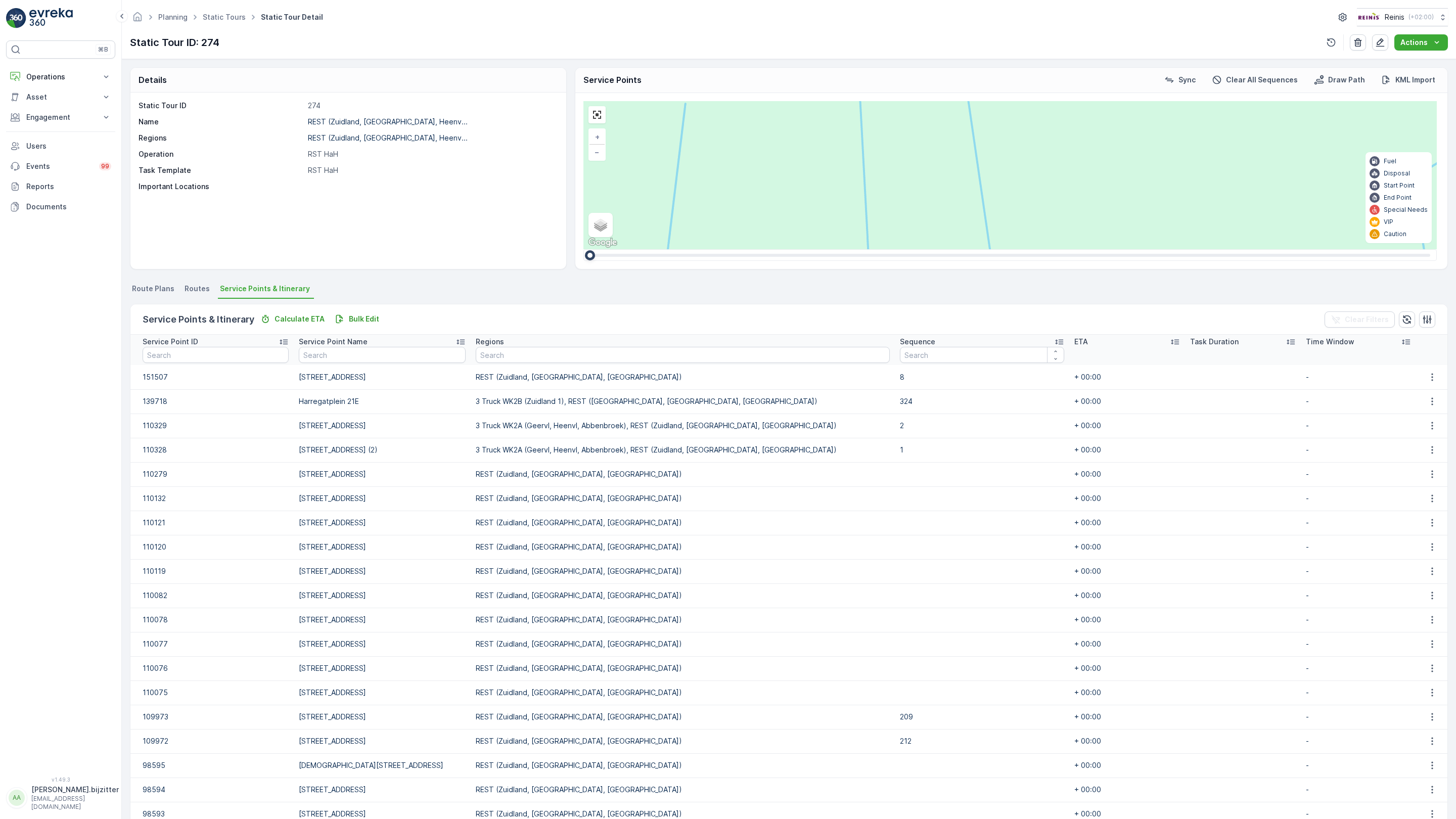
drag, startPoint x: 835, startPoint y: 612, endPoint x: 998, endPoint y: 323, distance: 331.8
click at [998, 249] on div "2 2 2 2 2 2 9 2 2 2 3 3 2 2 2 2 2 2 12 2 3 2 2 2 3 2 2 4 4 3 2 2 2 2 3 2 5 2 4 …" at bounding box center [1010, 176] width 854 height 148
drag, startPoint x: 688, startPoint y: 586, endPoint x: 621, endPoint y: 598, distance: 68.1
click at [621, 249] on div "3 3 2 3 2 3 6 4 2 2 13 4 10 8 6 2 2 2 15 2 2 3 3 6 3 2 2 2 2 5 5 16 2 2 2 2 2 3…" at bounding box center [1010, 176] width 854 height 148
drag, startPoint x: 652, startPoint y: 550, endPoint x: 871, endPoint y: 429, distance: 250.2
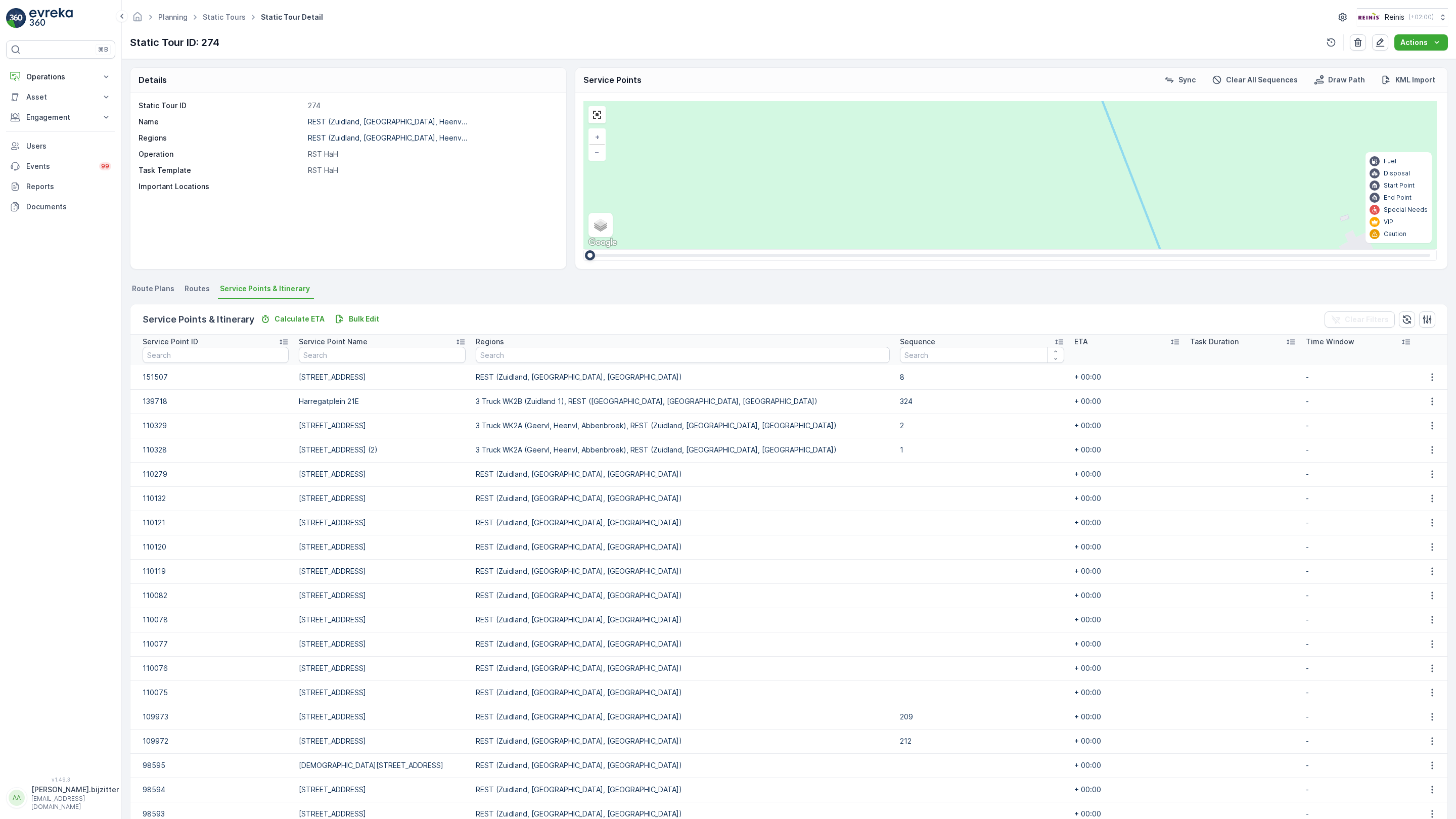
click at [871, 249] on div "2 2 2 2 2 2 9 2 2 2 3 3 2 2 2 2 2 2 12 2 3 2 2 2 3 2 2 4 4 3 2 2 2 2 3 2 5 2 4 …" at bounding box center [1010, 176] width 854 height 148
drag, startPoint x: 444, startPoint y: 673, endPoint x: 627, endPoint y: 560, distance: 215.1
click at [627, 249] on div "2 2 2 2 2 2 9 2 2 2 3 3 2 2 2 2 2 2 12 2 3 2 2 2 3 2 2 4 4 3 2 2 2 2 3 2 5 2 4 …" at bounding box center [1010, 176] width 854 height 148
drag, startPoint x: 509, startPoint y: 635, endPoint x: 548, endPoint y: 551, distance: 92.6
click at [583, 249] on div "2 2 2 2 2 2 9 2 2 2 3 3 2 2 2 2 2 2 12 2 3 2 2 2 3 2 2 4 4 3 2 2 2 2 3 2 5 2 4 …" at bounding box center [1010, 176] width 854 height 148
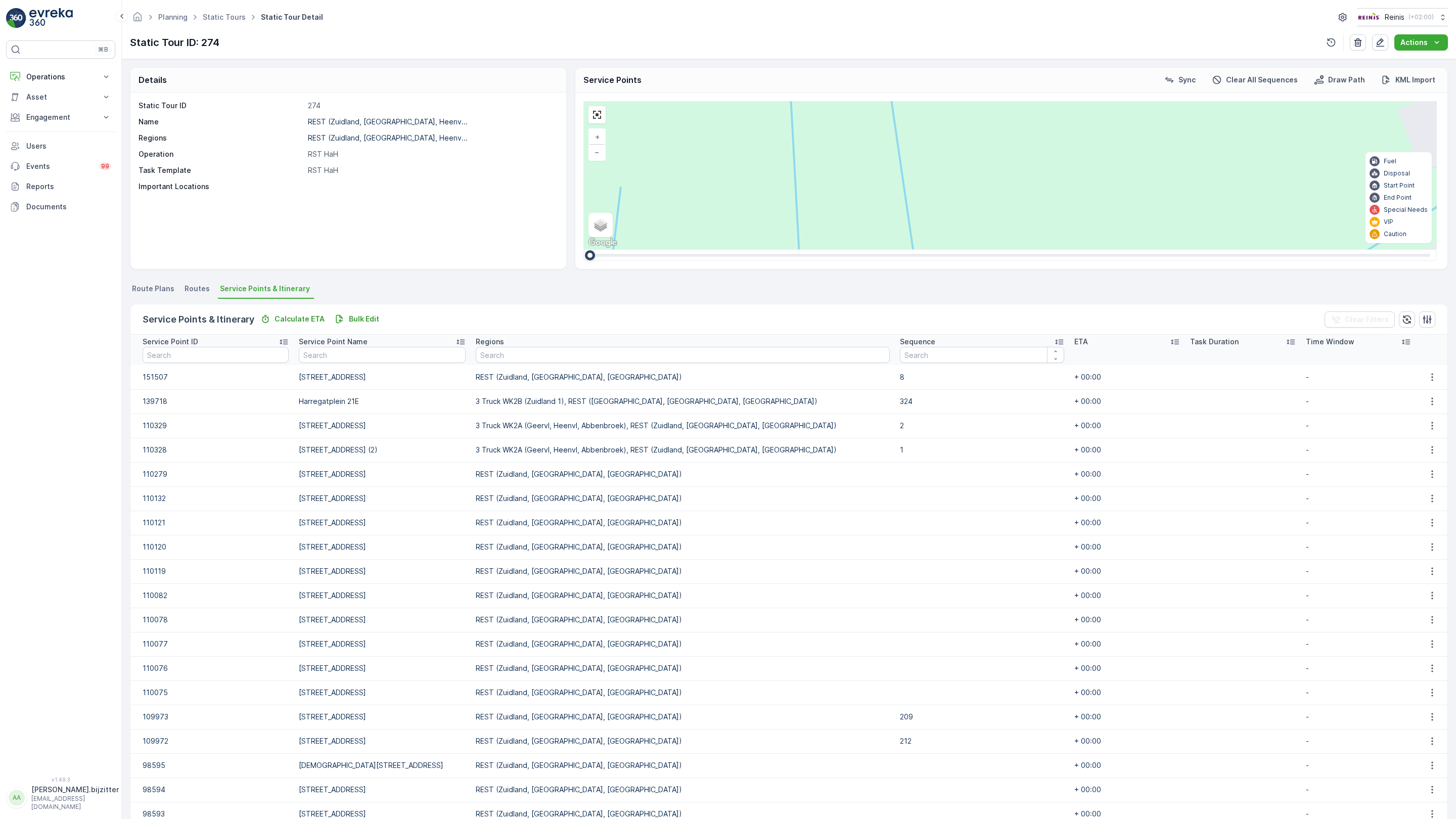
drag, startPoint x: 551, startPoint y: 551, endPoint x: 531, endPoint y: 622, distance: 73.8
click at [583, 249] on div "2 2 2 2 2 2 9 2 2 2 3 3 2 2 2 2 2 2 12 2 3 2 2 2 3 2 2 4 4 3 2 2 2 2 3 2 5 2 4 …" at bounding box center [1010, 176] width 854 height 148
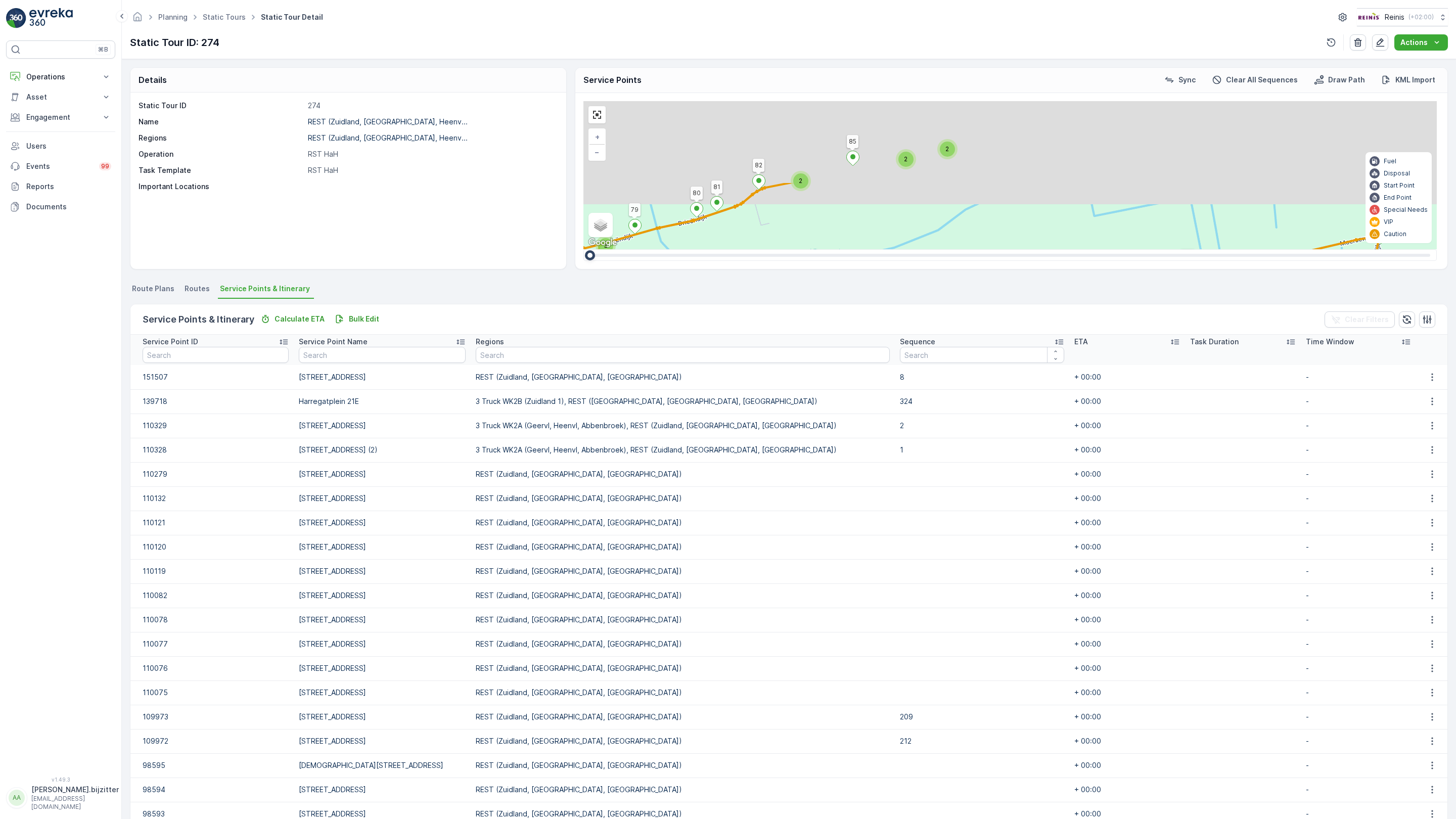
drag, startPoint x: 927, startPoint y: 244, endPoint x: 758, endPoint y: 410, distance: 236.9
click at [758, 249] on div "3 3 2 3 2 3 6 4 2 2 13 4 10 8 6 2 2 2 15 2 2 3 3 6 3 2 2 2 2 5 5 16 2 2 2 2 2 3…" at bounding box center [1010, 176] width 854 height 148
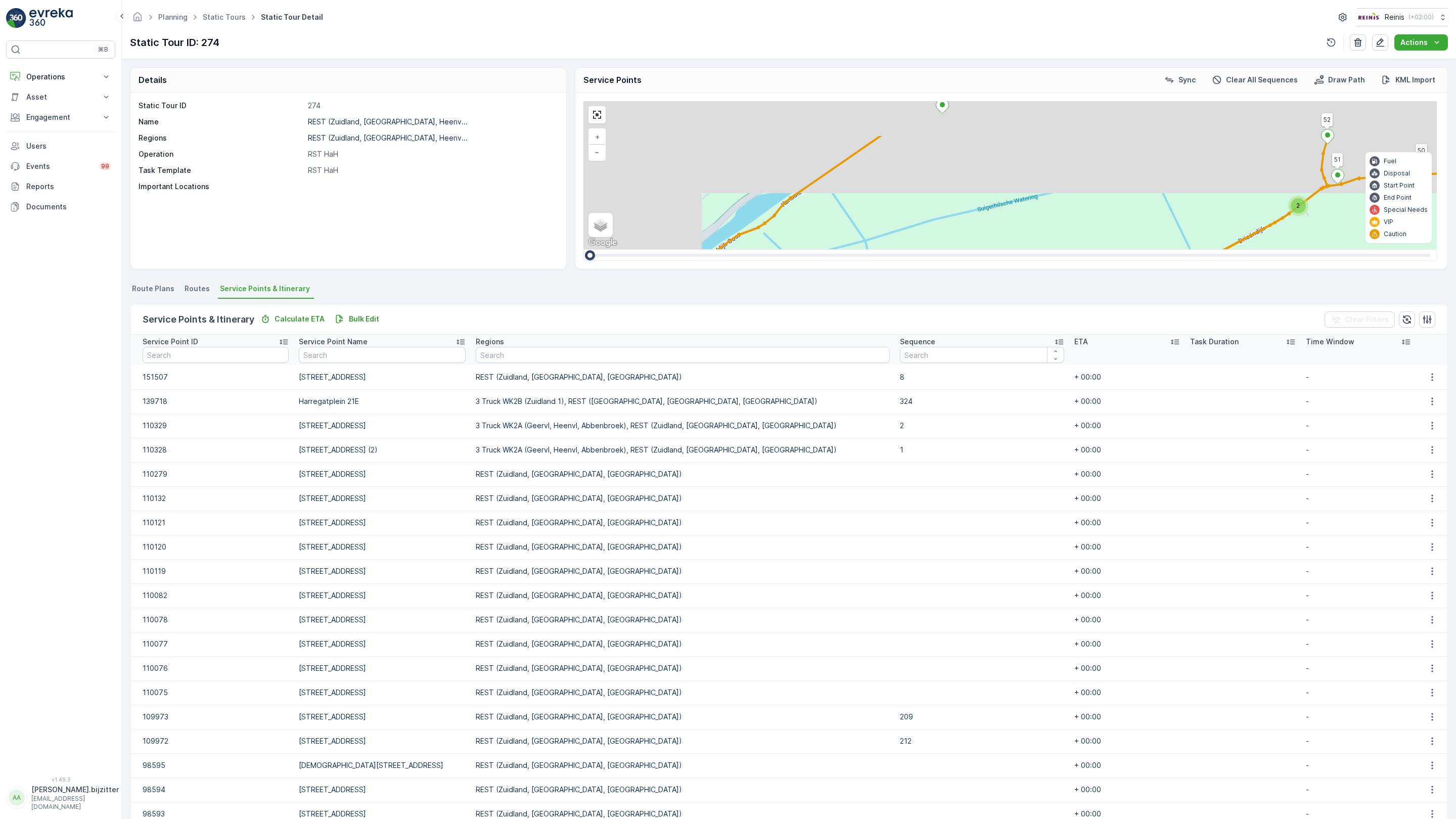
drag, startPoint x: 545, startPoint y: 252, endPoint x: 670, endPoint y: 419, distance: 208.6
click at [786, 249] on div "3 3 2 3 2 3 6 4 2 2 13 4 10 8 6 2 2 2 15 2 2 3 3 6 3 2 2 2 2 5 5 16 2 2 2 2 2 3…" at bounding box center [1010, 176] width 854 height 148
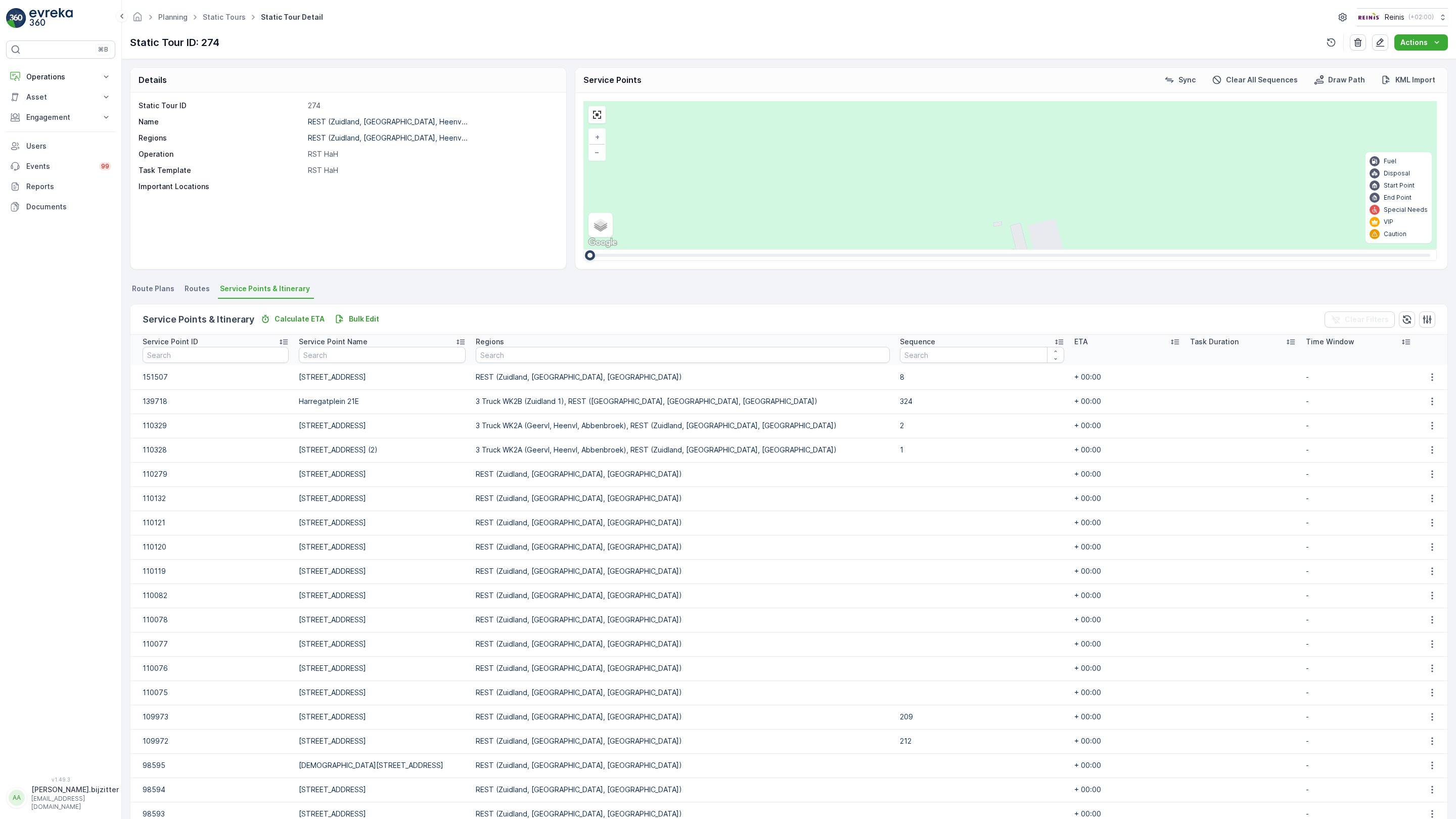
click at [1065, 385] on div "2" at bounding box center [1072, 393] width 15 height 15
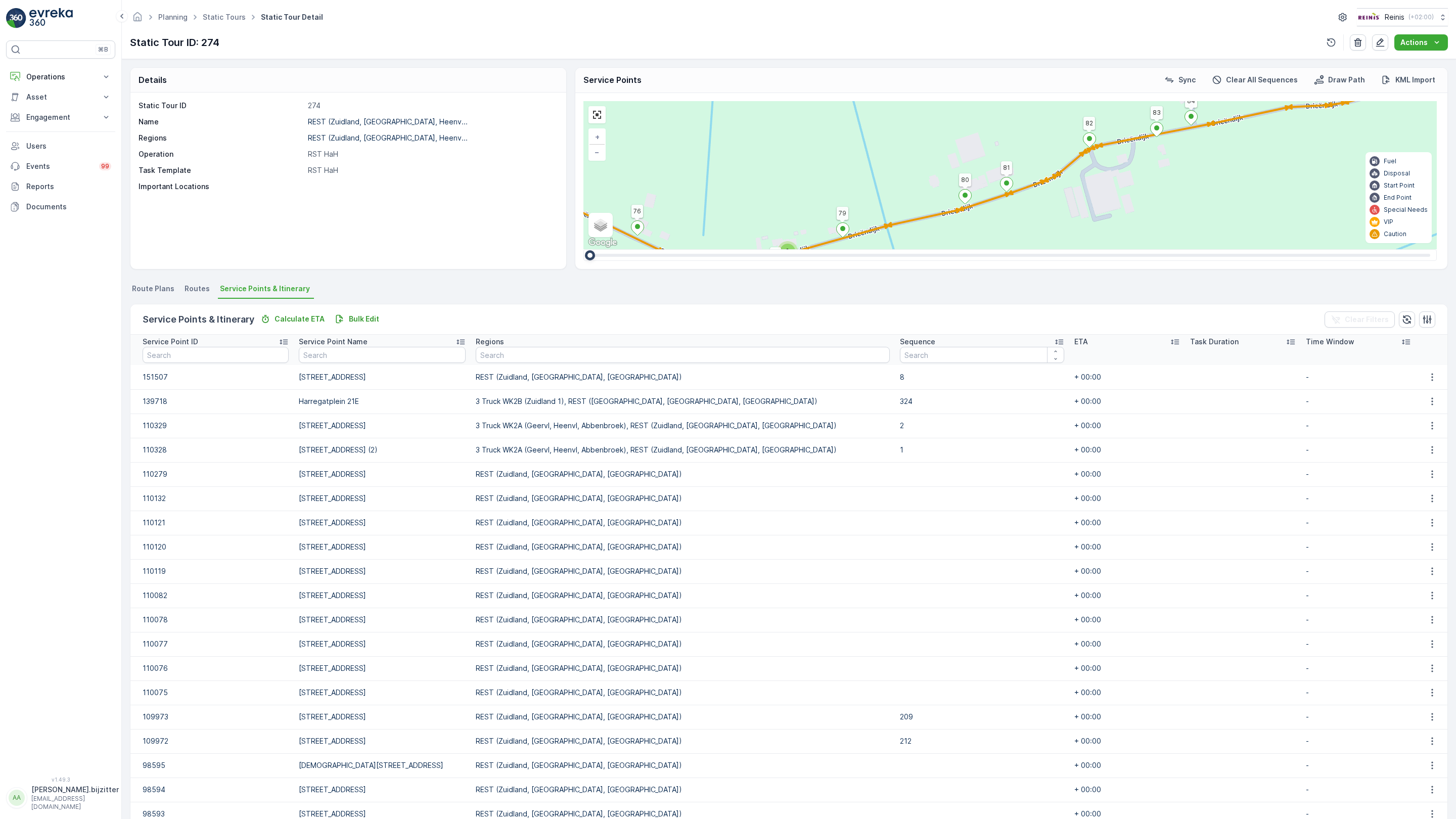
drag, startPoint x: 728, startPoint y: 574, endPoint x: 802, endPoint y: 414, distance: 176.3
click at [802, 249] on div "2 2 2 2 2 2 2 2 2 2 10 3 2 2 5 5 4 4 2 4 2 3 12 2 2 5 2 2 2 2 2 2 3 4 4 5 7 2 2…" at bounding box center [1010, 176] width 854 height 148
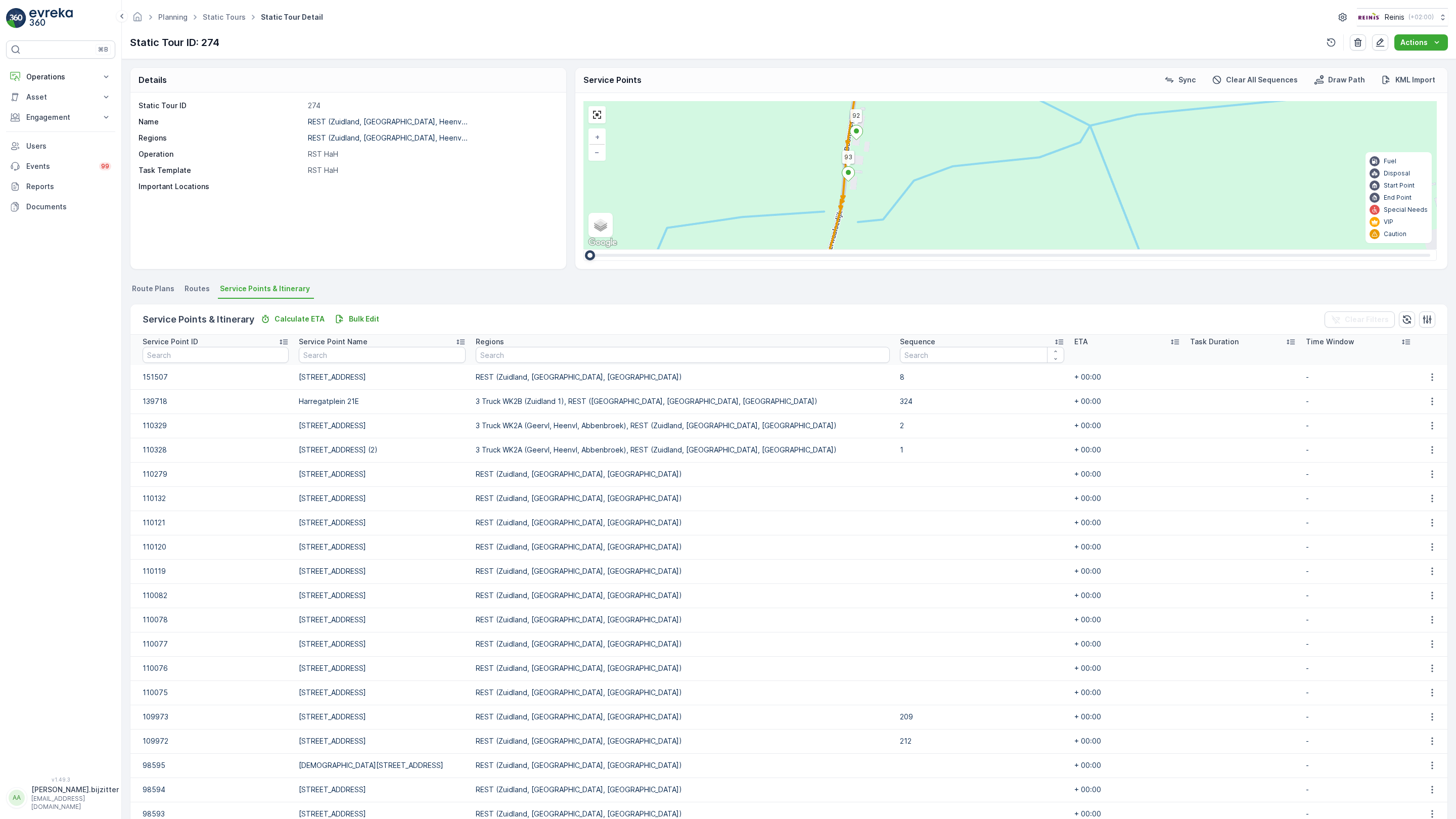
drag, startPoint x: 758, startPoint y: 527, endPoint x: 845, endPoint y: 336, distance: 209.9
click at [845, 249] on div "2 2 2 2 2 2 2 2 2 2 10 3 2 2 5 5 4 4 2 4 2 3 12 2 2 5 2 2 2 2 2 2 3 4 4 5 7 2 2…" at bounding box center [1010, 176] width 854 height 148
drag, startPoint x: 663, startPoint y: 662, endPoint x: 721, endPoint y: 422, distance: 246.9
click at [721, 249] on div "2 2 2 2 2 2 2 2 2 2 10 3 2 2 5 5 4 4 2 4 2 3 12 2 2 5 2 2 2 2 2 2 3 4 4 5 7 2 2…" at bounding box center [1010, 176] width 854 height 148
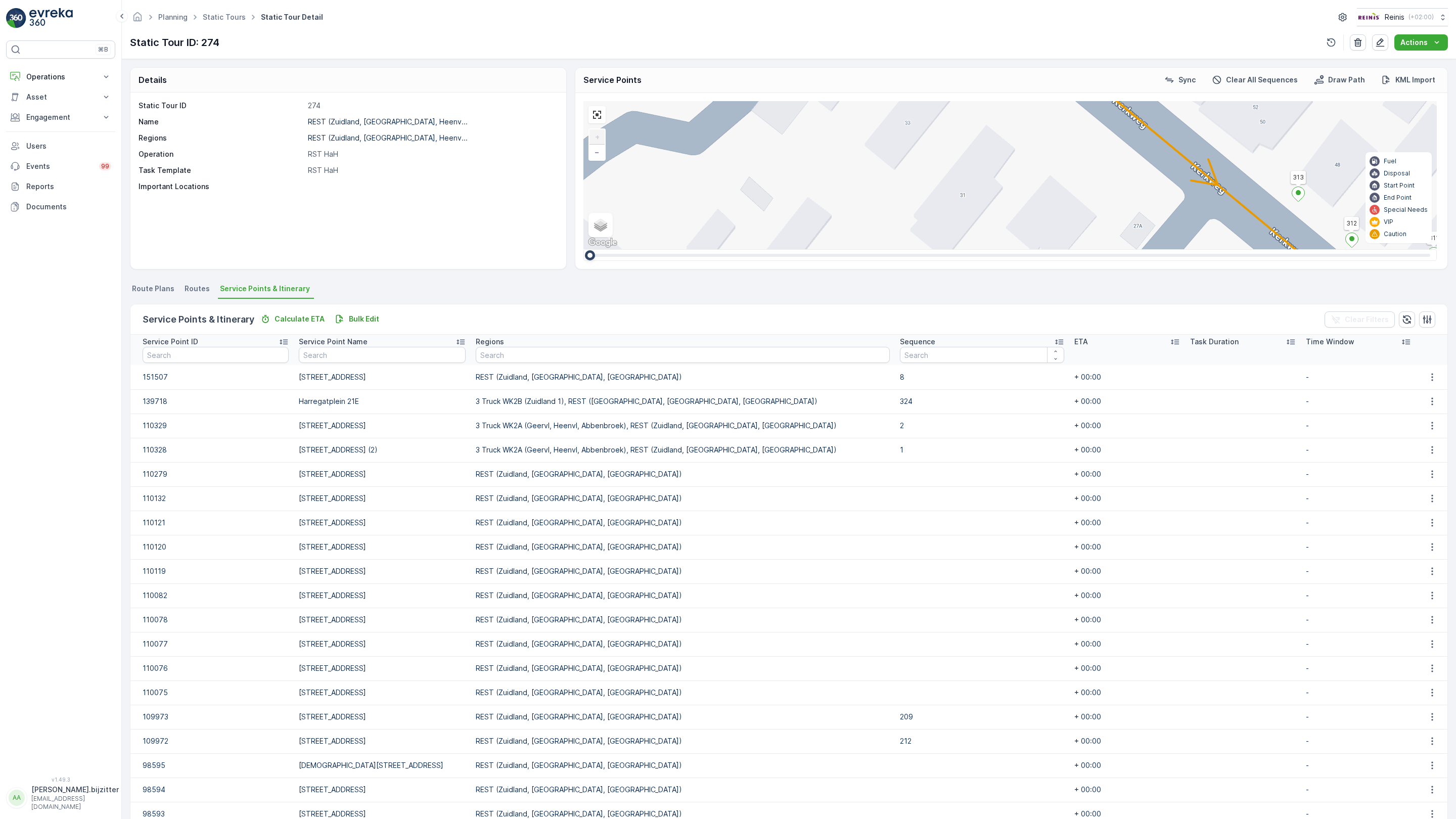
drag, startPoint x: 519, startPoint y: 622, endPoint x: 714, endPoint y: 375, distance: 314.7
click at [714, 249] on div "2 2 2 9 2 2 2 12 2 2 2 2 3 4 2 2 3 2 2 355 356 357 384 245 365 378 398 364 63 6…" at bounding box center [1010, 176] width 854 height 148
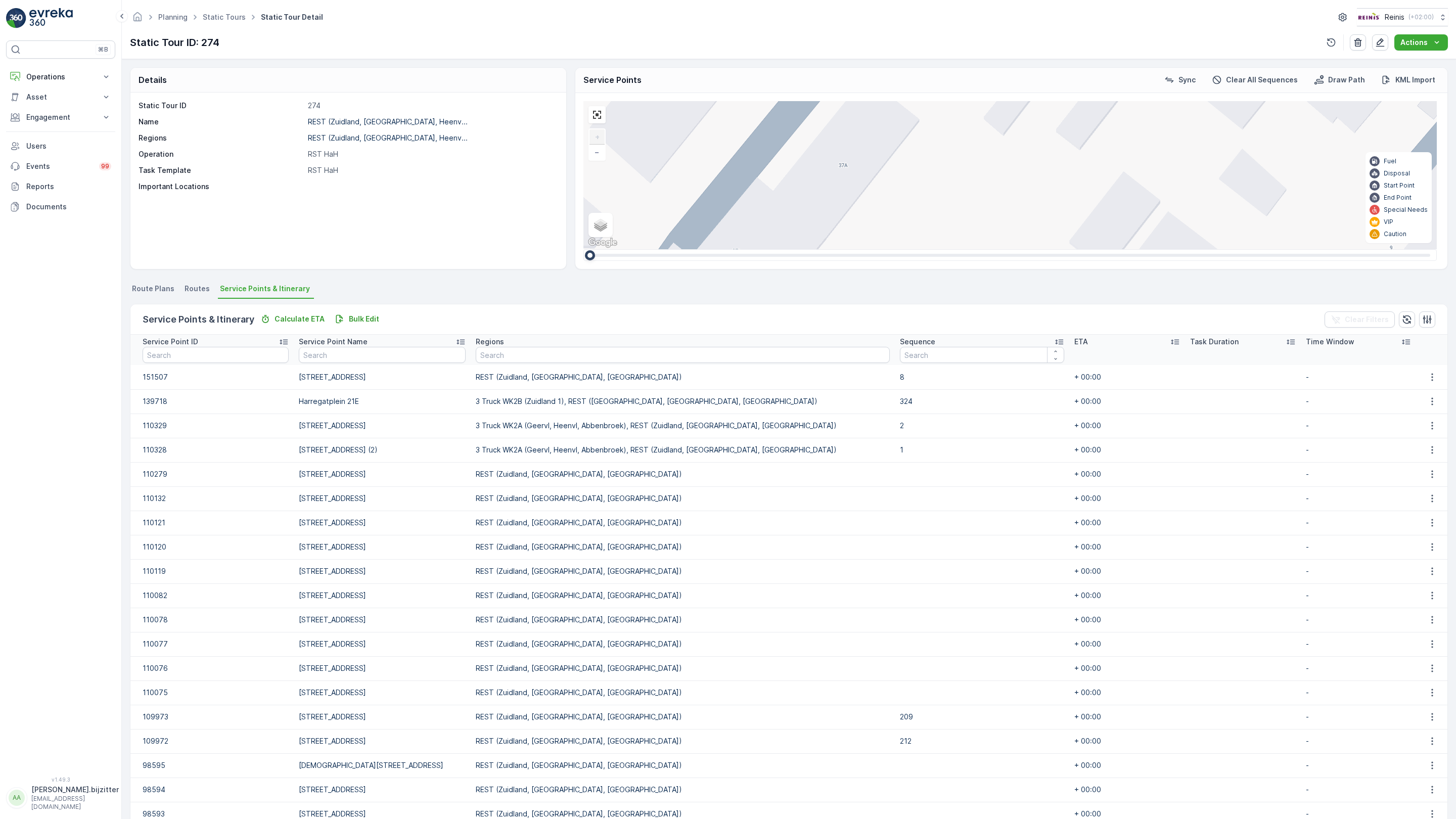
drag, startPoint x: 614, startPoint y: 448, endPoint x: 744, endPoint y: 398, distance: 139.3
click at [744, 249] on div "2 2 2 9 2 2 2 12 2 2 2 2 3 4 2 2 3 2 2 355 356 357 384 245 365 378 398 364 63 6…" at bounding box center [1010, 176] width 854 height 148
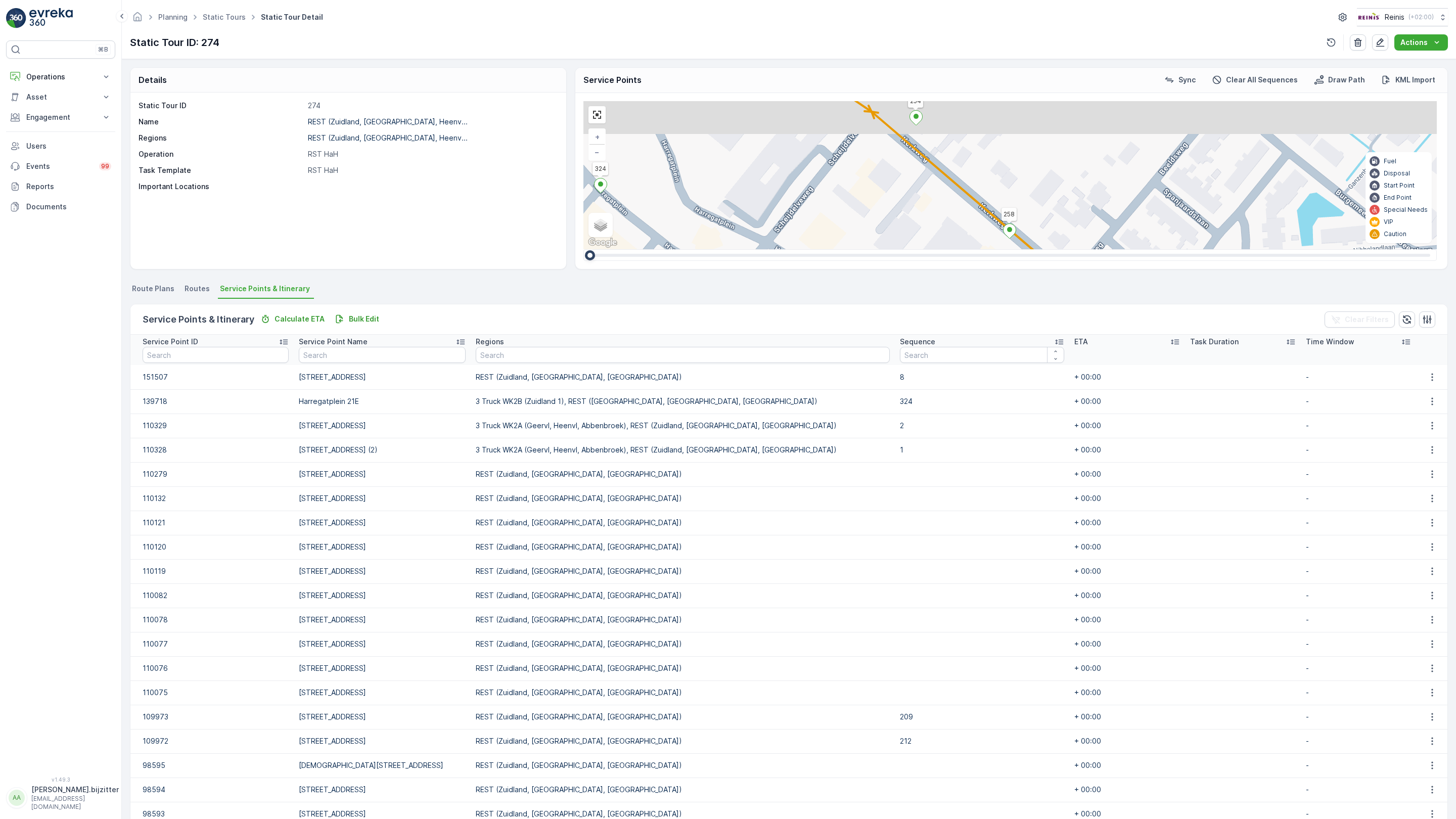
drag, startPoint x: 724, startPoint y: 429, endPoint x: 645, endPoint y: 489, distance: 99.2
click at [645, 249] on div "2 2 2 2 2 2 9 2 2 2 3 3 2 2 2 2 2 2 12 2 3 2 2 2 3 2 2 4 4 3 2 2 2 2 3 2 5 2 4 …" at bounding box center [1010, 176] width 854 height 148
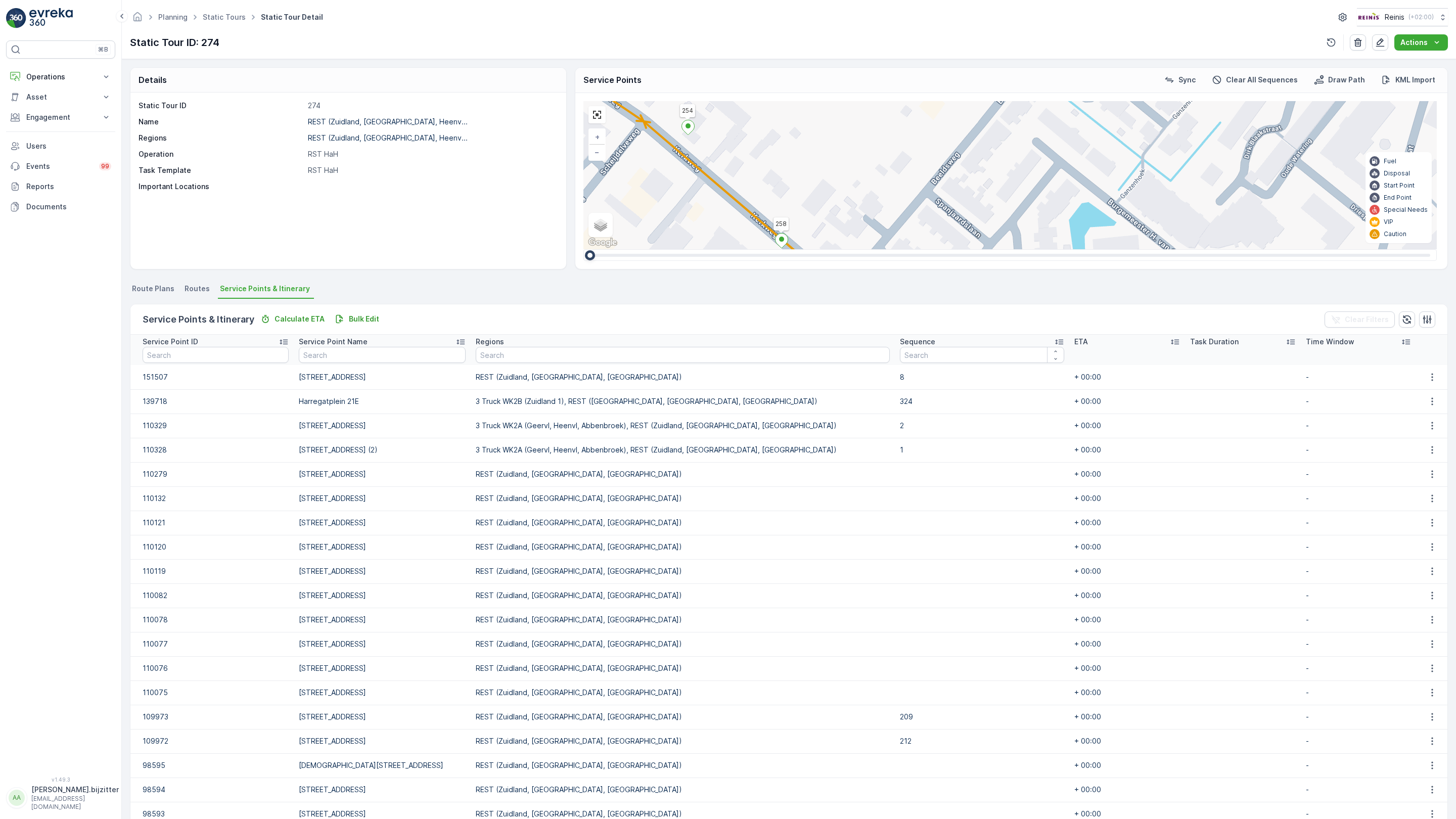
drag, startPoint x: 704, startPoint y: 513, endPoint x: 781, endPoint y: 677, distance: 181.2
click at [842, 249] on div "2 2 2 2 2 2 9 2 2 2 3 3 2 2 2 2 2 2 12 2 3 2 2 2 3 2 2 4 4 3 2 2 2 2 3 2 5 2 4 …" at bounding box center [1010, 176] width 854 height 148
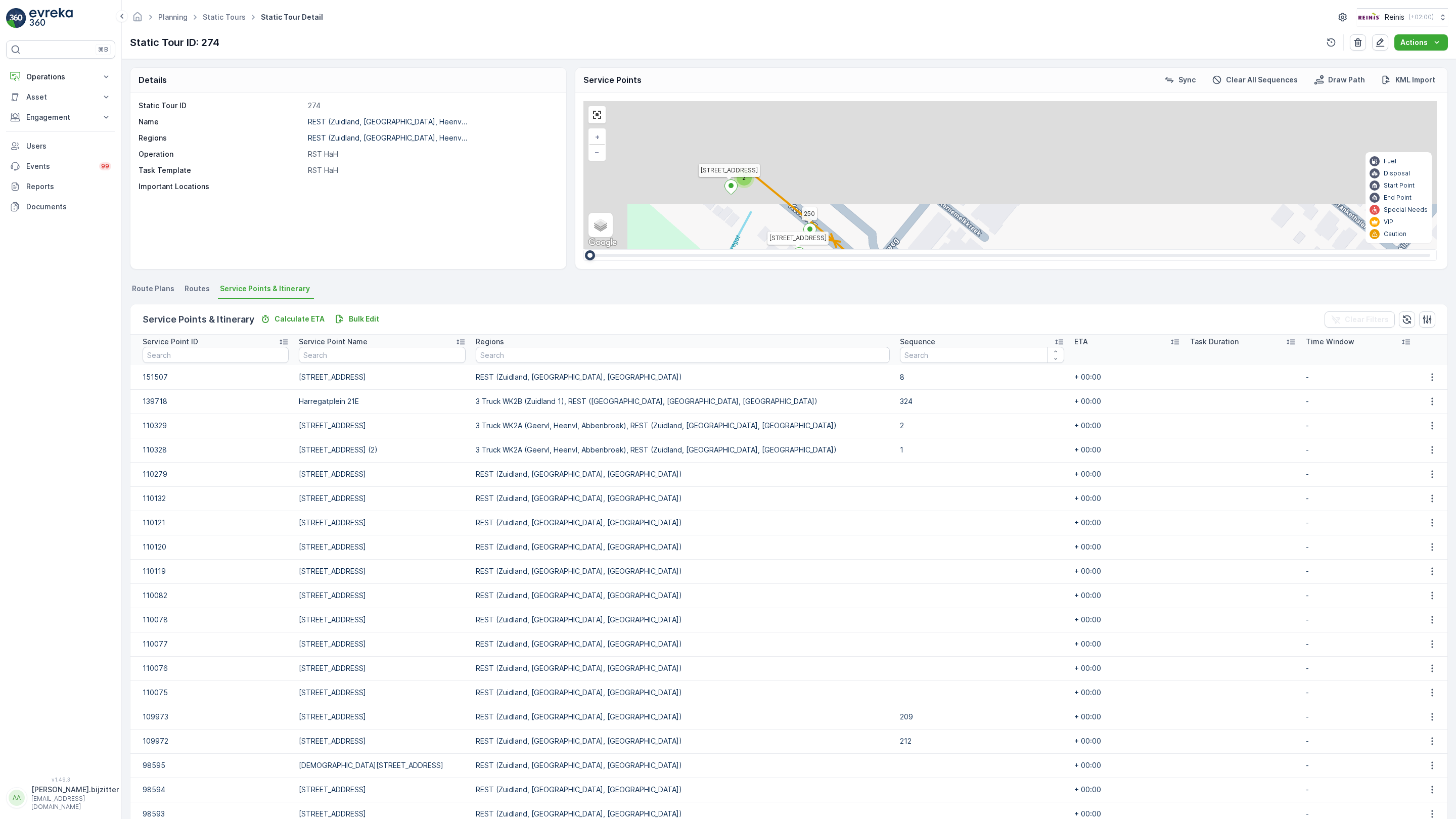
drag, startPoint x: 395, startPoint y: 339, endPoint x: 805, endPoint y: 657, distance: 518.9
click at [866, 249] on div "2 2 2 2 2 2 9 2 2 2 3 3 2 2 2 2 2 2 12 2 3 2 2 2 3 2 2 4 4 3 2 2 2 2 3 2 5 2 4 …" at bounding box center [1010, 176] width 854 height 148
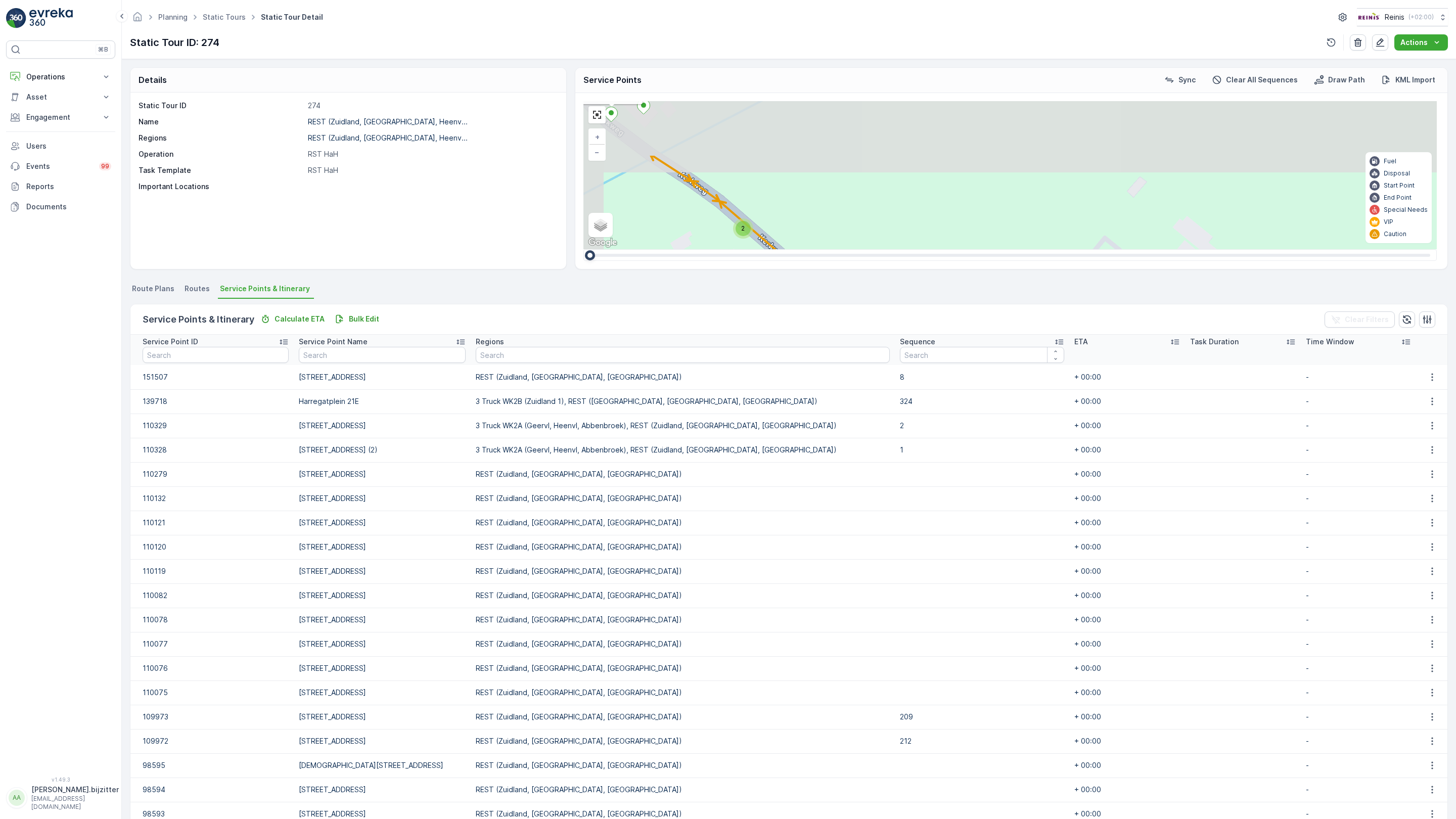
drag, startPoint x: 473, startPoint y: 410, endPoint x: 518, endPoint y: 547, distance: 144.2
click at [583, 249] on div "2 2 2 2 2 2 9 2 2 2 3 3 2 2 2 2 2 2 12 2 3 2 2 2 3 2 2 4 4 3 2 2 2 2 3 2 5 2 4 …" at bounding box center [1010, 176] width 854 height 148
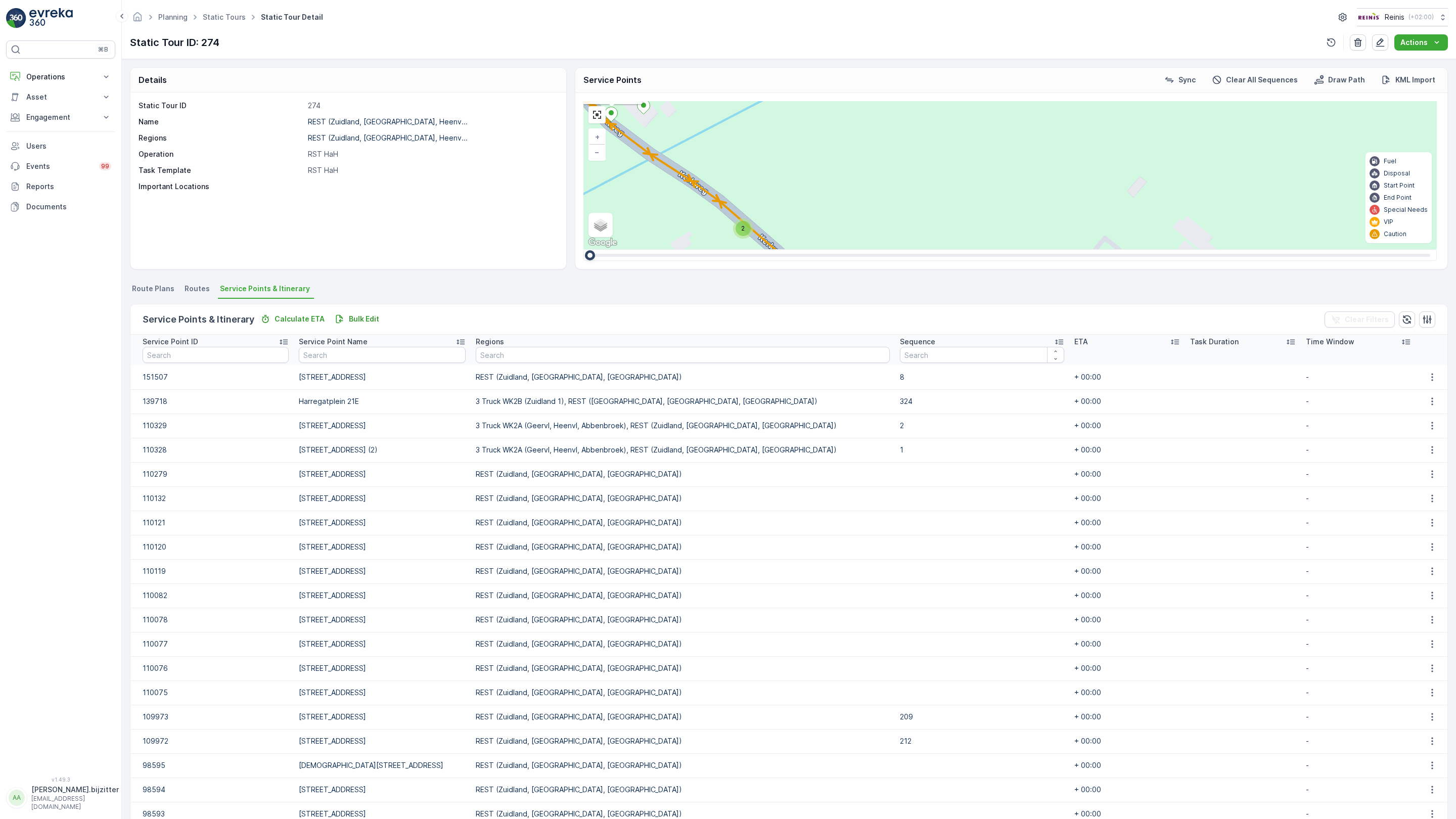
click at [1101, 527] on div "2" at bounding box center [1109, 534] width 15 height 15
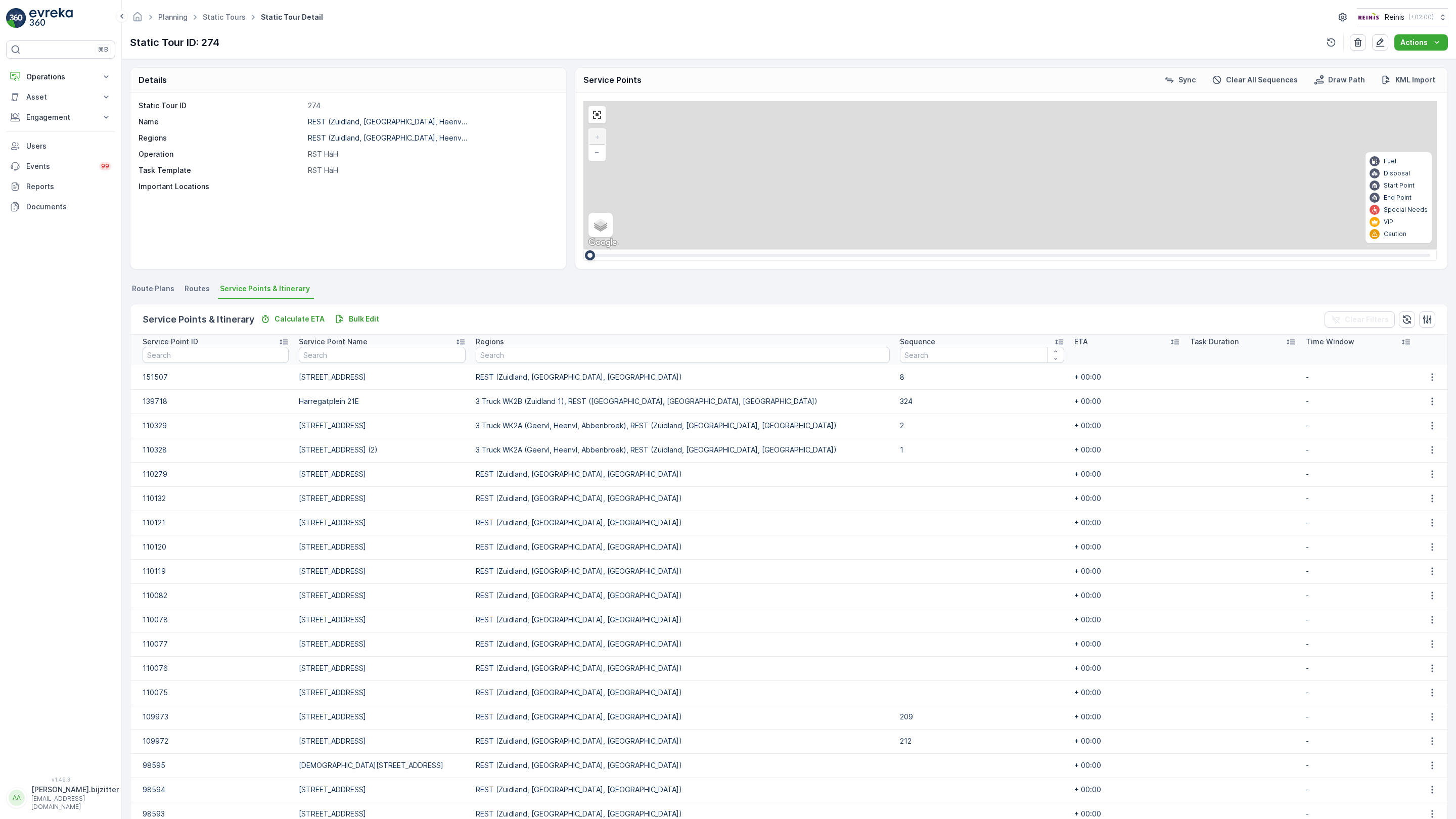
drag, startPoint x: 512, startPoint y: 543, endPoint x: 543, endPoint y: 575, distance: 44.6
click at [583, 249] on div "2 2 2 9 2 2 2 12 2 2 2 2 3 4 2 2 3 2 2 355 356 357 384 245 365 378 398 364 63 6…" at bounding box center [1010, 176] width 854 height 148
drag, startPoint x: 231, startPoint y: 321, endPoint x: 371, endPoint y: 542, distance: 261.6
click at [583, 249] on div "2 2 2 2 2 2 9 2 2 2 3 3 2 2 2 2 2 2 12 2 3 2 2 2 3 2 2 4 4 3 2 2 2 2 3 2 5 2 4 …" at bounding box center [1010, 176] width 854 height 148
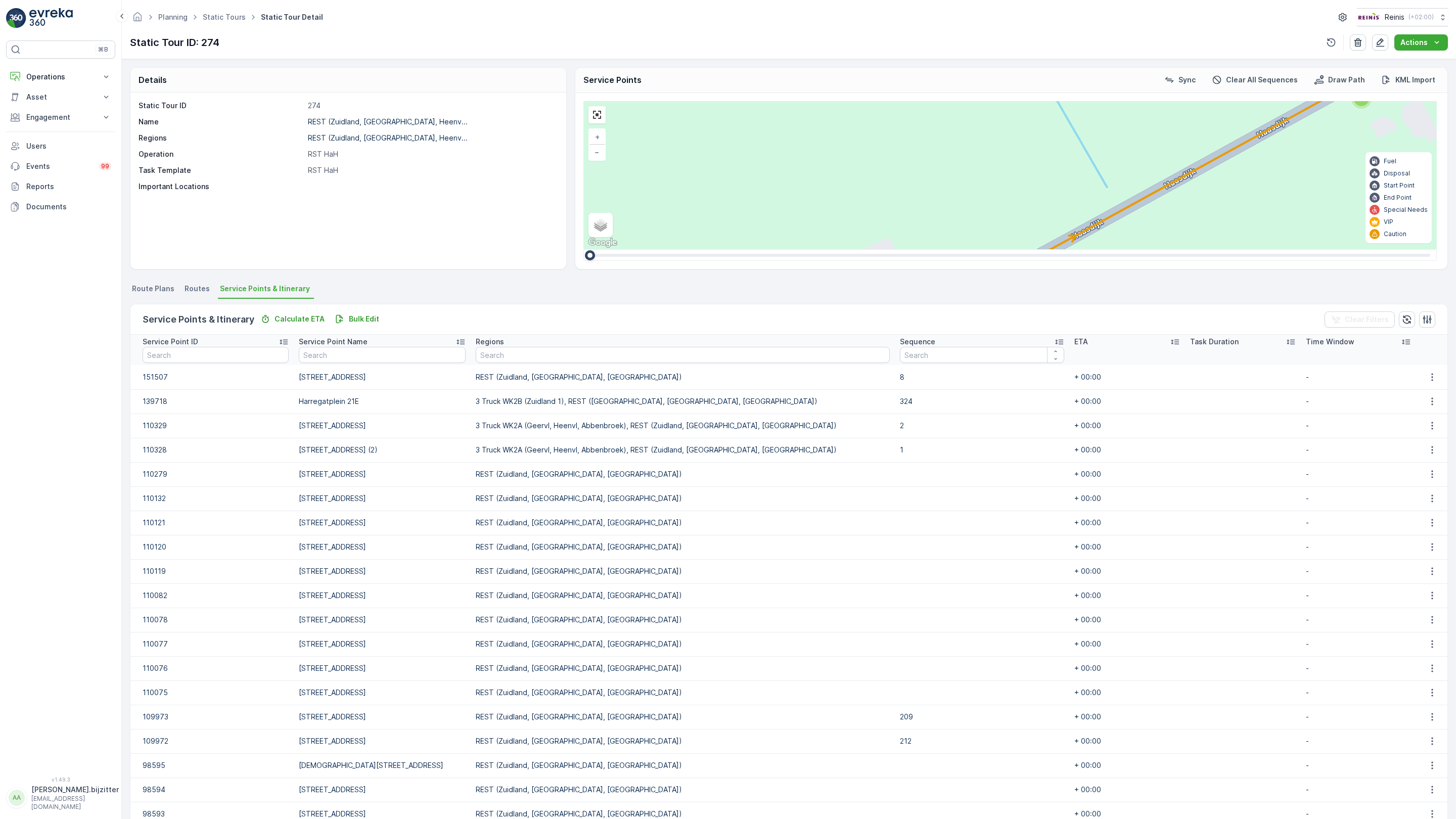
click at [957, 588] on span "2" at bounding box center [958, 592] width 4 height 8
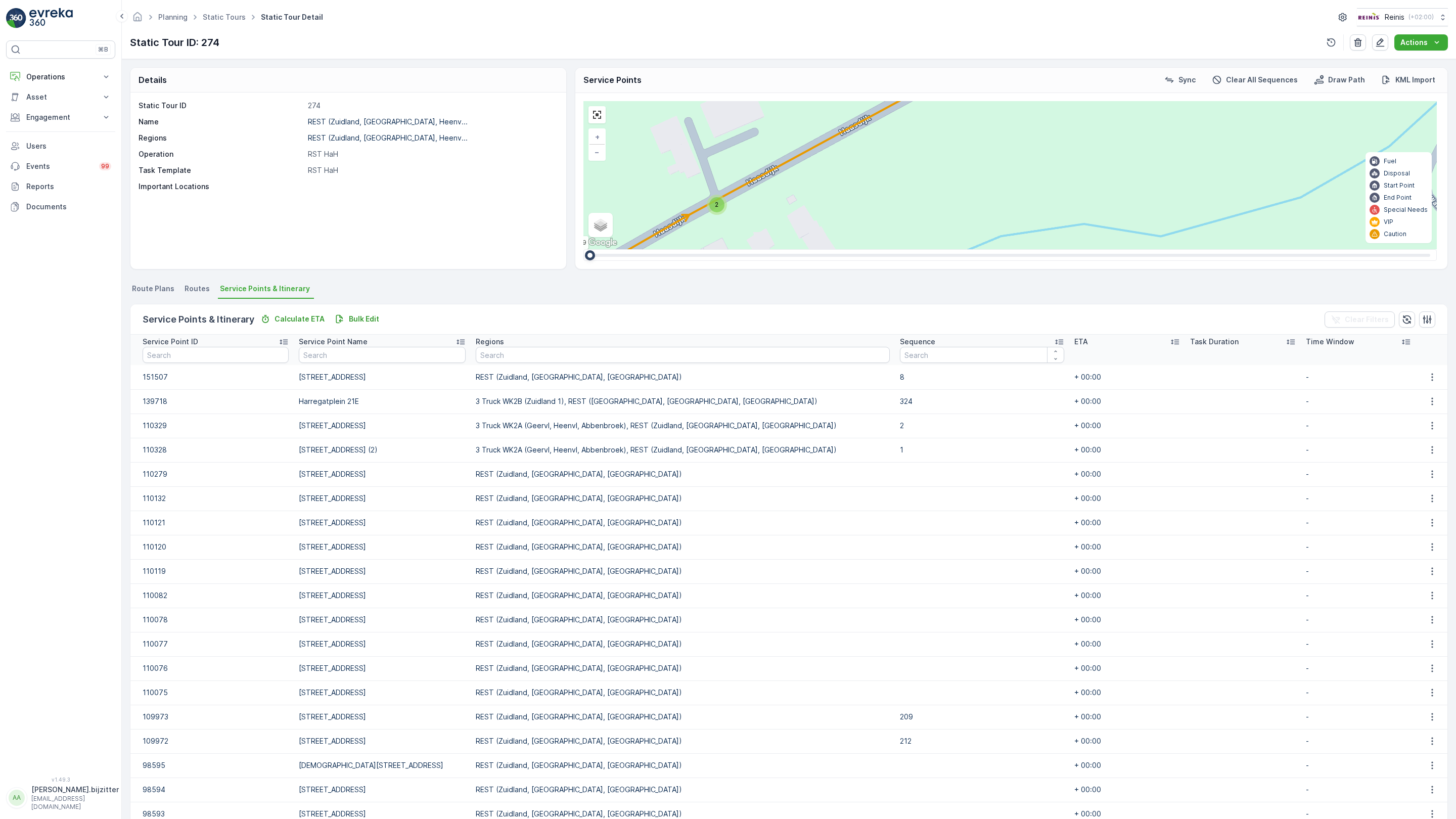
drag, startPoint x: 284, startPoint y: 492, endPoint x: 266, endPoint y: 444, distance: 51.3
click at [583, 249] on div "2 2 2 2 2 2 9 2 2 2 3 3 2 2 2 2 2 2 12 2 3 2 2 2 3 2 2 4 4 3 2 2 2 2 3 2 5 2 4 …" at bounding box center [1010, 176] width 854 height 148
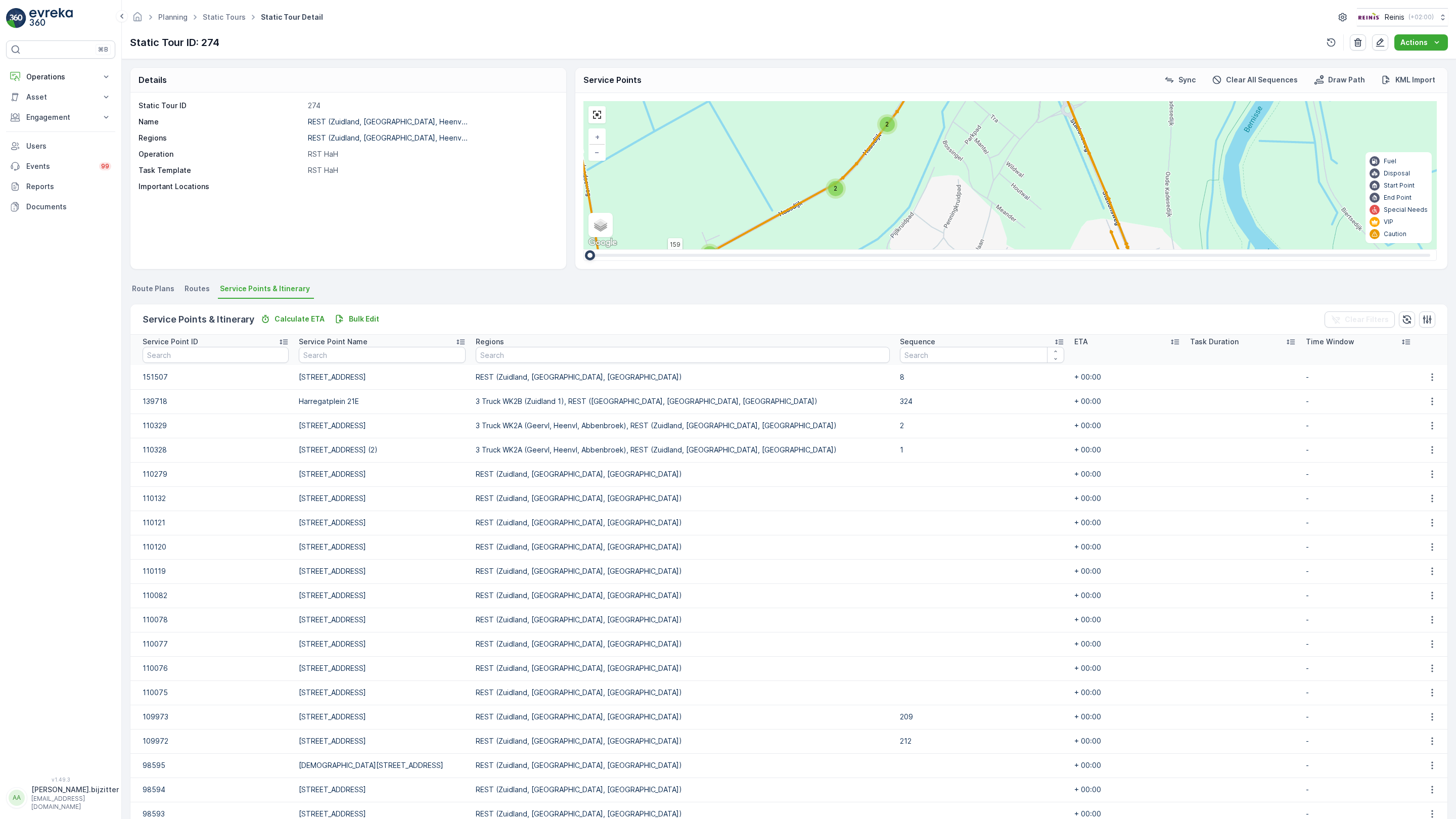
drag, startPoint x: 699, startPoint y: 686, endPoint x: 311, endPoint y: 252, distance: 582.2
click at [583, 249] on div "3 3 2 3 2 3 6 4 2 2 13 4 10 8 6 2 2 2 15 2 2 3 3 6 3 2 2 2 2 5 5 16 2 2 2 2 2 3…" at bounding box center [1010, 176] width 854 height 148
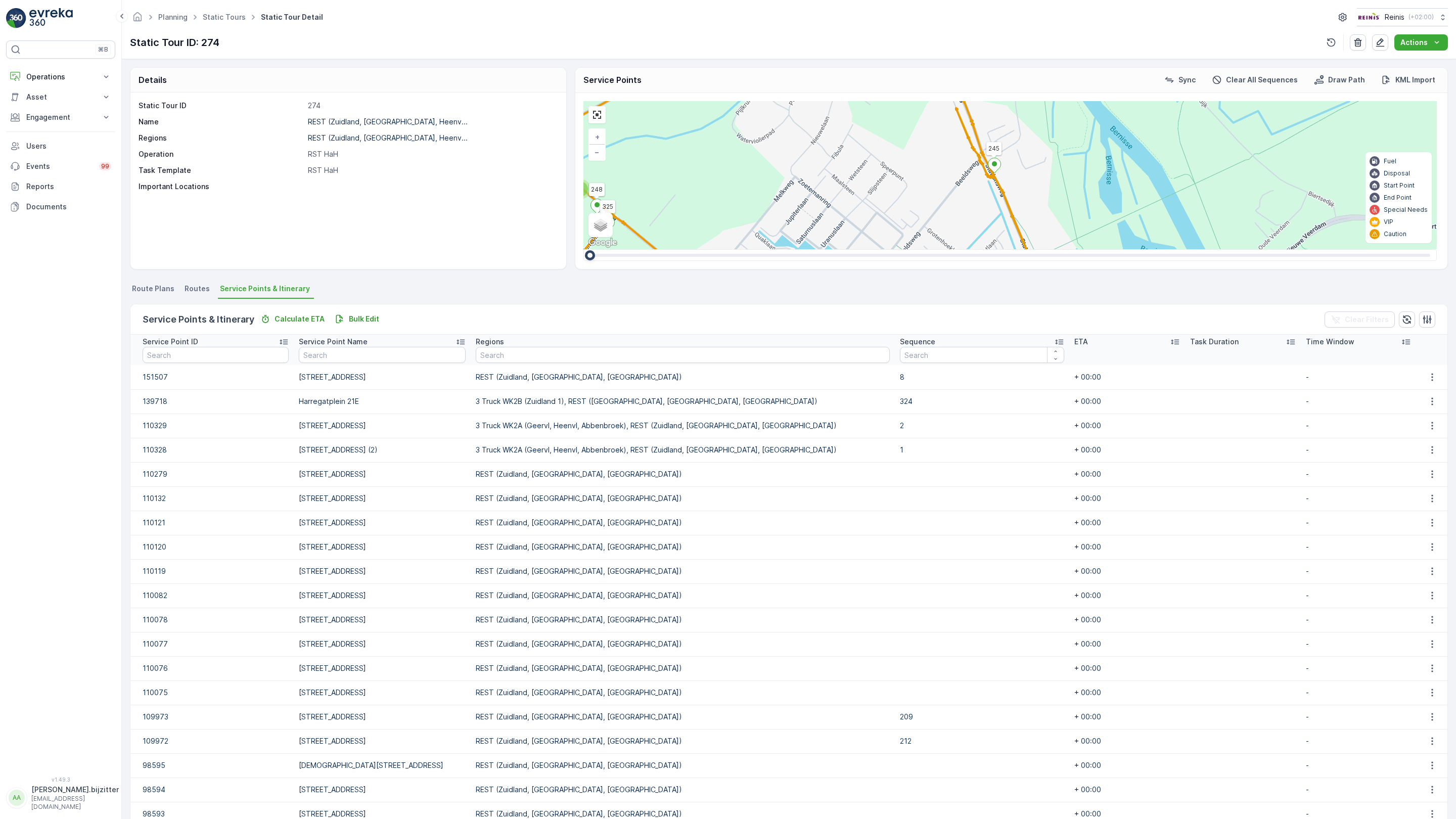
click at [1134, 635] on span "2" at bounding box center [1136, 639] width 4 height 8
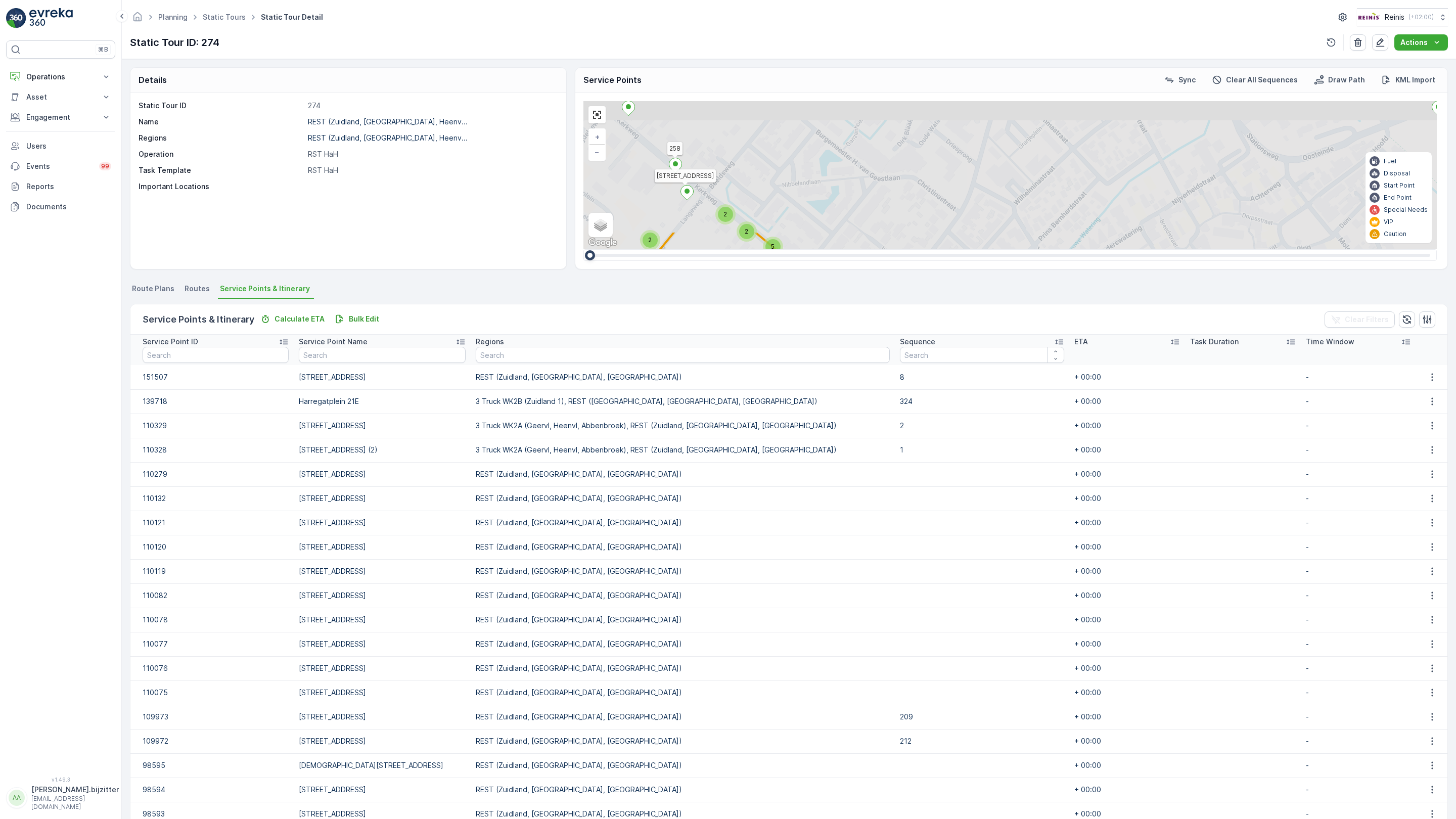
drag, startPoint x: 646, startPoint y: 448, endPoint x: 571, endPoint y: 574, distance: 146.6
click at [714, 249] on div "2 2 2 2 2 2 2 2 2 2 10 3 2 2 5 5 4 4 2 4 2 3 12 2 2 5 2 2 2 2 2 2 3 4 4 5 7 2 2…" at bounding box center [1010, 176] width 854 height 148
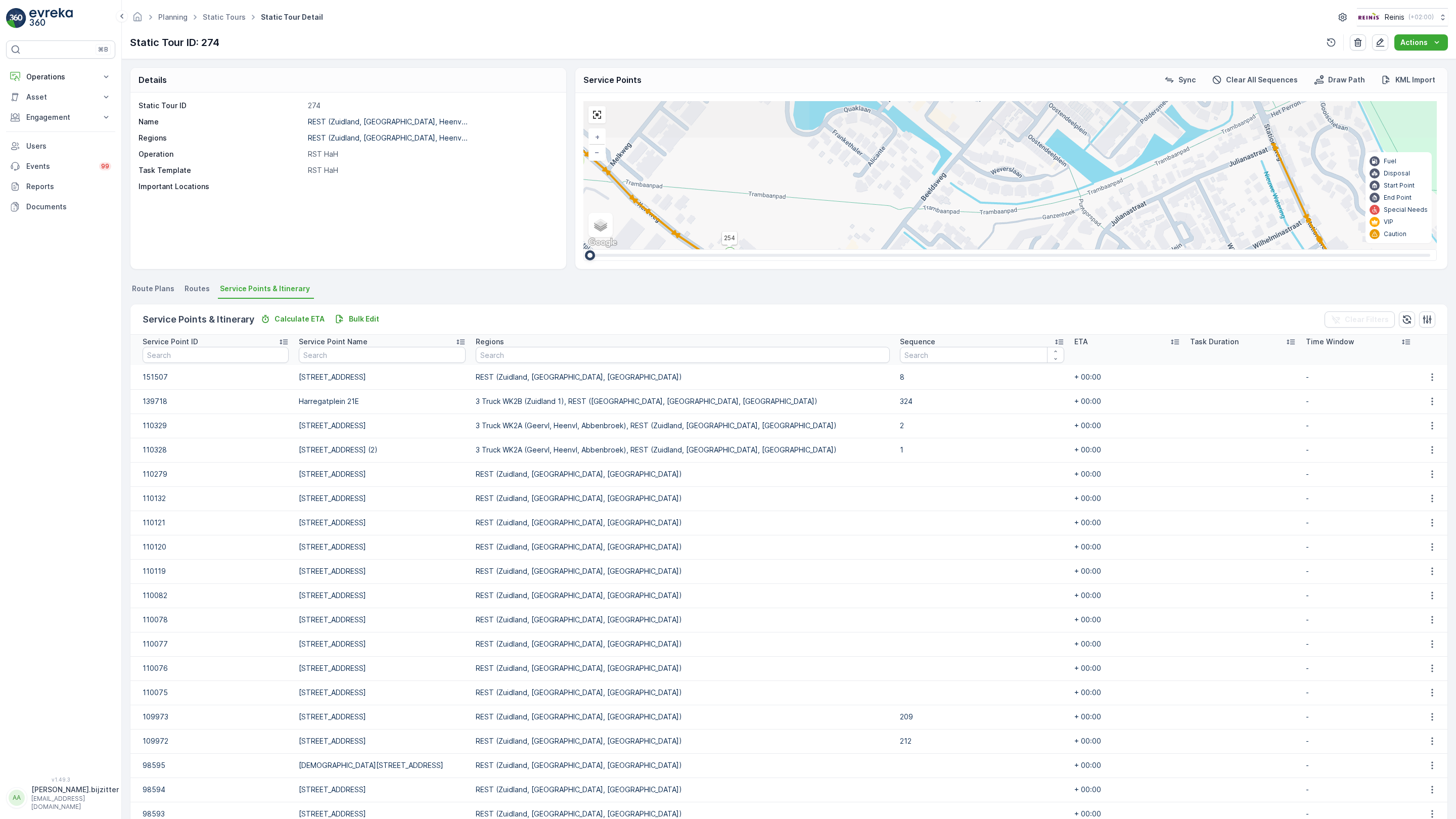
drag, startPoint x: 370, startPoint y: 389, endPoint x: 465, endPoint y: 513, distance: 156.2
click at [583, 249] on div "2 2 2 2 2 2 2 2 2 2 10 3 2 2 5 5 4 4 2 4 2 3 12 2 2 5 2 2 2 2 2 2 3 4 4 5 7 2 2…" at bounding box center [1010, 176] width 854 height 148
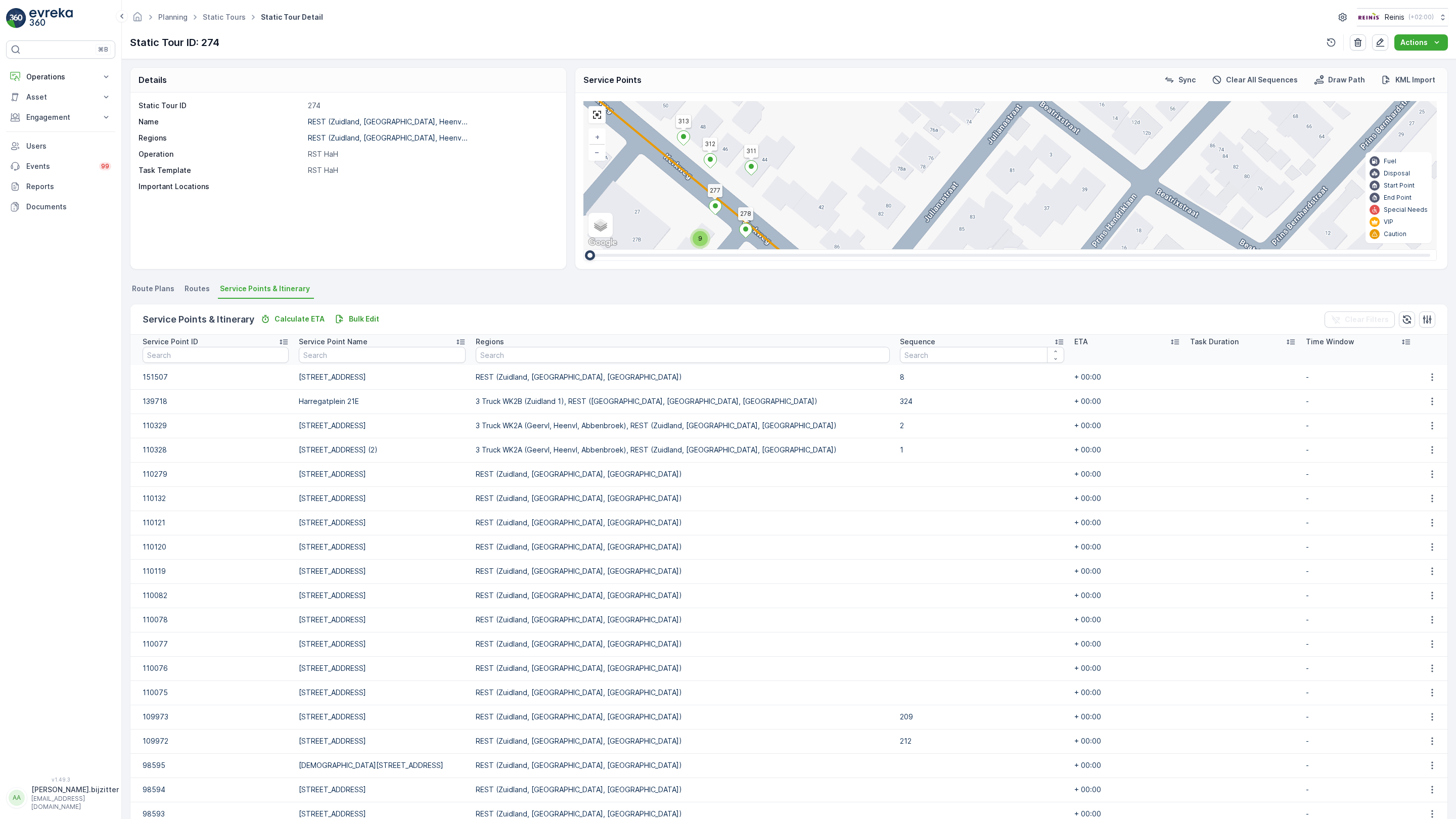
click at [957, 416] on div "2" at bounding box center [964, 424] width 15 height 15
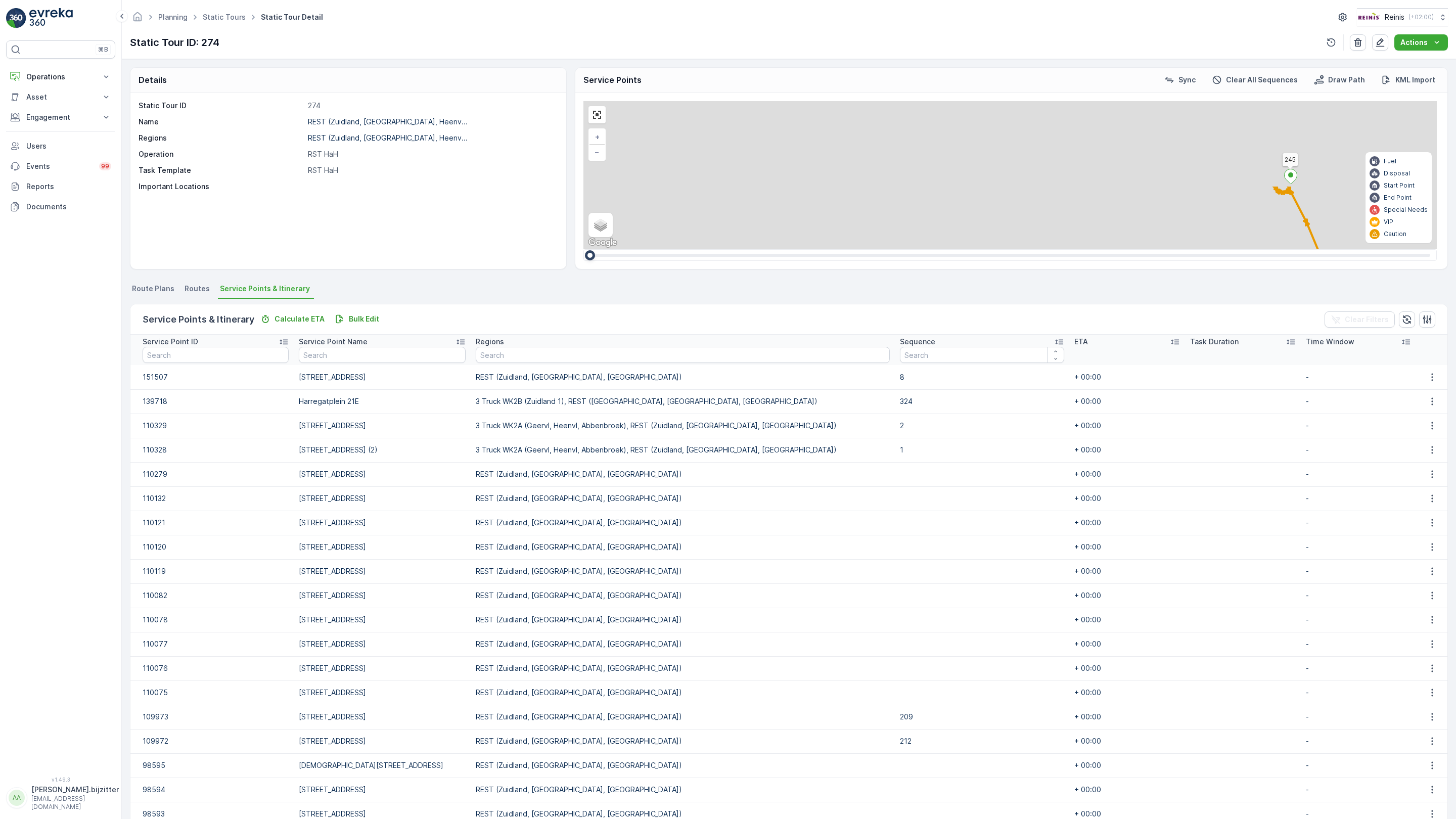
drag, startPoint x: 332, startPoint y: 612, endPoint x: 539, endPoint y: 809, distance: 285.8
click at [583, 249] on div "2 2 2 2 2 2 2 2 2 2 10 3 2 2 5 5 4 4 2 4 2 3 12 2 2 5 2 2 2 2 2 2 3 4 4 5 7 2 2…" at bounding box center [1010, 176] width 854 height 148
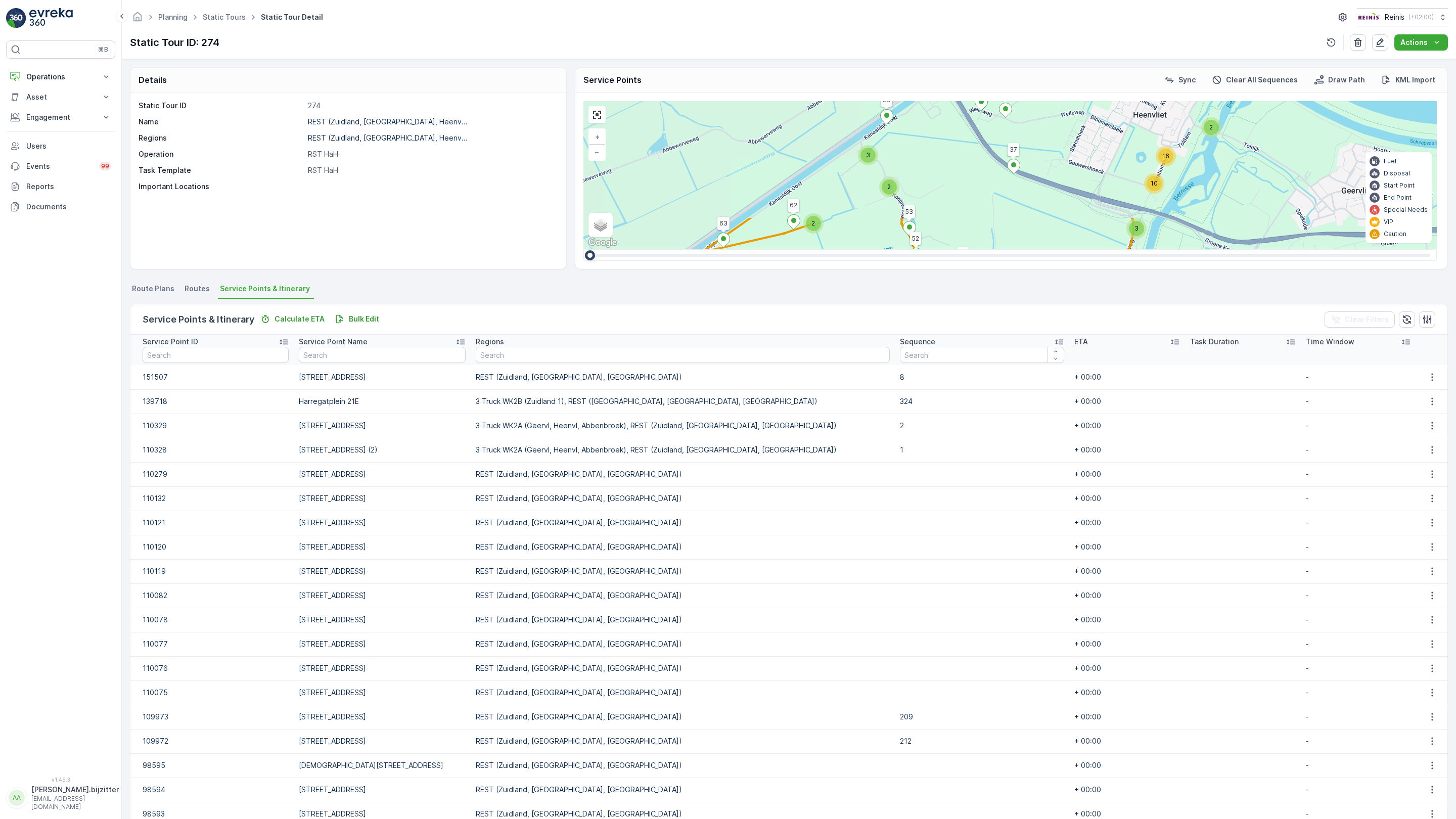
drag, startPoint x: 269, startPoint y: 396, endPoint x: 512, endPoint y: 595, distance: 314.1
click at [583, 249] on div "2 2 2 2 3 3 3 3 2 3 10 2 5 27 14 4 2 15 2 2 2 5 9 2 5 2 3 2 3 2 2 10 16 3 3 2 2…" at bounding box center [1010, 176] width 854 height 148
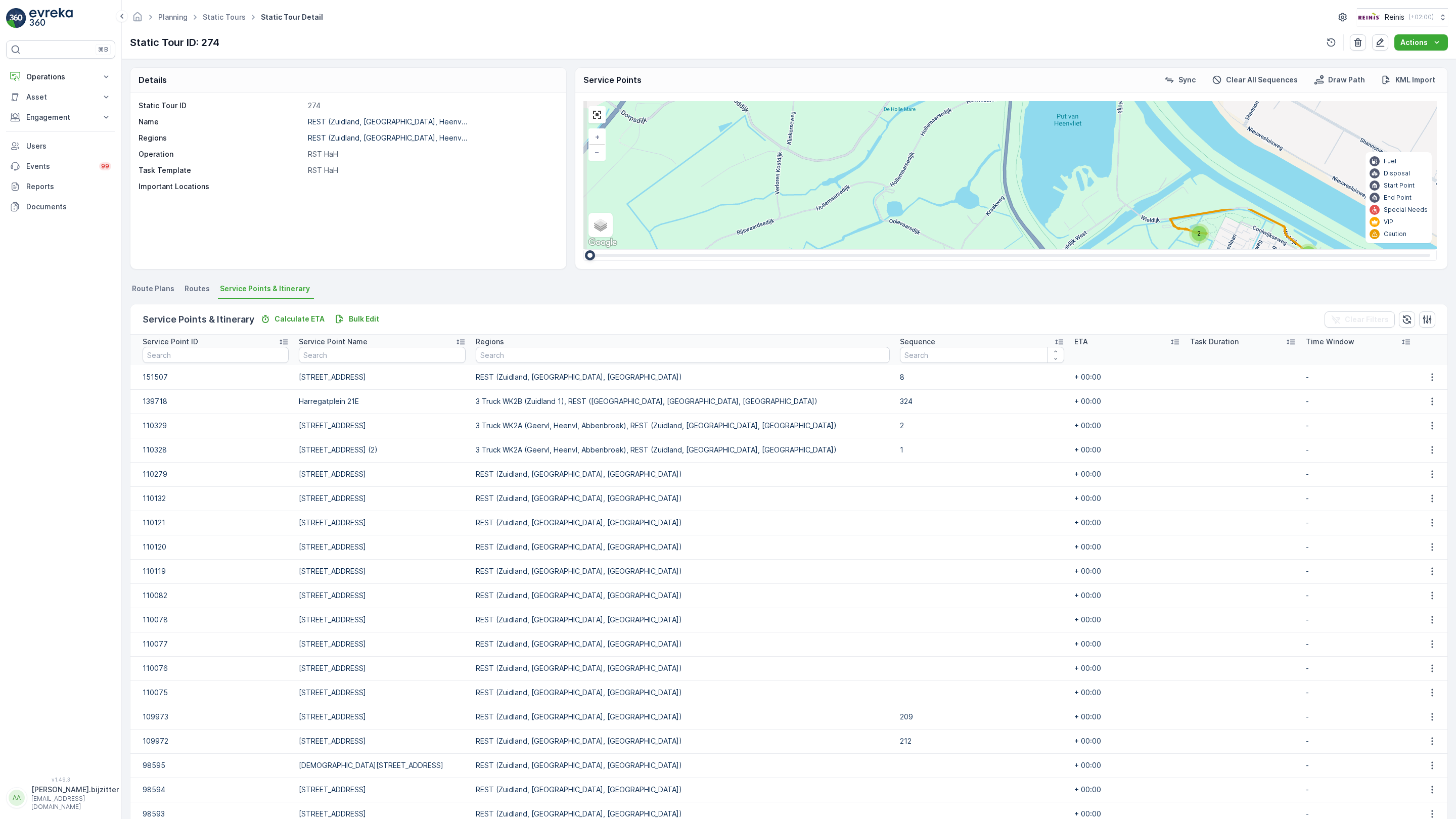
drag, startPoint x: 338, startPoint y: 357, endPoint x: 450, endPoint y: 547, distance: 220.6
click at [583, 249] on div "2 2 2 2 3 3 3 3 2 3 10 2 5 27 14 4 2 15 2 2 2 5 9 2 5 2 3 2 3 2 2 10 16 3 3 2 2…" at bounding box center [1010, 176] width 854 height 148
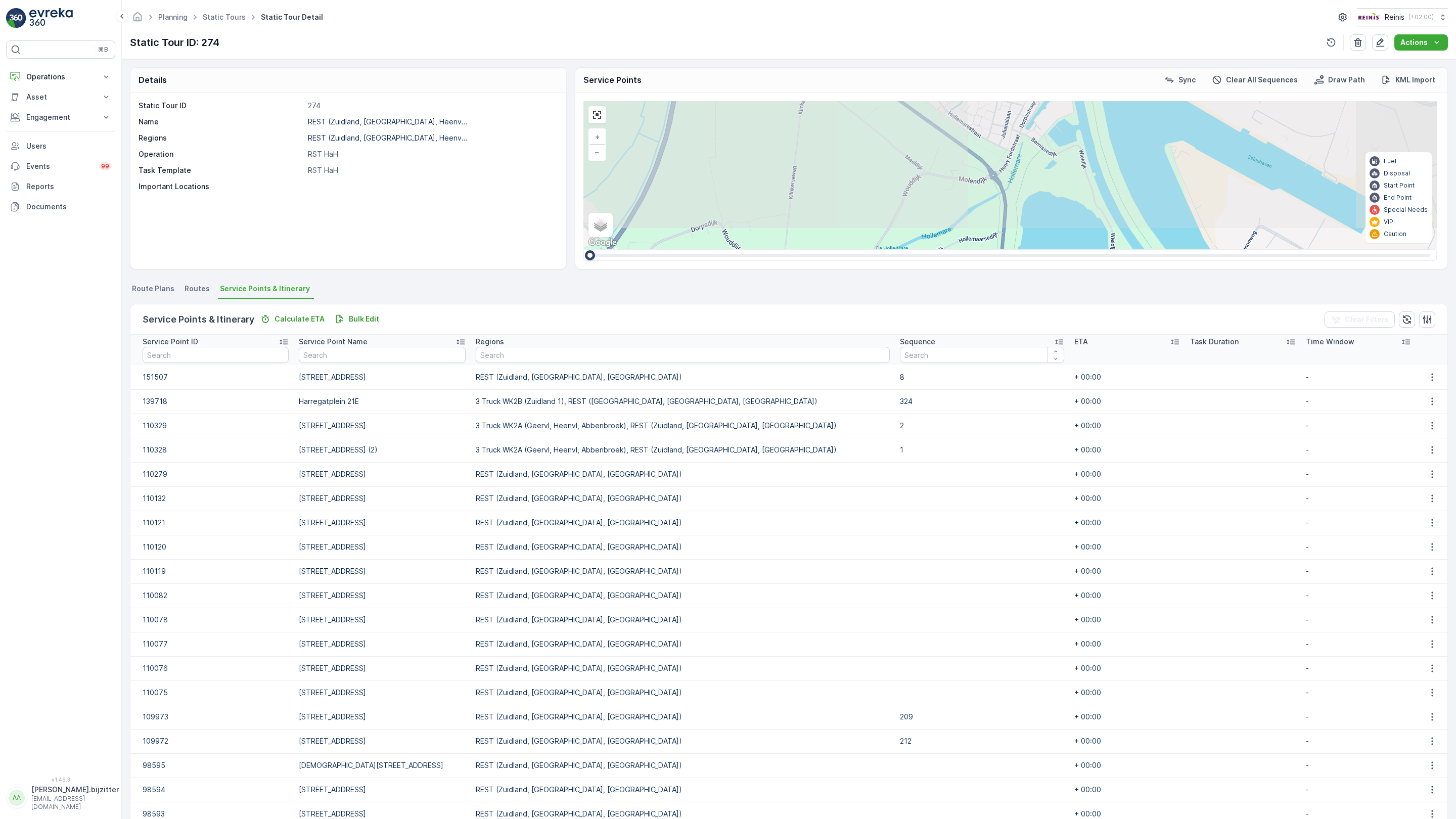
drag, startPoint x: 408, startPoint y: 283, endPoint x: 400, endPoint y: 425, distance: 142.2
click at [583, 249] on div "2 2 2 2 3 3 3 3 2 3 10 2 5 27 14 4 2 15 2 2 2 5 9 2 5 2 3 2 3 2 2 10 16 3 3 2 2…" at bounding box center [1010, 176] width 854 height 148
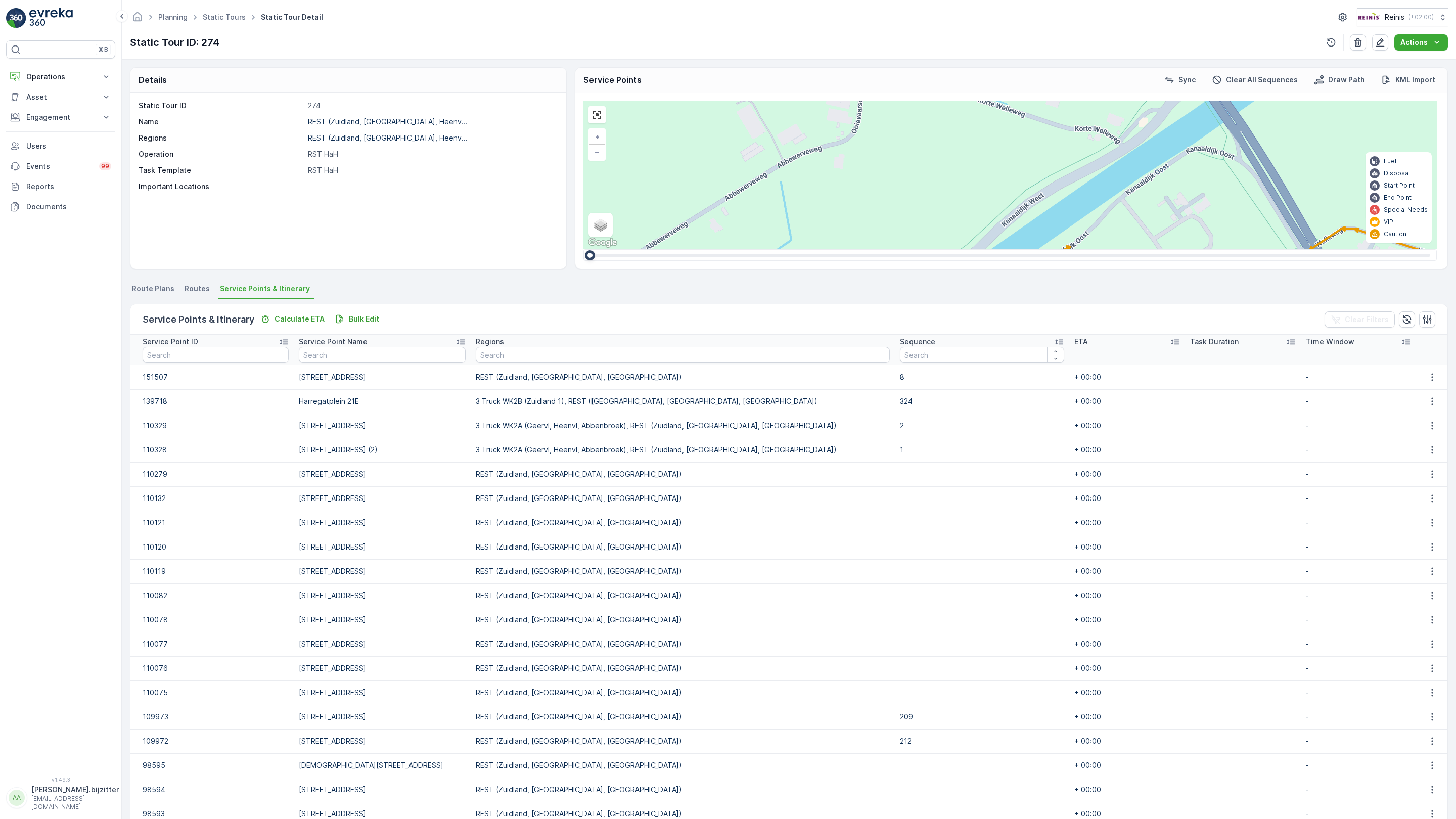
click at [926, 420] on div "2" at bounding box center [933, 428] width 15 height 15
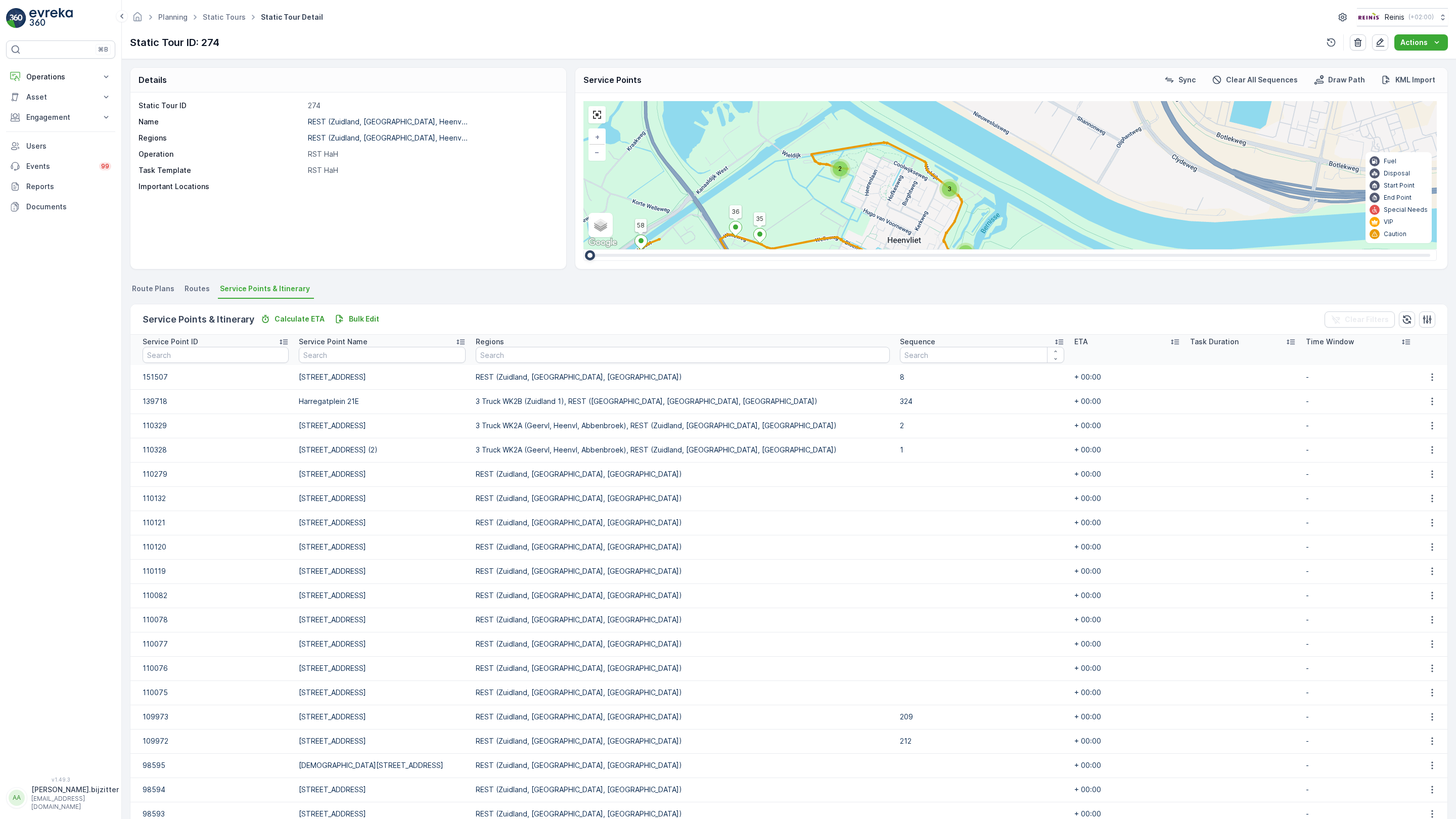
drag, startPoint x: 889, startPoint y: 643, endPoint x: 314, endPoint y: 229, distance: 708.5
click at [583, 229] on div "2 2 2 2 3 3 3 3 2 3 10 2 5 27 14 4 2 15 2 2 2 5 9 2 5 2 3 2 3 2 2 10 16 3 3 2 2…" at bounding box center [1010, 176] width 854 height 148
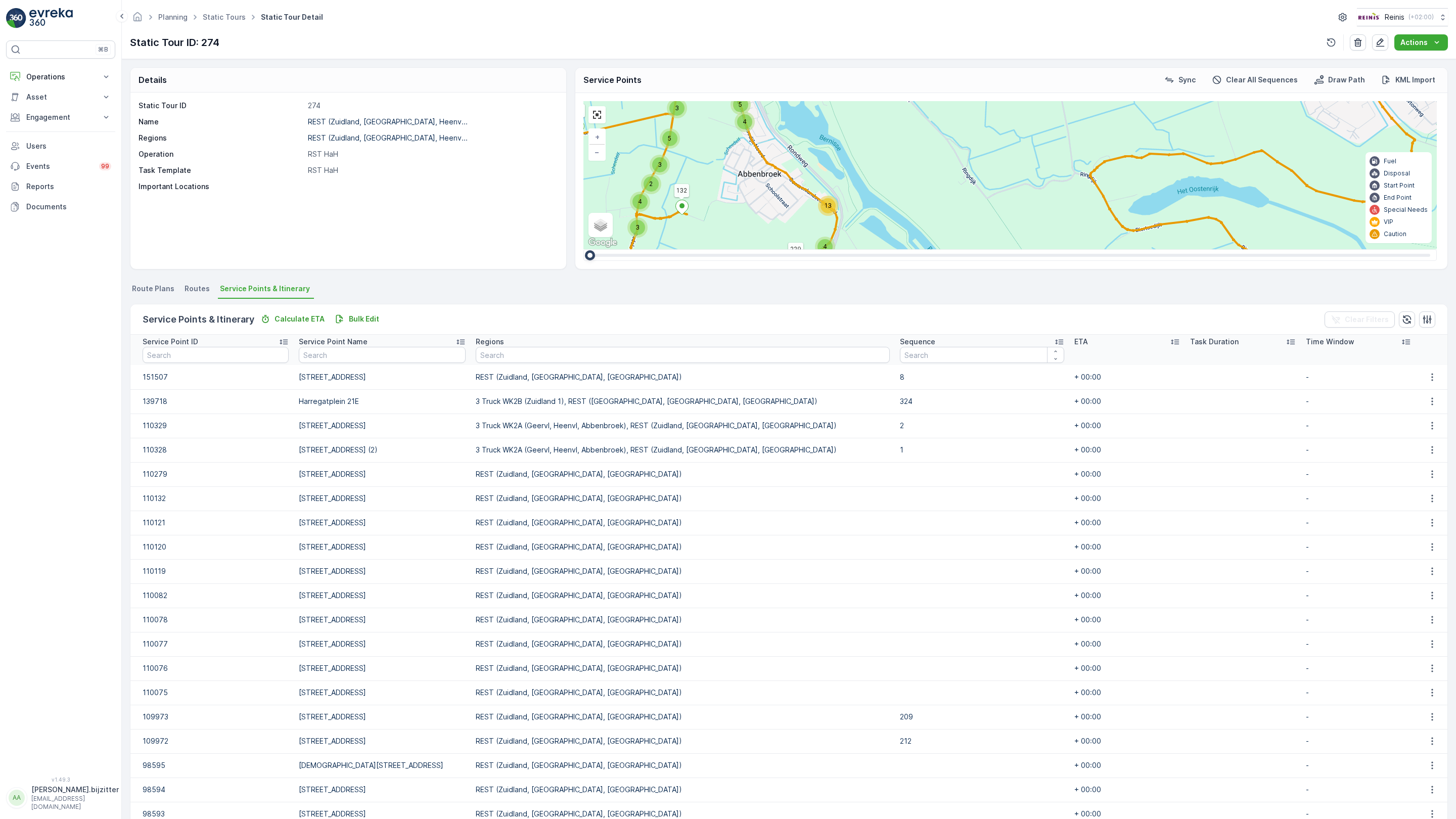
drag, startPoint x: 546, startPoint y: 539, endPoint x: 450, endPoint y: 254, distance: 300.7
click at [583, 249] on div "2 2 2 2 3 3 3 3 2 3 10 2 5 27 14 4 2 15 2 2 2 5 9 2 5 2 3 2 3 2 2 10 16 3 3 2 2…" at bounding box center [1010, 176] width 854 height 148
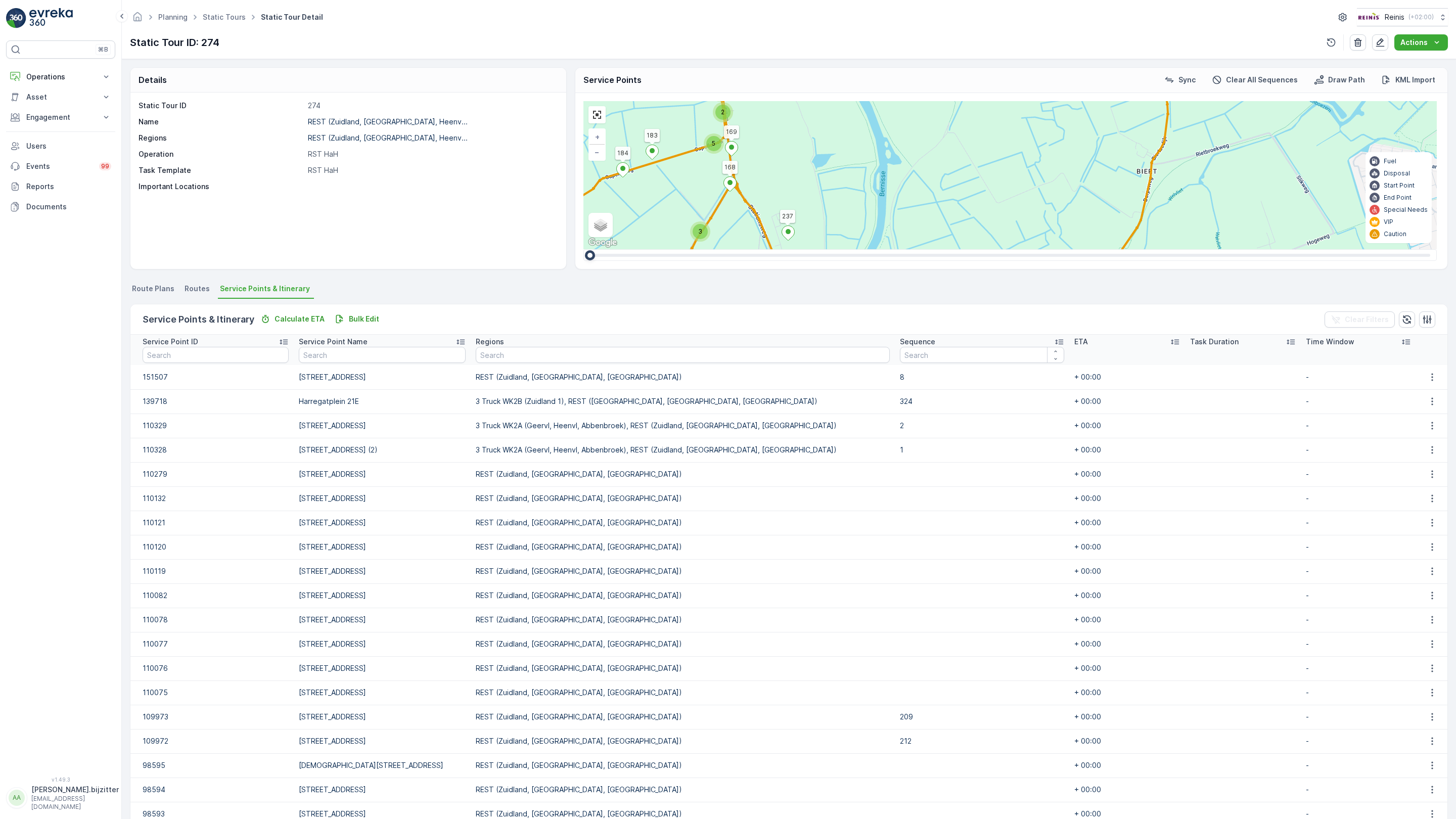
drag, startPoint x: 607, startPoint y: 612, endPoint x: 493, endPoint y: 394, distance: 246.0
click at [583, 249] on div "2 2 2 2 3 3 3 3 2 3 10 2 5 27 14 4 2 15 2 2 2 5 9 2 5 2 3 2 3 2 2 10 16 3 3 2 2…" at bounding box center [1010, 176] width 854 height 148
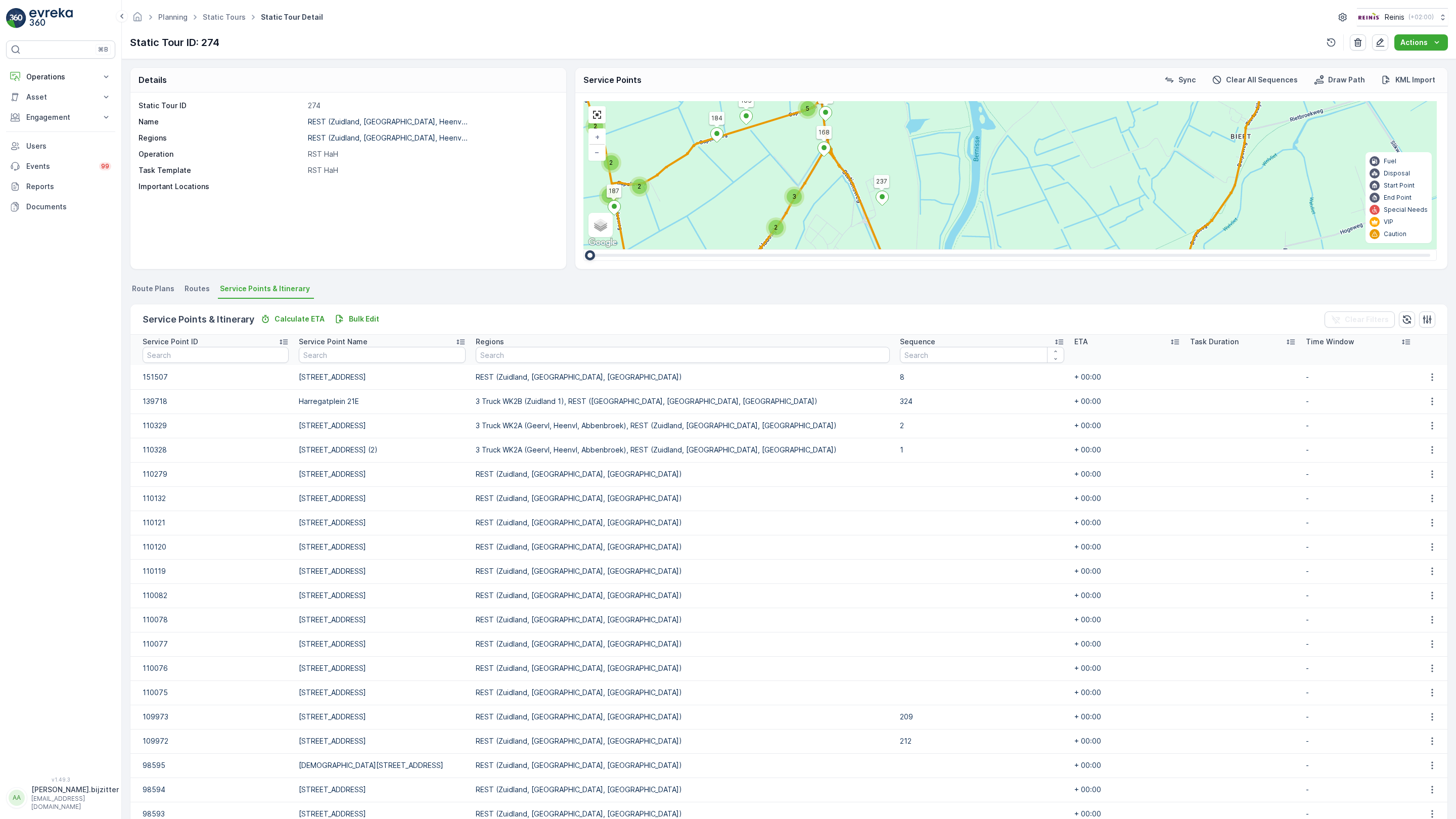
drag, startPoint x: 426, startPoint y: 624, endPoint x: 521, endPoint y: 589, distance: 101.2
click at [583, 249] on div "2 2 2 2 3 3 3 3 2 3 10 2 5 27 14 4 2 15 2 2 2 5 9 2 5 2 3 2 3 2 2 10 16 3 3 2 2…" at bounding box center [1010, 176] width 854 height 148
